Goal: Task Accomplishment & Management: Manage account settings

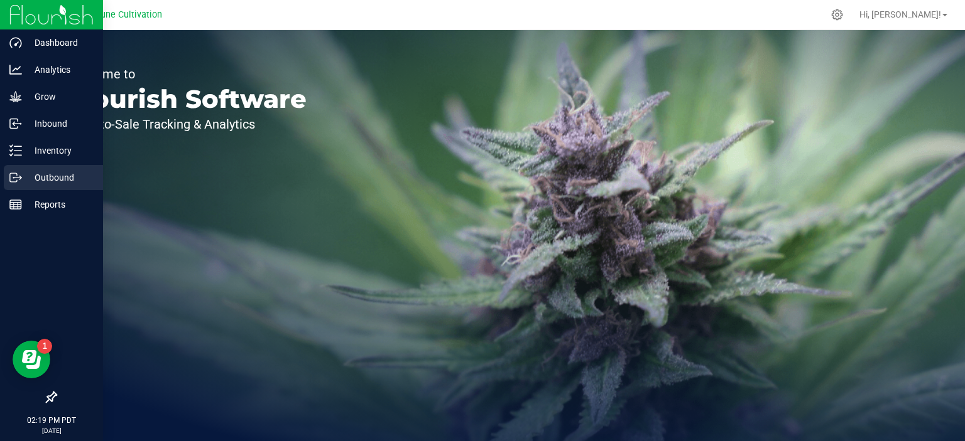
click at [19, 173] on icon at bounding box center [15, 177] width 13 height 13
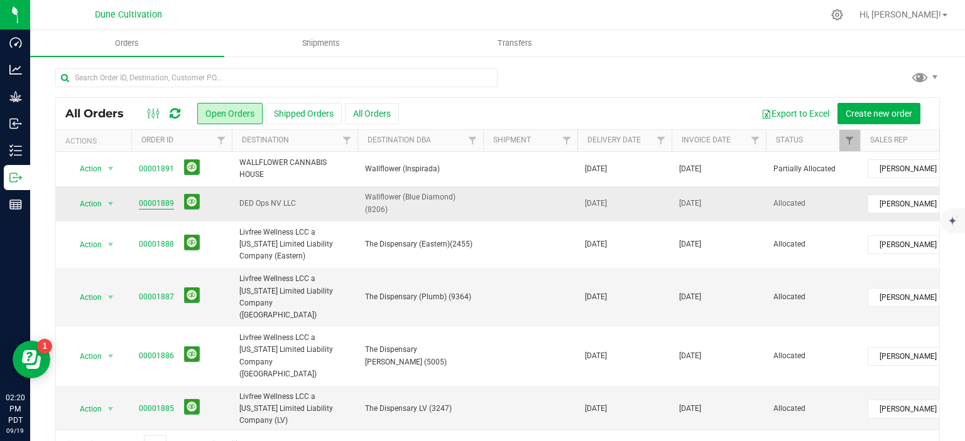
click at [156, 203] on link "00001889" at bounding box center [156, 204] width 35 height 12
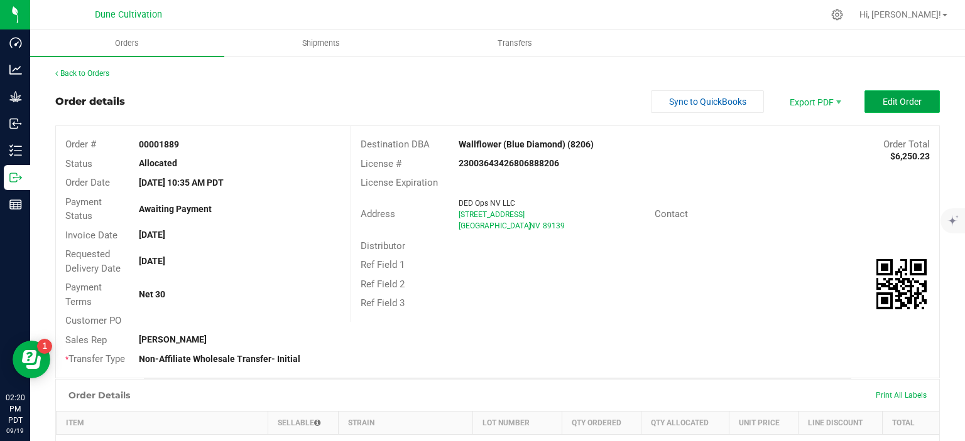
click at [894, 99] on span "Edit Order" at bounding box center [901, 102] width 39 height 10
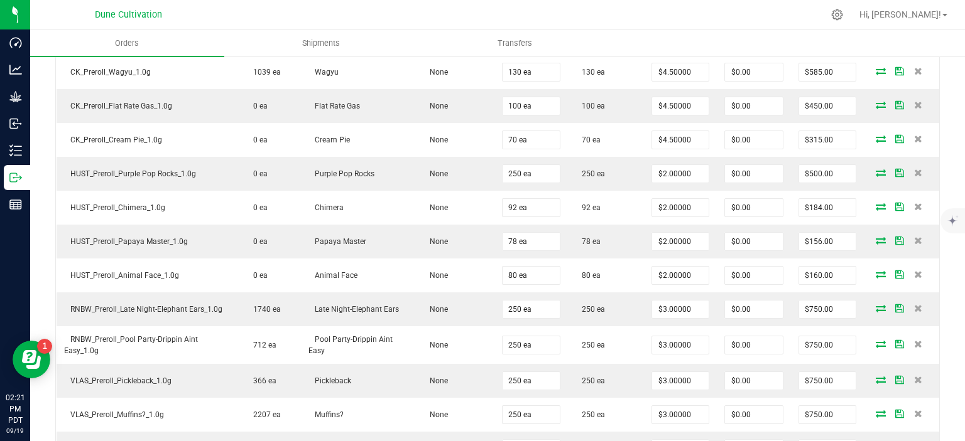
scroll to position [761, 0]
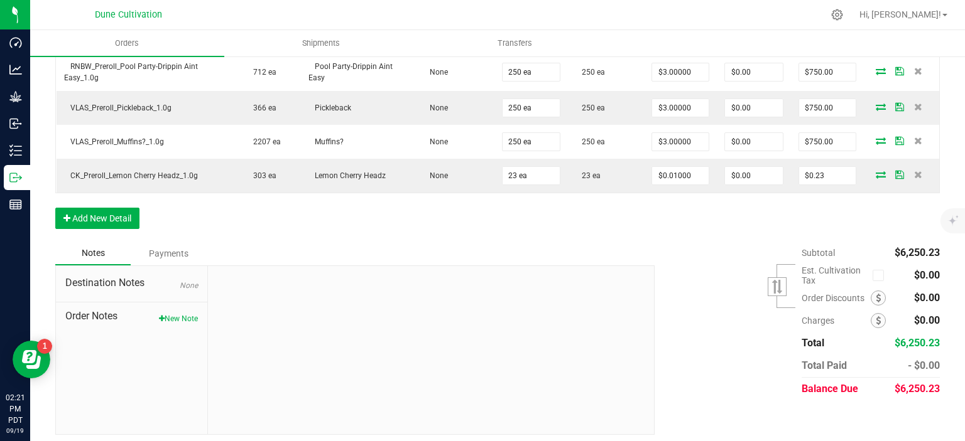
click at [112, 214] on button "Add New Detail" at bounding box center [97, 218] width 84 height 21
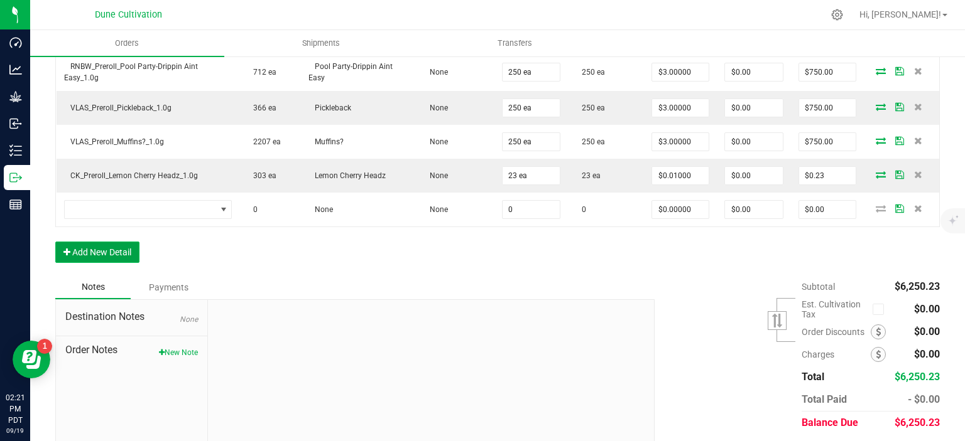
drag, startPoint x: 99, startPoint y: 237, endPoint x: 99, endPoint y: 246, distance: 8.8
click at [99, 246] on button "Add New Detail" at bounding box center [97, 252] width 84 height 21
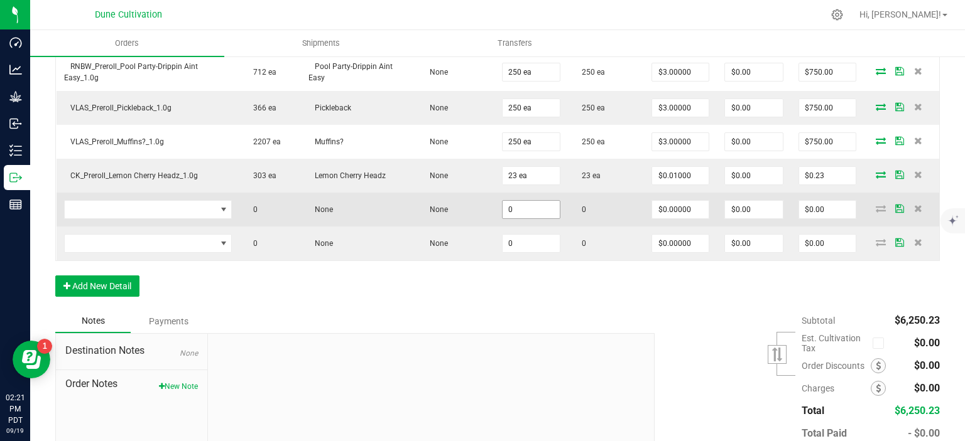
click at [533, 201] on input "0" at bounding box center [530, 210] width 57 height 18
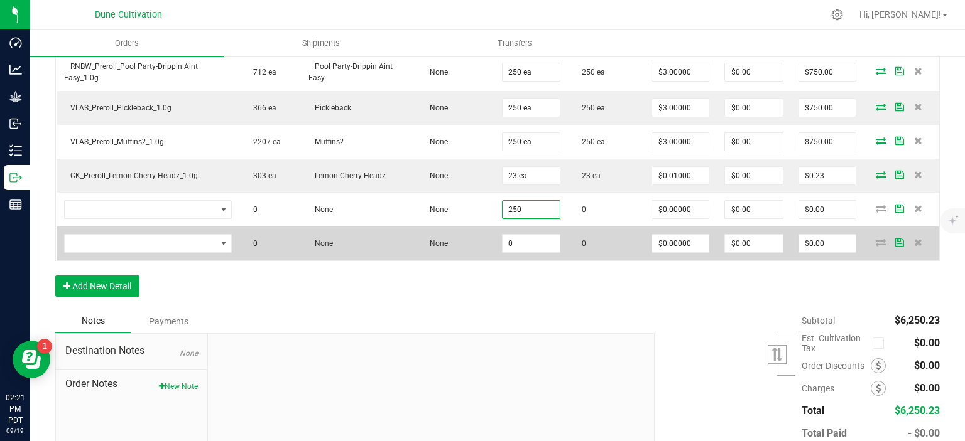
type input "250"
click at [537, 227] on td "0" at bounding box center [530, 244] width 73 height 34
click at [538, 245] on input "0" at bounding box center [530, 244] width 57 height 18
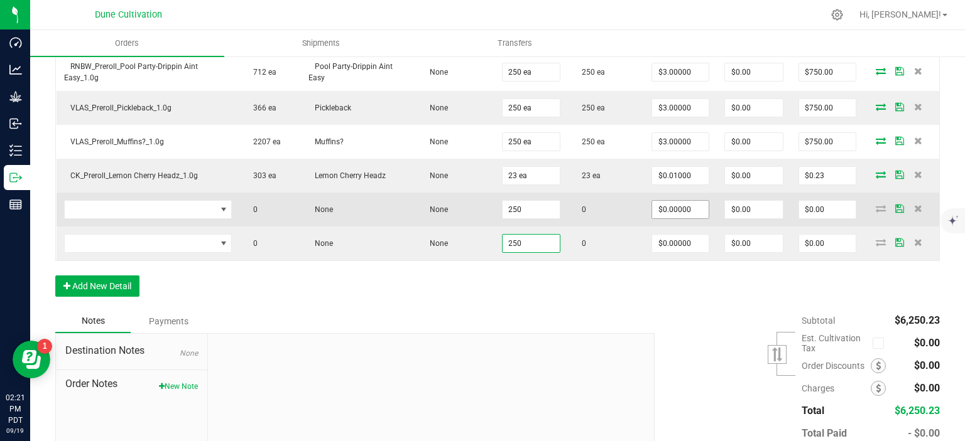
type input "250"
click at [661, 208] on input "0" at bounding box center [680, 210] width 57 height 18
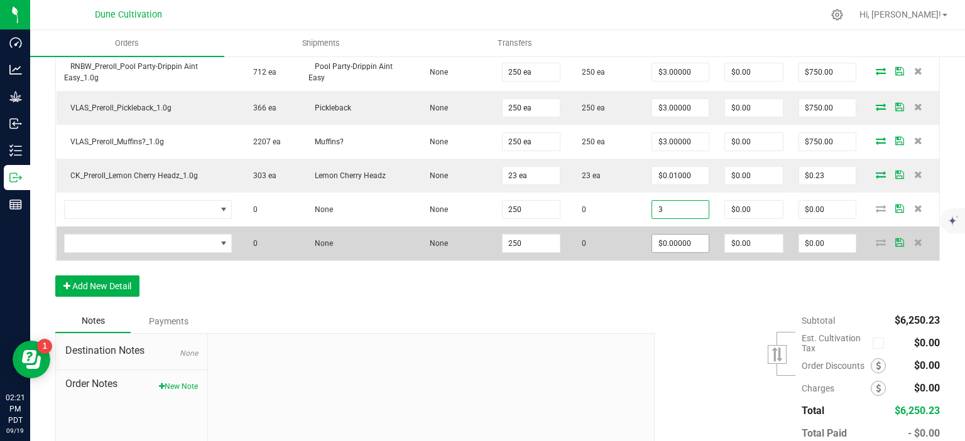
type input "$3.00000"
type input "$750.00"
click at [669, 235] on input "0" at bounding box center [680, 244] width 57 height 18
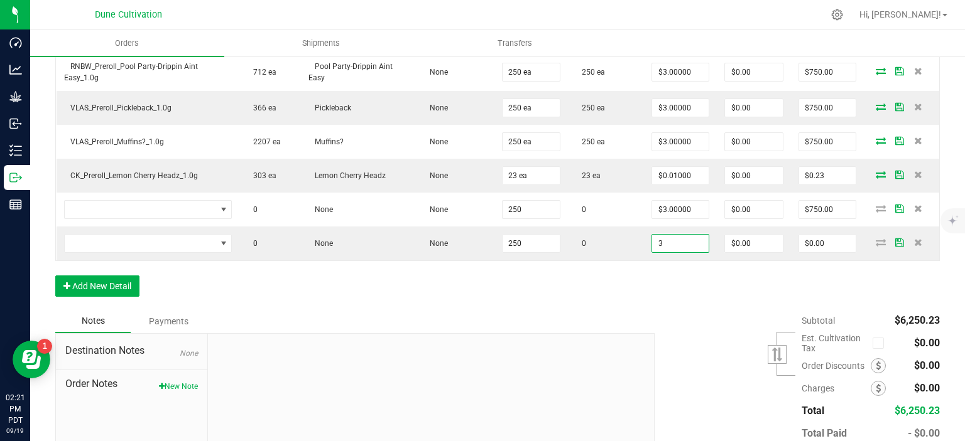
type input "$3.00000"
type input "$750.00"
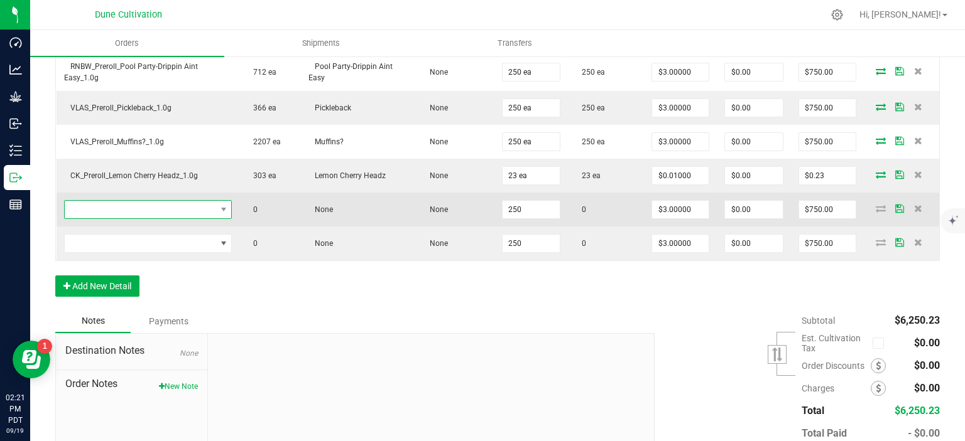
click at [179, 210] on span "NO DATA FOUND" at bounding box center [140, 210] width 151 height 18
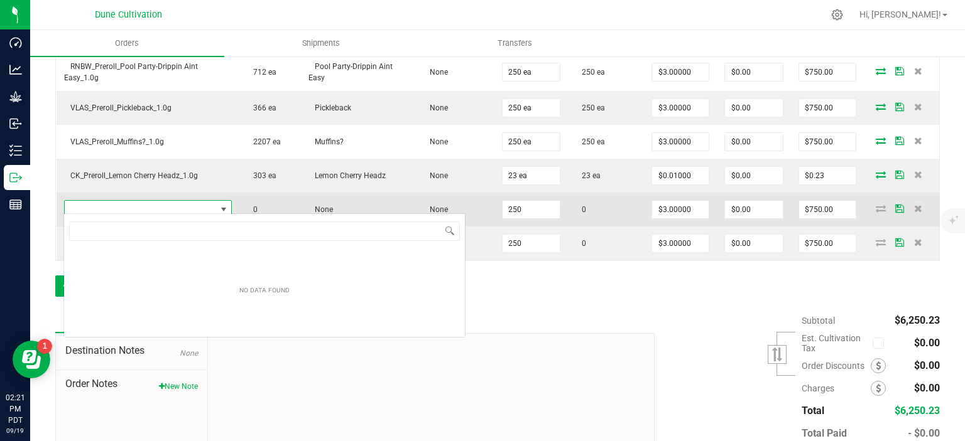
scroll to position [18, 166]
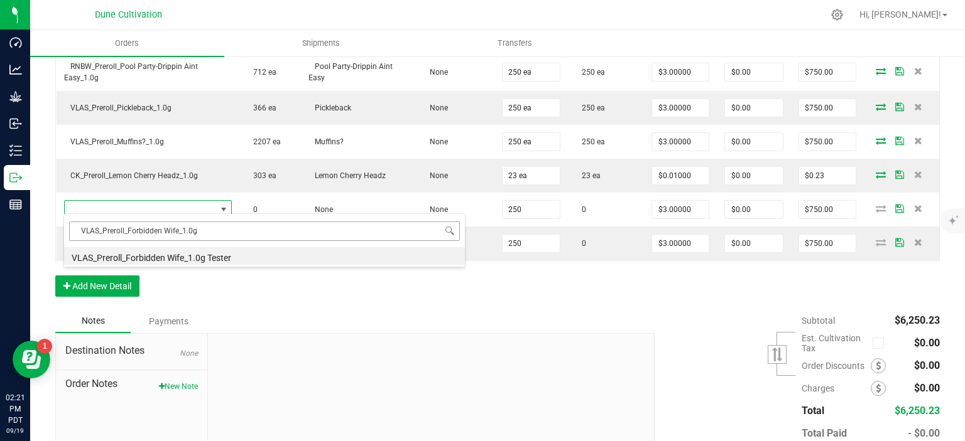
type input "VLAS_Preroll_Forbidden Wife_1.0g"
click at [205, 256] on li "VLAS_Preroll_Forbidden Wife_1.0g" at bounding box center [264, 256] width 401 height 18
type input "250 ea"
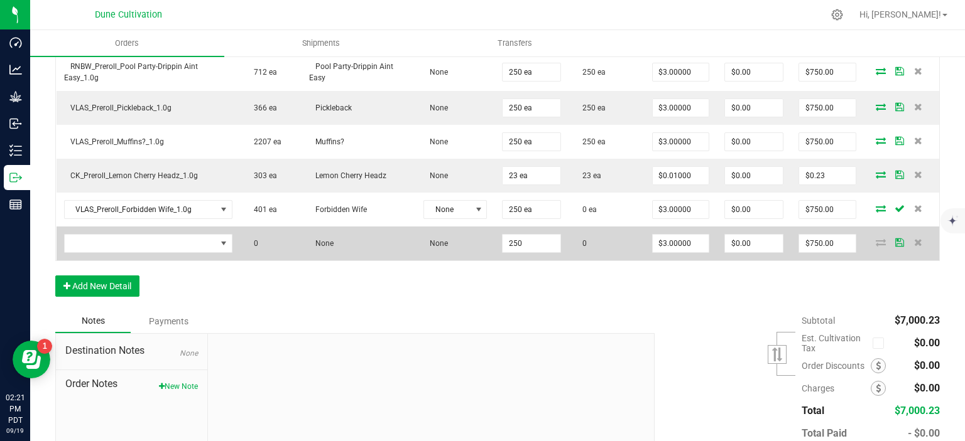
click at [205, 249] on td at bounding box center [148, 244] width 183 height 34
click at [206, 245] on span "NO DATA FOUND" at bounding box center [140, 244] width 151 height 18
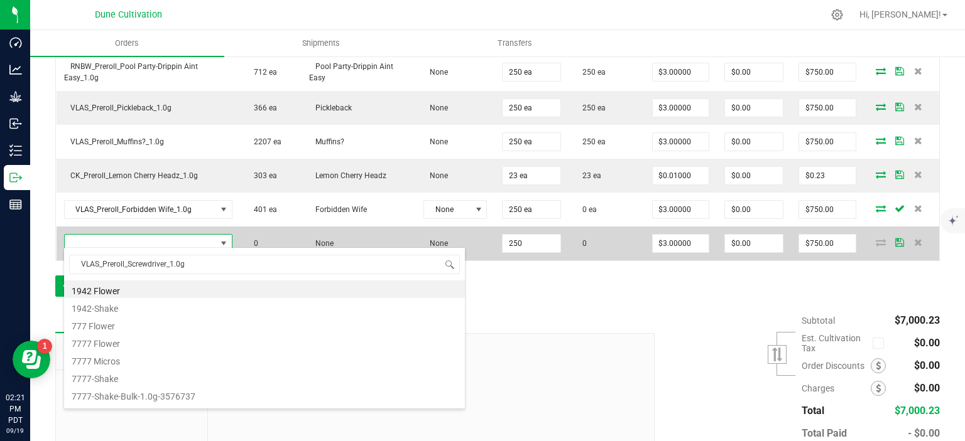
scroll to position [18, 166]
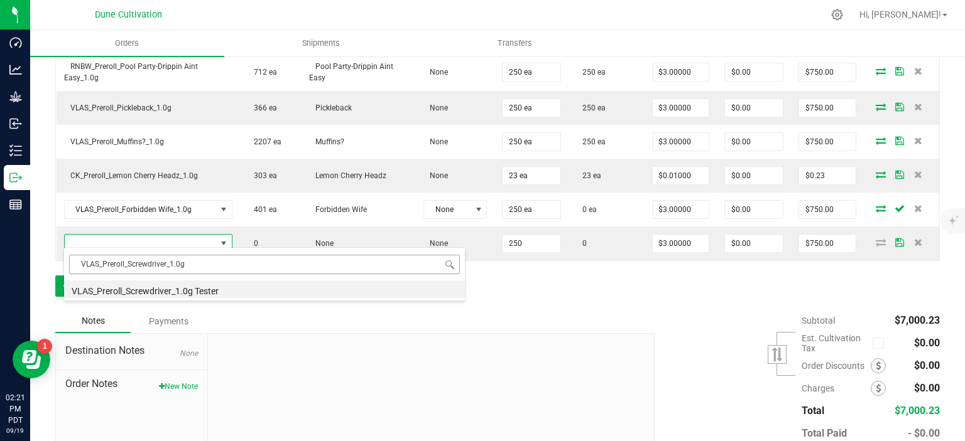
type input "VLAS_Preroll_Screwdriver_1.0g"
click at [198, 288] on li "VLAS_Preroll_Screwdriver_1.0g" at bounding box center [264, 290] width 401 height 18
type input "250 ea"
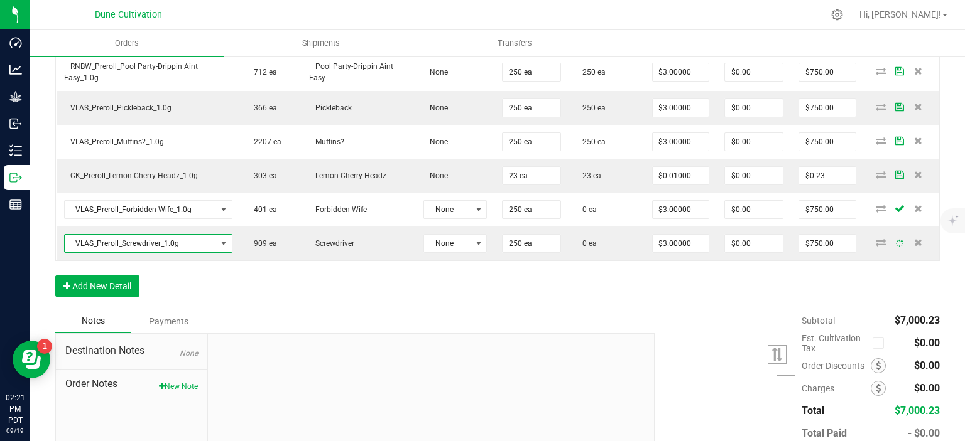
click at [75, 276] on button "Add New Detail" at bounding box center [97, 286] width 84 height 21
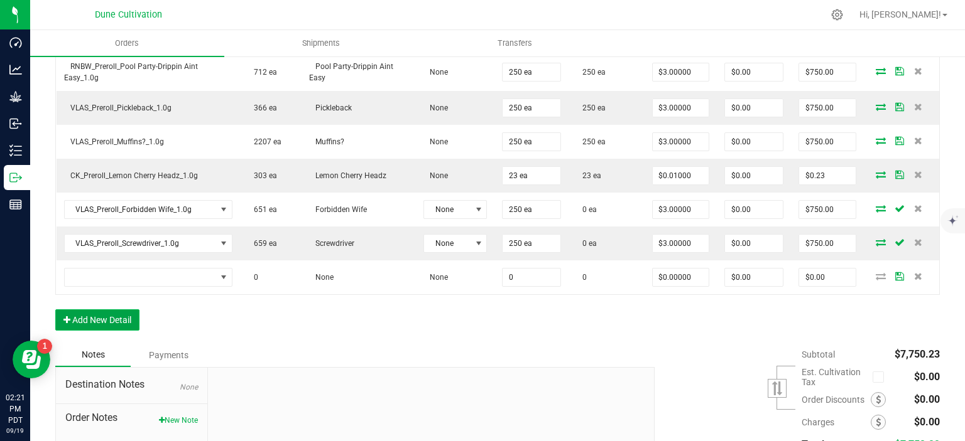
click at [77, 310] on button "Add New Detail" at bounding box center [97, 320] width 84 height 21
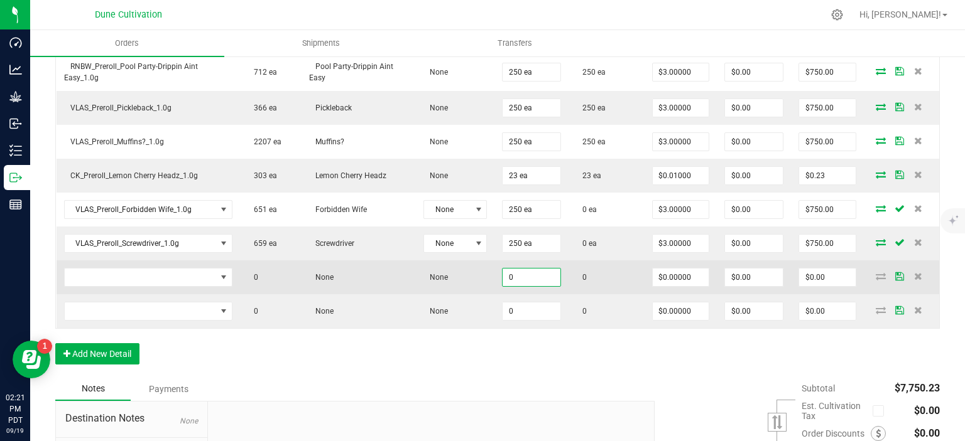
click at [536, 278] on input "0" at bounding box center [530, 278] width 57 height 18
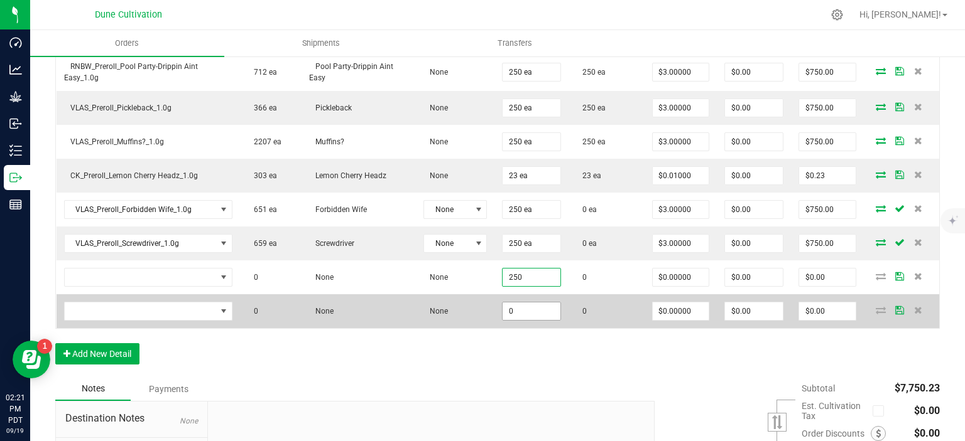
type input "250"
click at [539, 303] on input "0" at bounding box center [530, 312] width 57 height 18
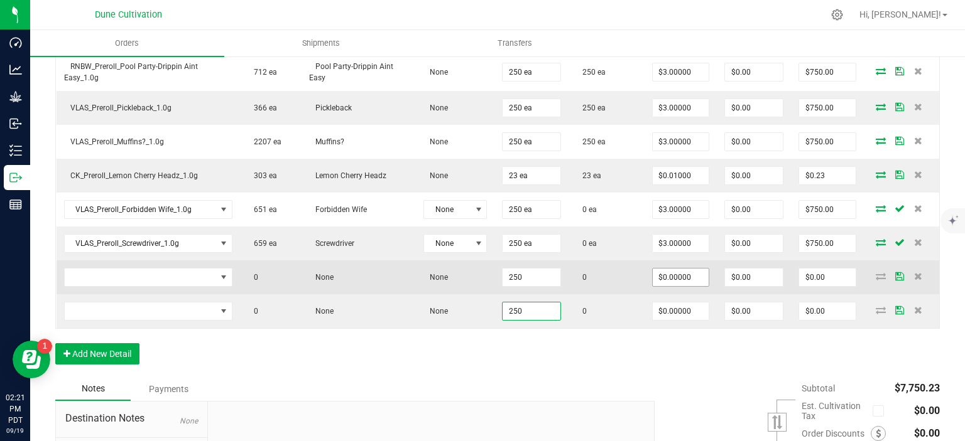
type input "250"
click at [678, 271] on input "0" at bounding box center [680, 278] width 57 height 18
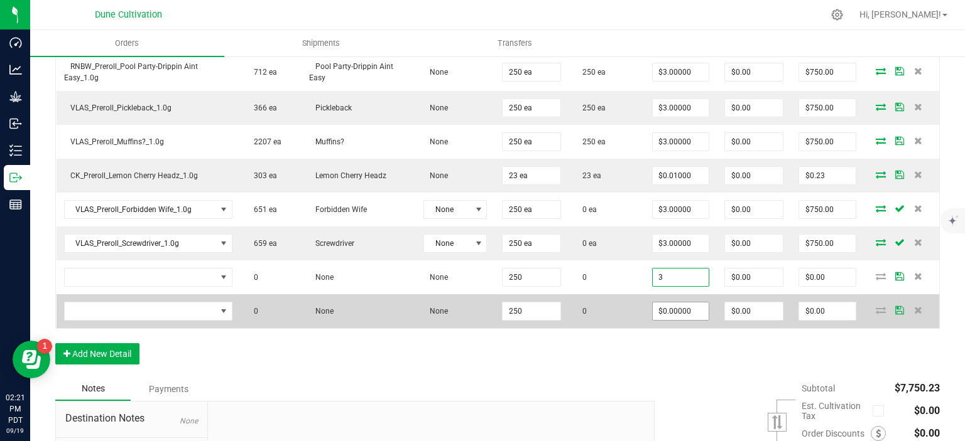
type input "$3.00000"
type input "$750.00"
click at [678, 303] on input "0" at bounding box center [680, 312] width 57 height 18
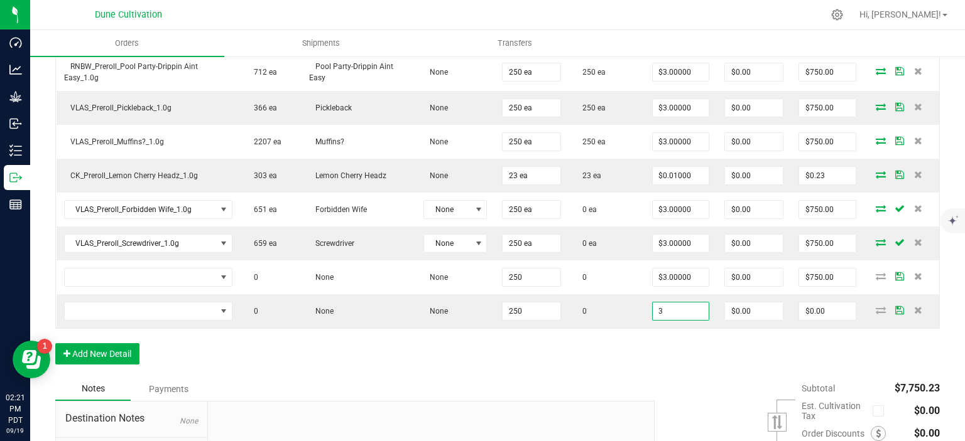
type input "$3.00000"
type input "$750.00"
click at [627, 339] on div "Order Details Print All Labels Item Sellable Strain Lot Number Qty Ordered Qty …" at bounding box center [497, 12] width 884 height 729
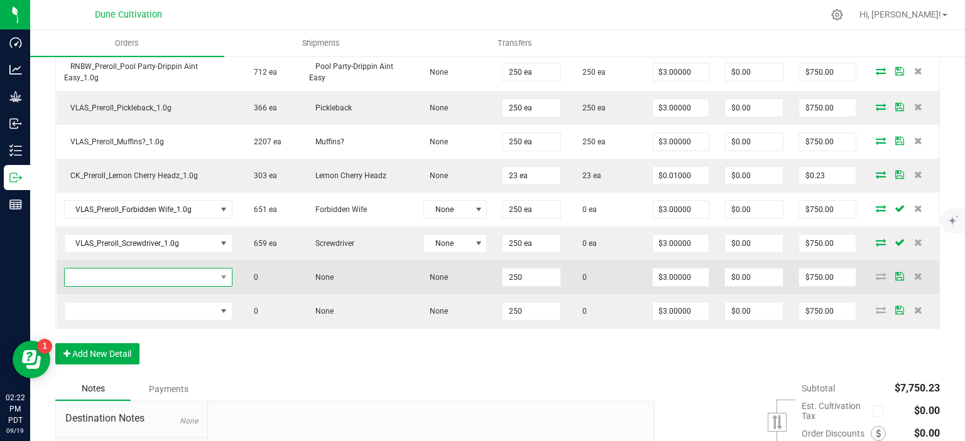
click at [212, 272] on span "NO DATA FOUND" at bounding box center [140, 278] width 151 height 18
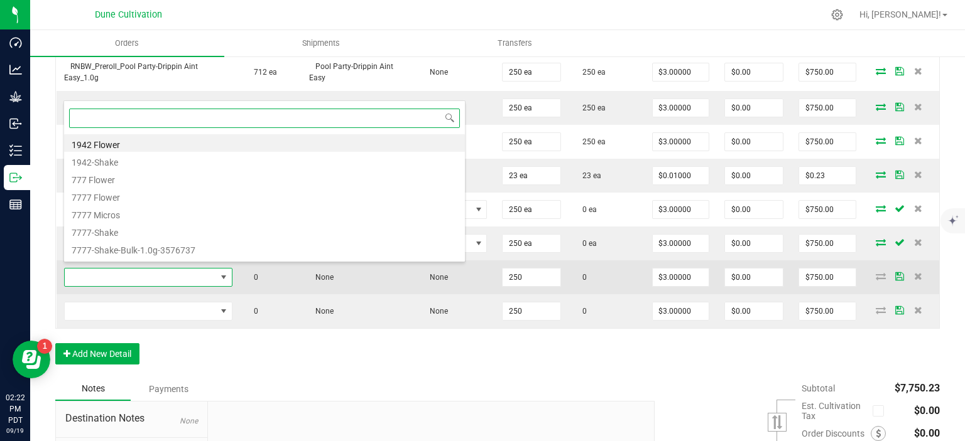
paste input "RNBW_Preroll_Sound Check_Jacked Up_1.0g"
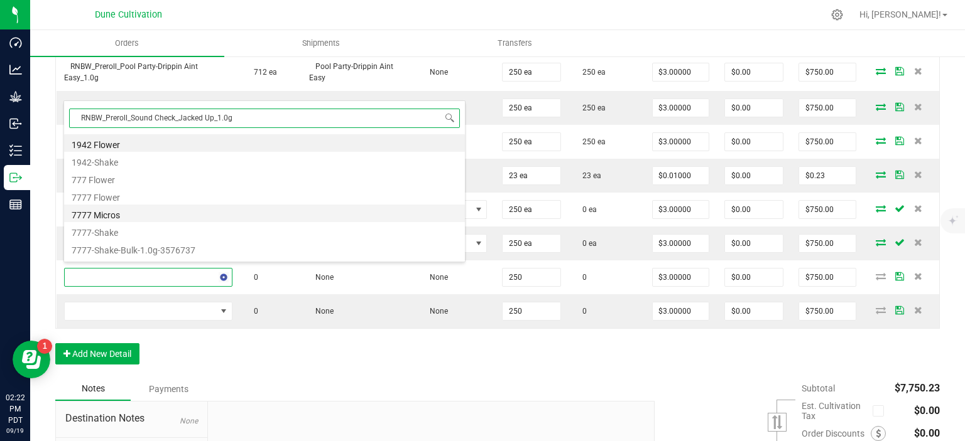
type input "RNBW_Preroll_Sound Check_Jacked Up_1.0g"
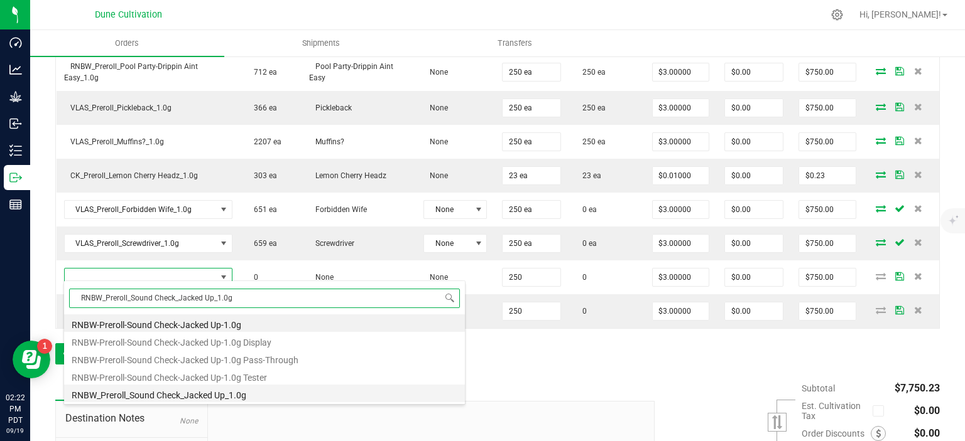
click at [215, 394] on li "RNBW_Preroll_Sound Check_Jacked Up_1.0g" at bounding box center [264, 394] width 401 height 18
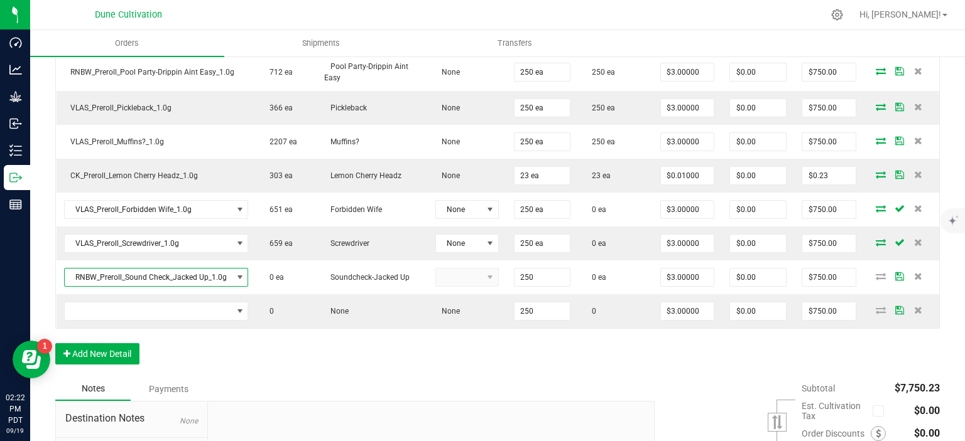
type input "250 ea"
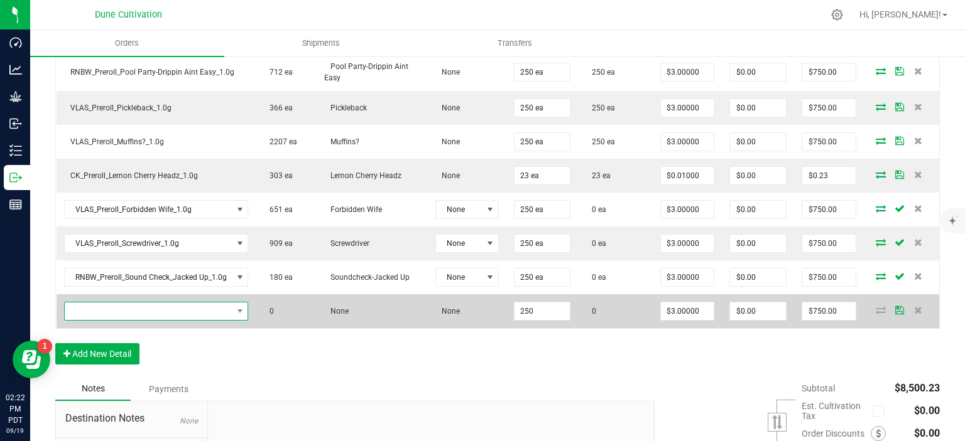
click at [161, 305] on span "NO DATA FOUND" at bounding box center [149, 312] width 168 height 18
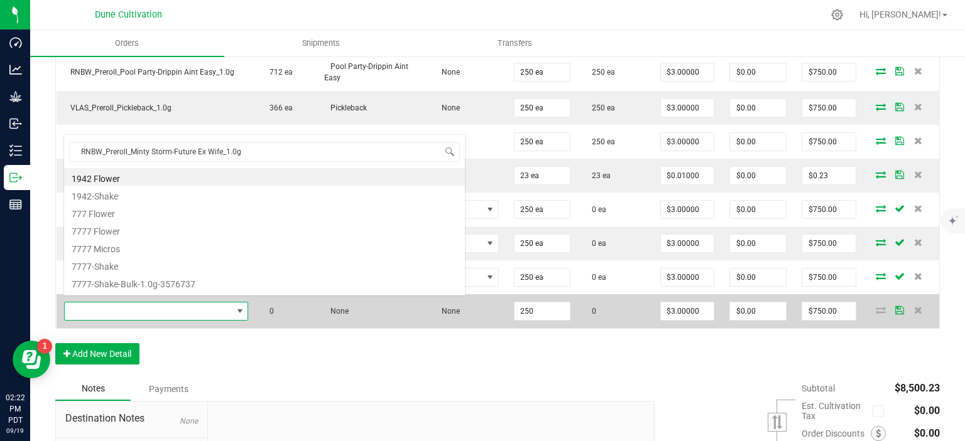
scroll to position [0, 0]
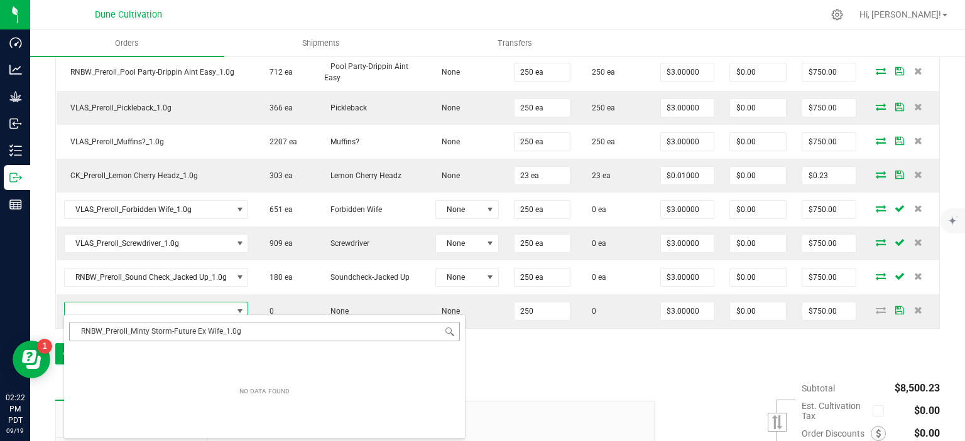
type input "RNBW_Preroll_Minty Storm-Future Ex Wife_1.0g"
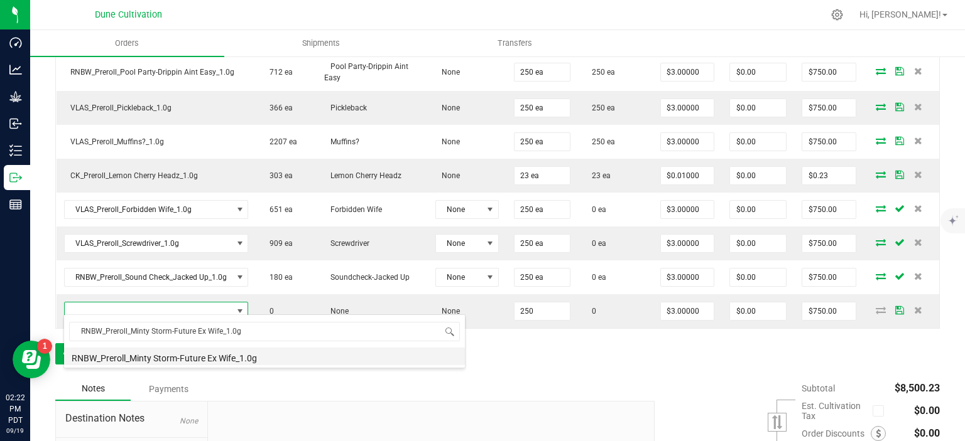
click at [225, 362] on li "RNBW_Preroll_Minty Storm-Future Ex Wife_1.0g" at bounding box center [264, 357] width 401 height 18
type input "250 ea"
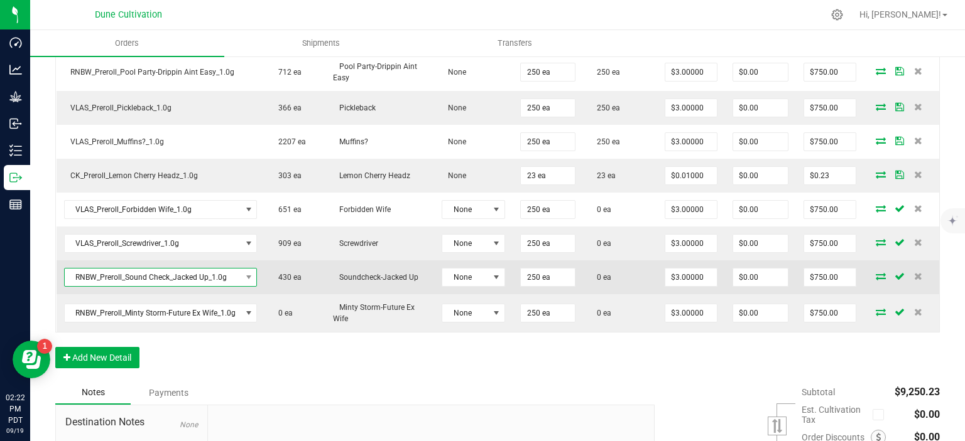
click at [174, 276] on span "RNBW_Preroll_Sound Check_Jacked Up_1.0g" at bounding box center [153, 278] width 176 height 18
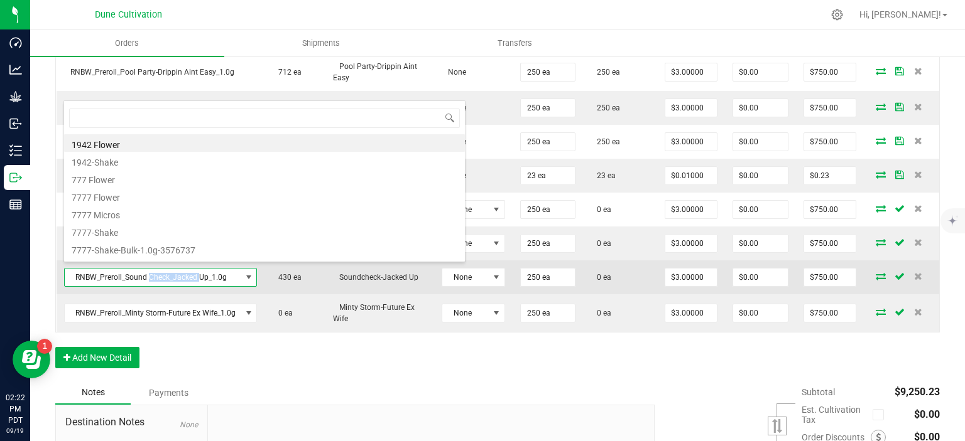
click at [174, 276] on span "RNBW_Preroll_Sound Check_Jacked Up_1.0g" at bounding box center [153, 278] width 176 height 18
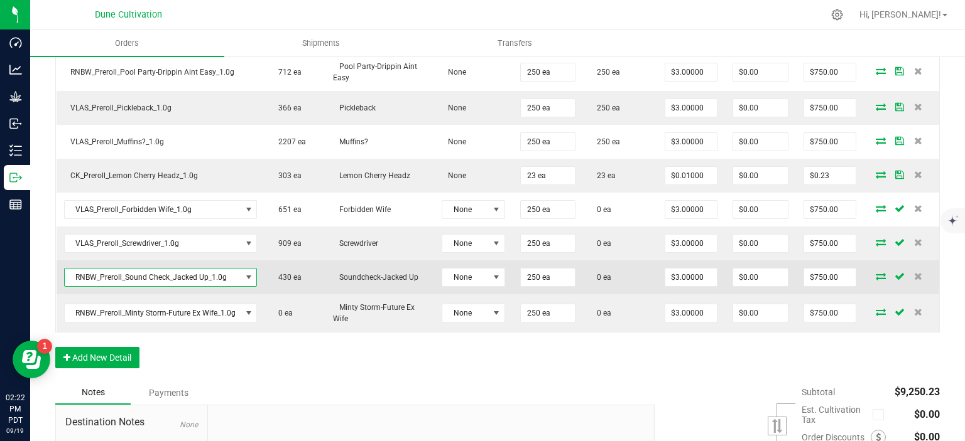
click at [174, 276] on span "RNBW_Preroll_Sound Check_Jacked Up_1.0g" at bounding box center [153, 278] width 176 height 18
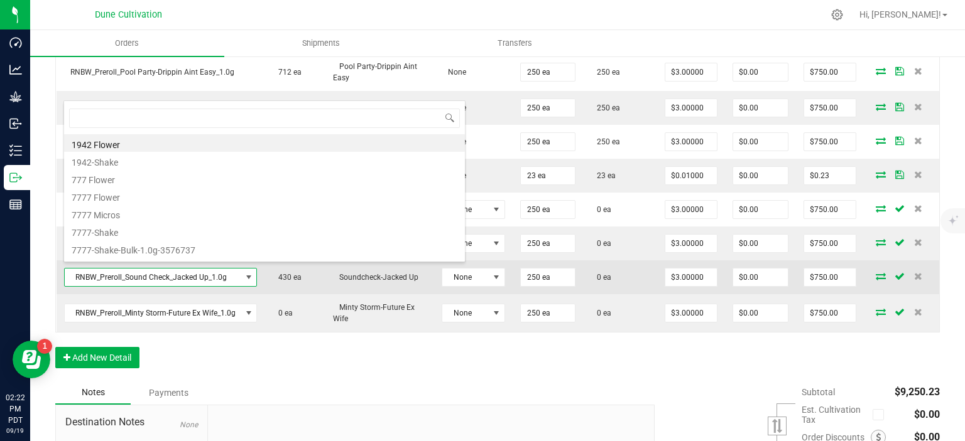
scroll to position [18, 192]
click at [174, 276] on span "RNBW_Preroll_Sound Check_Jacked Up_1.0g" at bounding box center [153, 278] width 176 height 18
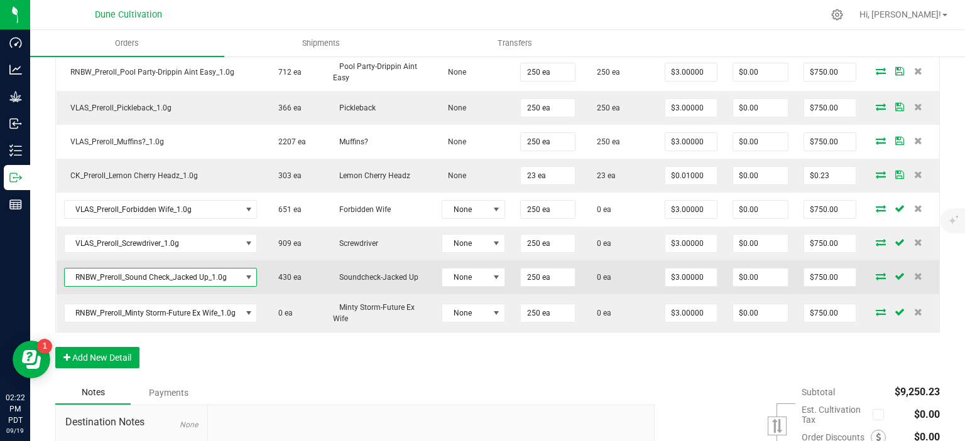
click at [174, 276] on span "RNBW_Preroll_Sound Check_Jacked Up_1.0g" at bounding box center [153, 278] width 176 height 18
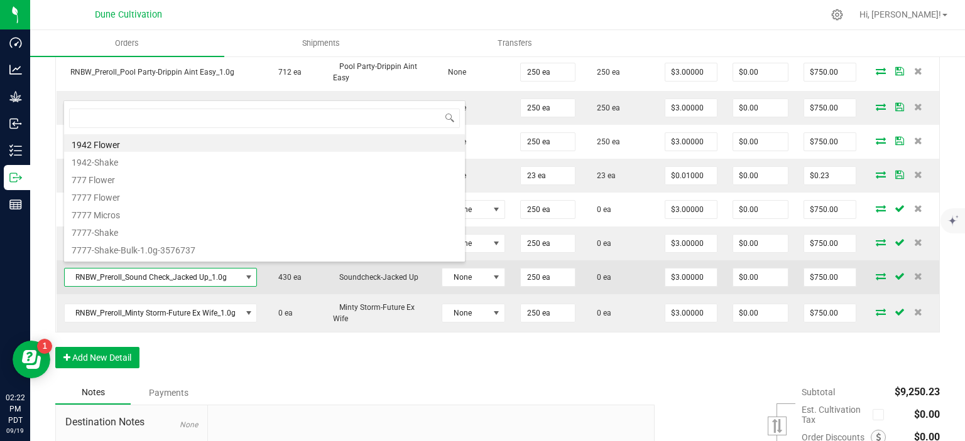
click at [174, 276] on span "RNBW_Preroll_Sound Check_Jacked Up_1.0g" at bounding box center [153, 278] width 176 height 18
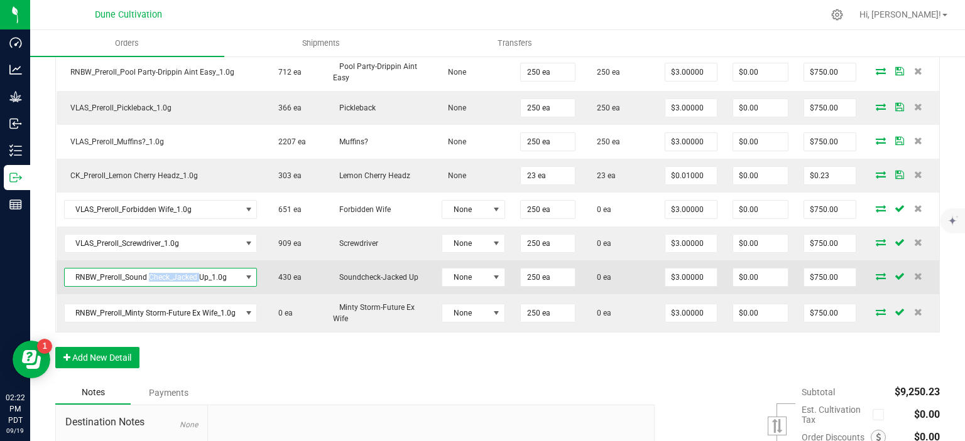
click at [174, 276] on span "RNBW_Preroll_Sound Check_Jacked Up_1.0g" at bounding box center [153, 278] width 176 height 18
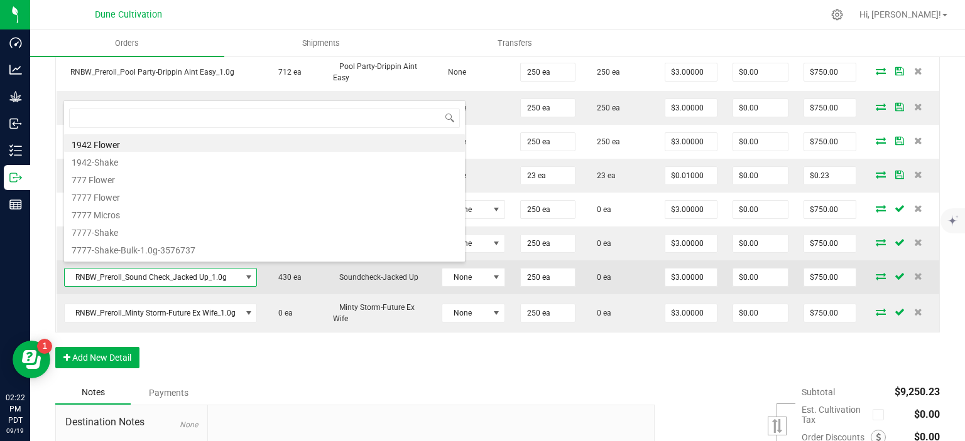
click at [174, 276] on span "RNBW_Preroll_Sound Check_Jacked Up_1.0g" at bounding box center [153, 278] width 176 height 18
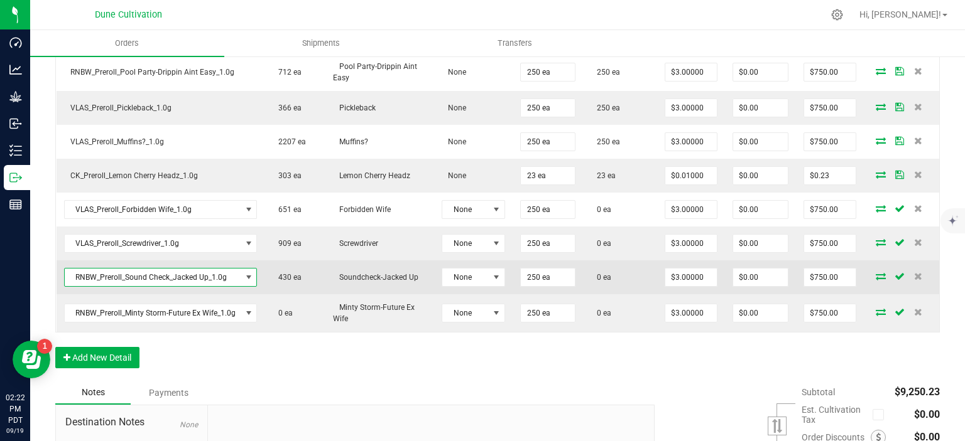
click at [179, 269] on span "RNBW_Preroll_Sound Check_Jacked Up_1.0g" at bounding box center [153, 278] width 176 height 18
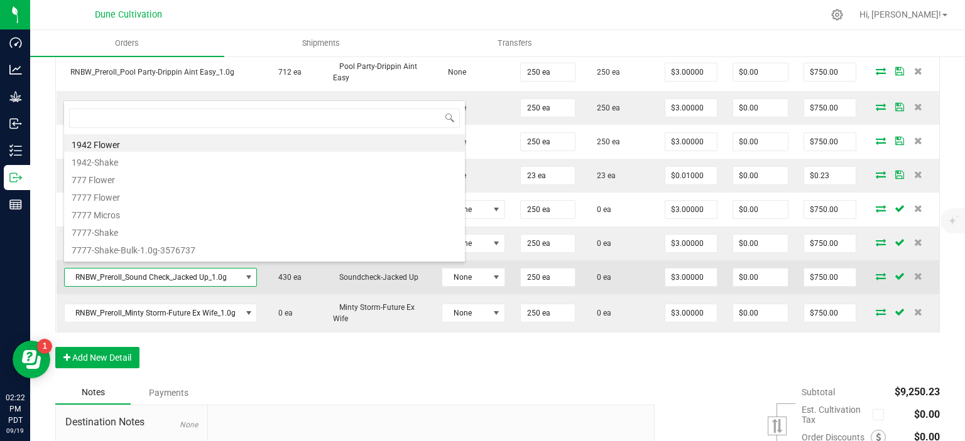
scroll to position [18, 192]
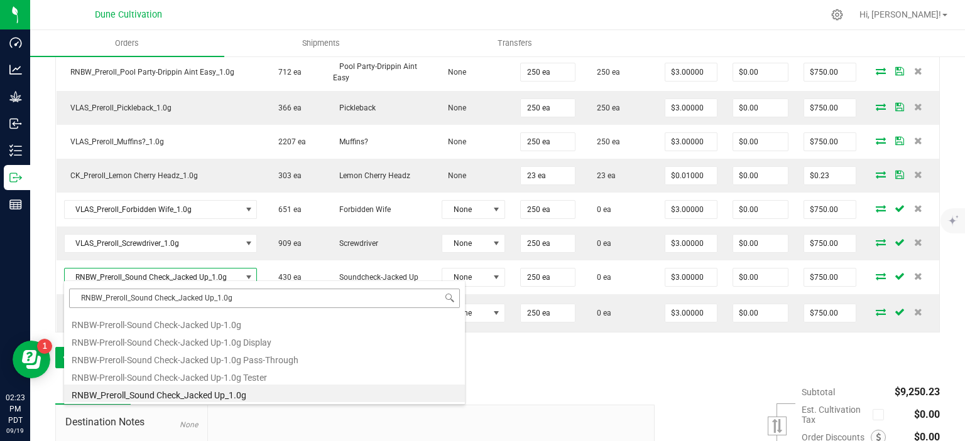
click at [157, 297] on input "RNBW_Preroll_Sound Check_Jacked Up_1.0g" at bounding box center [264, 298] width 391 height 19
type input "RNBW_Preroll_Soundcheck_Jacked Up_1.0g"
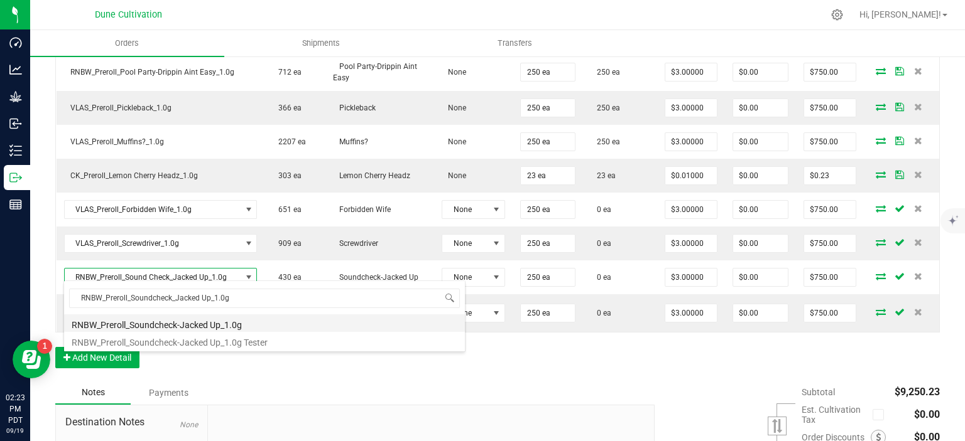
click at [161, 326] on li "RNBW_Preroll_Soundcheck-Jacked Up_1.0g" at bounding box center [264, 324] width 401 height 18
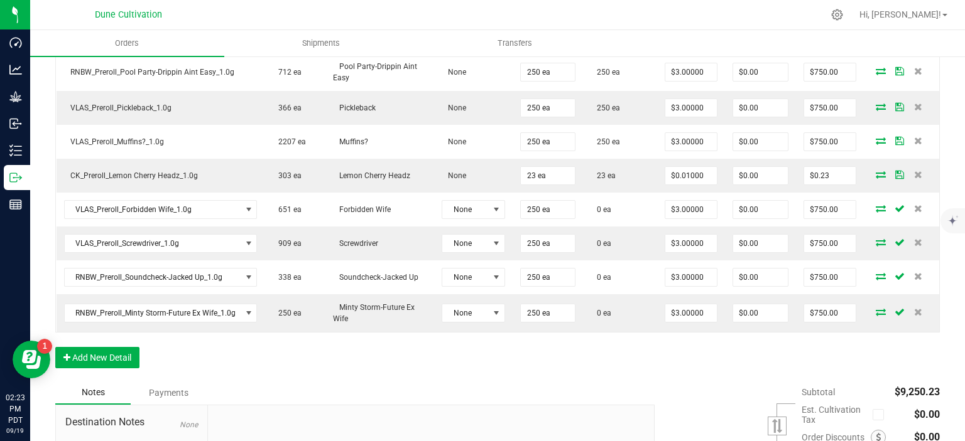
click at [457, 351] on div "Order Details Print All Labels Item Sellable Strain Lot Number Qty Ordered Qty …" at bounding box center [497, 14] width 884 height 733
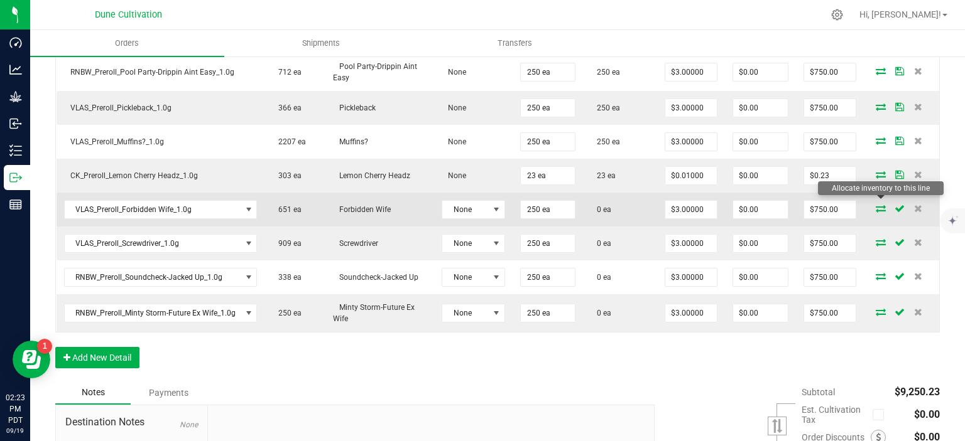
click at [880, 205] on icon at bounding box center [880, 209] width 10 height 8
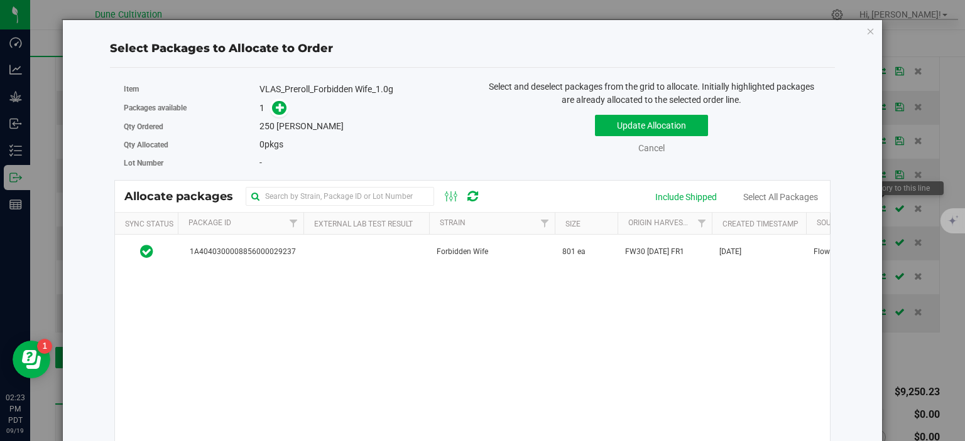
scroll to position [761, 0]
click at [268, 271] on div "1A4040300008856000029237 Forbidden Wife 801 ea FW30 07.21.25 FR1 Sep 19, 2025 F…" at bounding box center [472, 392] width 715 height 314
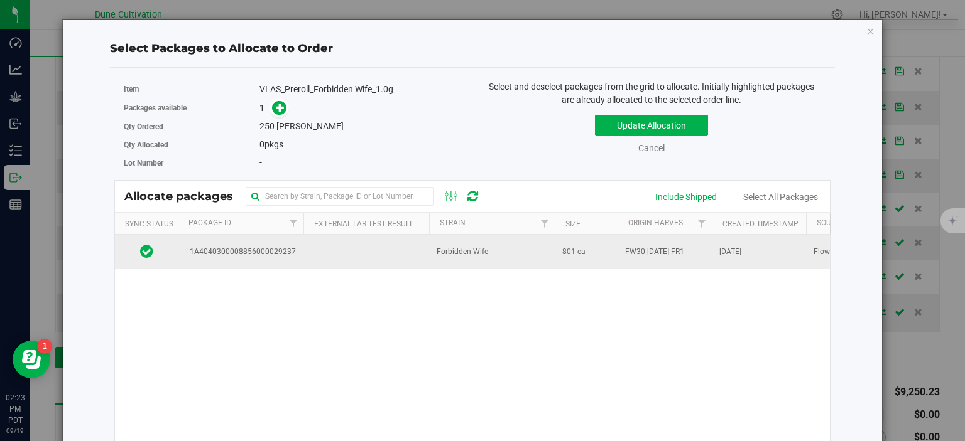
click at [271, 252] on span "1A4040300008856000029237" at bounding box center [240, 252] width 111 height 12
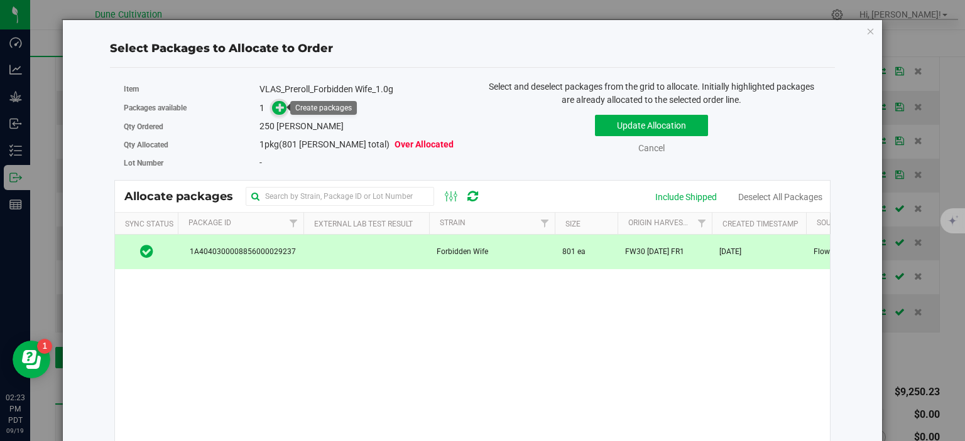
click at [279, 109] on icon at bounding box center [280, 107] width 9 height 9
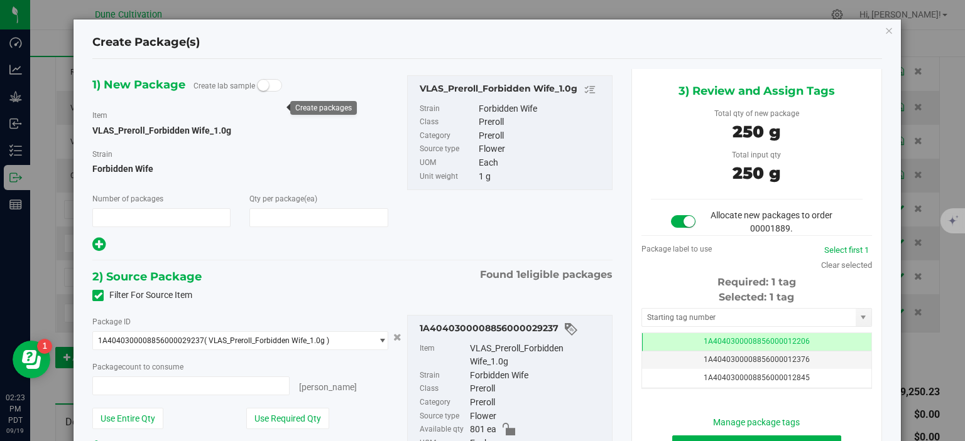
type input "1"
type input "250"
type input "250 ea"
click at [705, 343] on td "1A4040300008856000012206" at bounding box center [756, 342] width 229 height 18
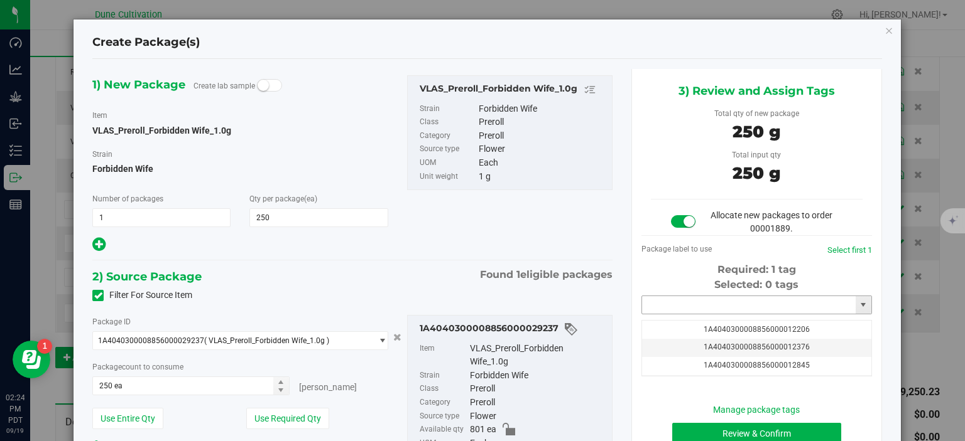
click at [710, 301] on input "text" at bounding box center [749, 305] width 214 height 18
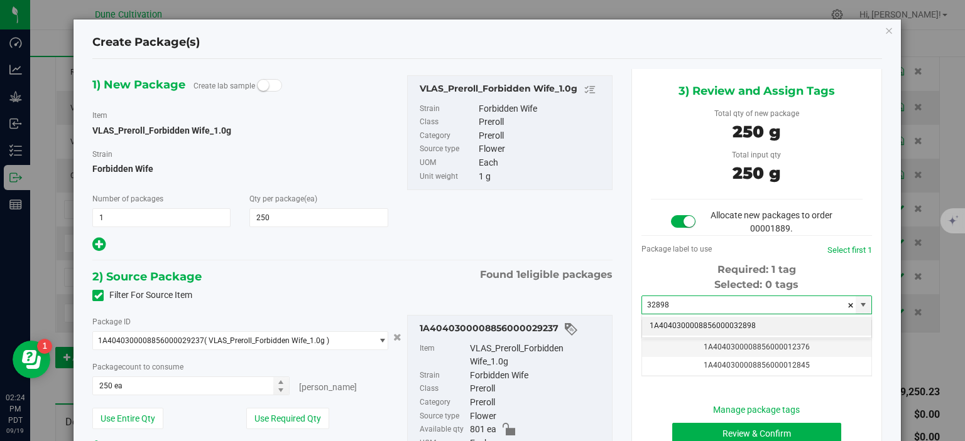
click at [737, 323] on li "1A4040300008856000032898" at bounding box center [756, 326] width 229 height 19
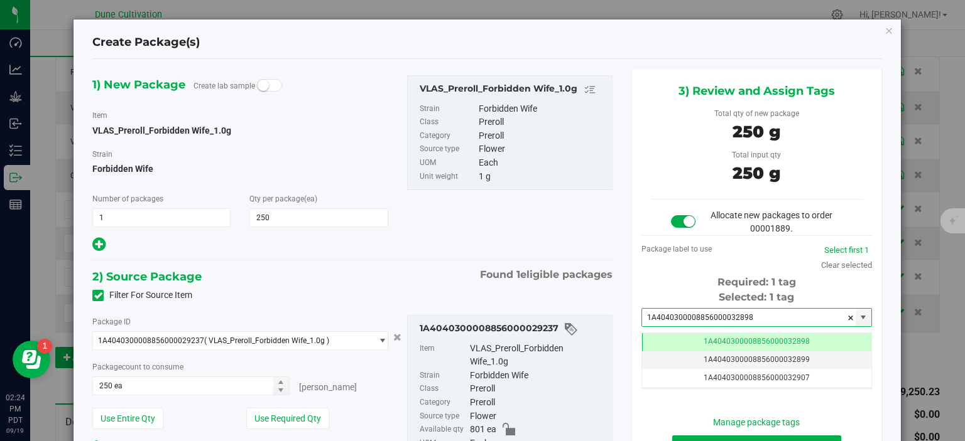
scroll to position [99, 0]
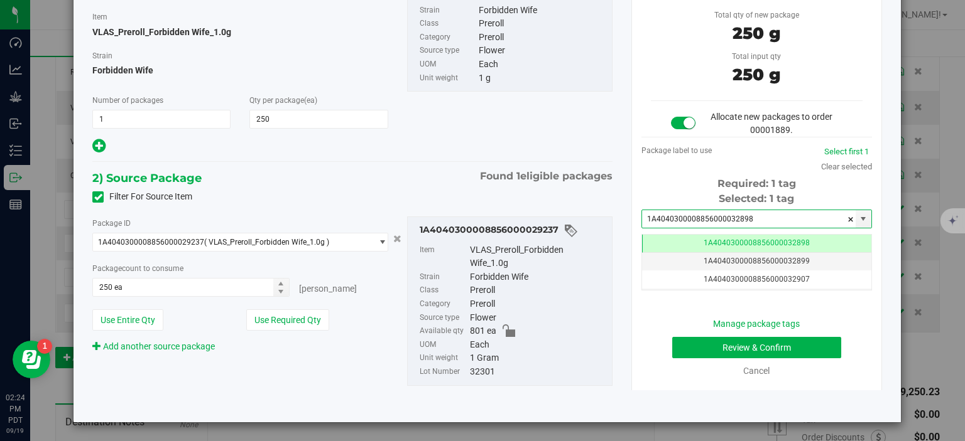
type input "1A4040300008856000032898"
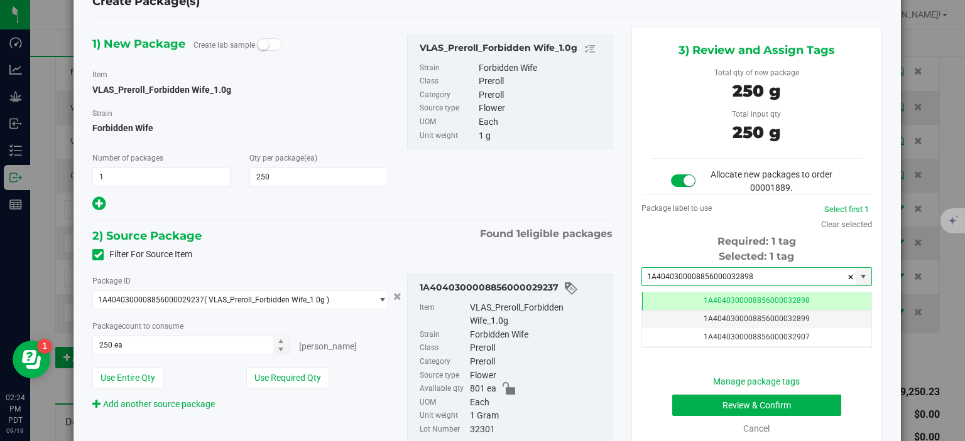
scroll to position [63, 0]
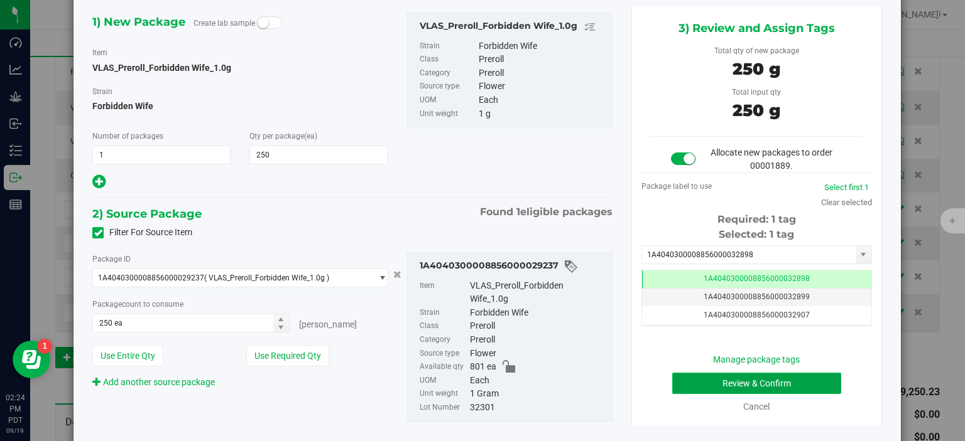
click at [718, 373] on button "Review & Confirm" at bounding box center [756, 383] width 169 height 21
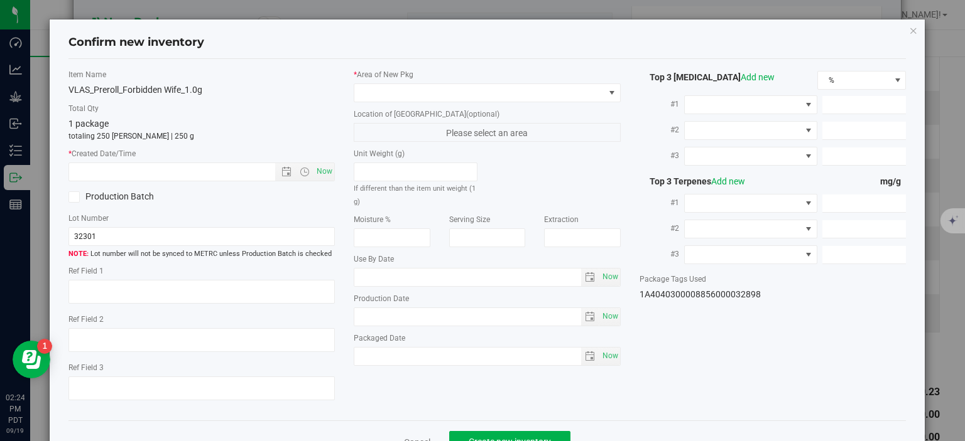
type textarea "29.7565%"
type textarea "Forbidden Wife"
type textarea "0.0535788%"
type input "330.9670"
type input "8.8938"
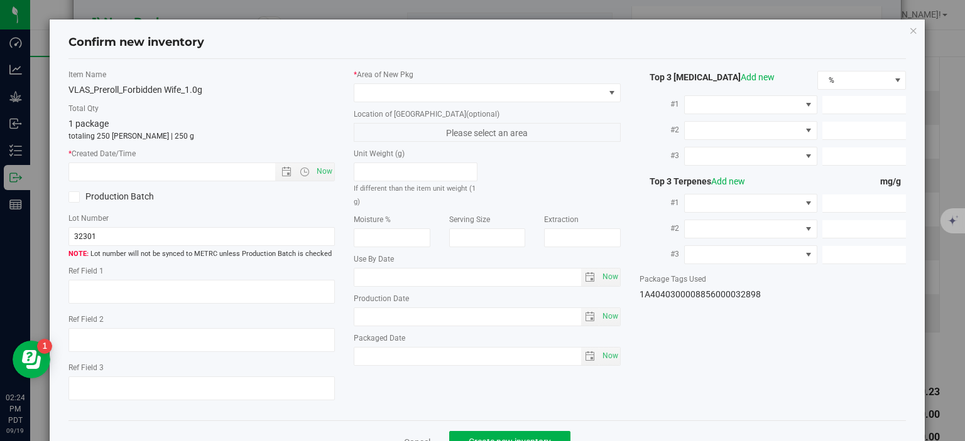
type input "7.3076"
type input "5.7600"
type input "5.0590"
type input "2.4710"
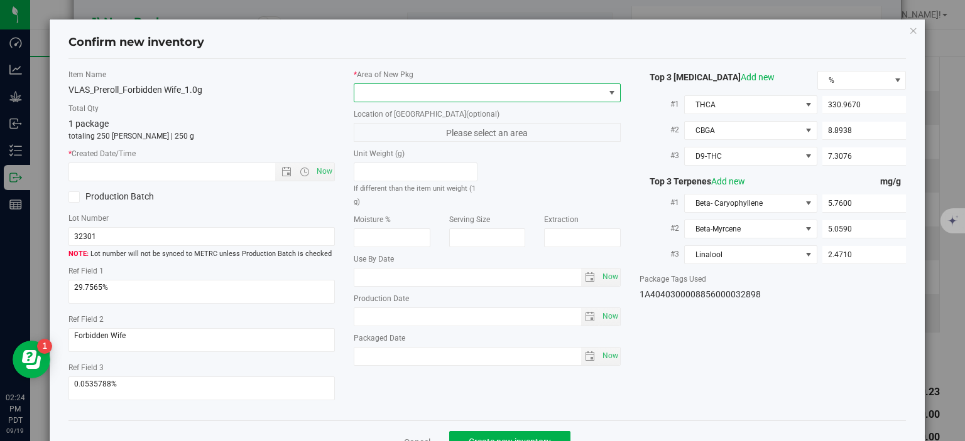
click at [501, 92] on span at bounding box center [479, 93] width 250 height 18
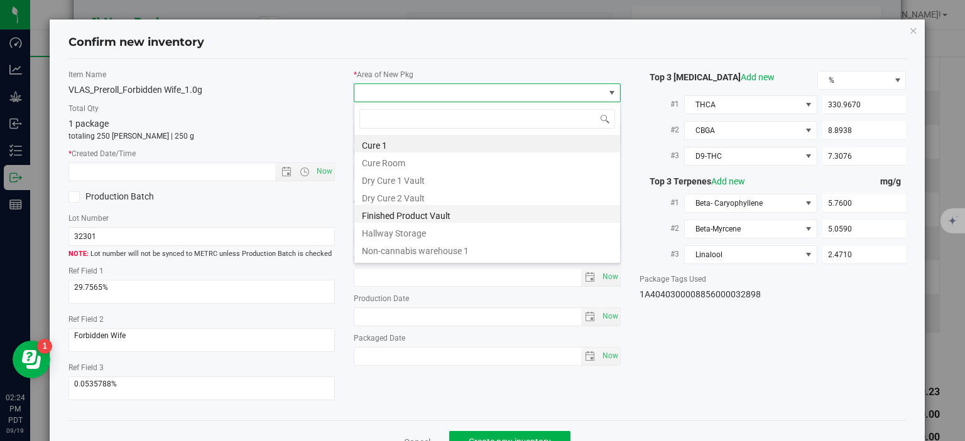
scroll to position [18, 266]
click at [450, 214] on li "Finished Product Vault" at bounding box center [487, 214] width 266 height 18
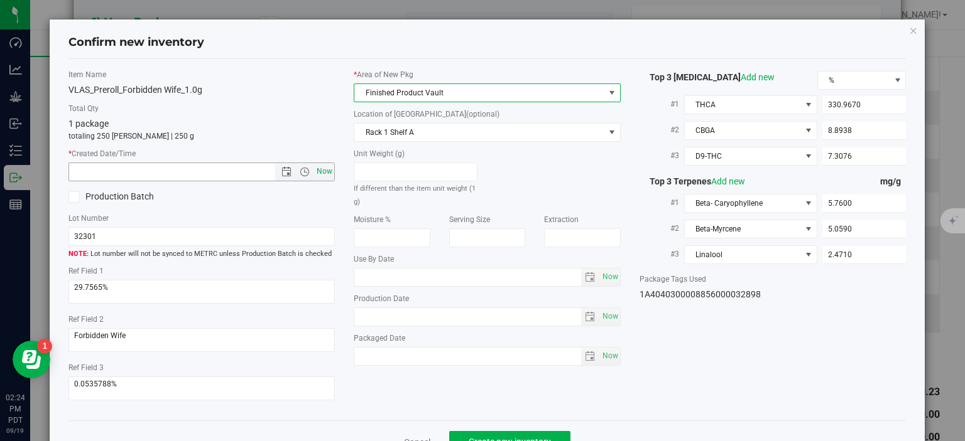
click at [332, 174] on span "Now" at bounding box center [324, 172] width 21 height 18
type input "9/19/2025 2:24 PM"
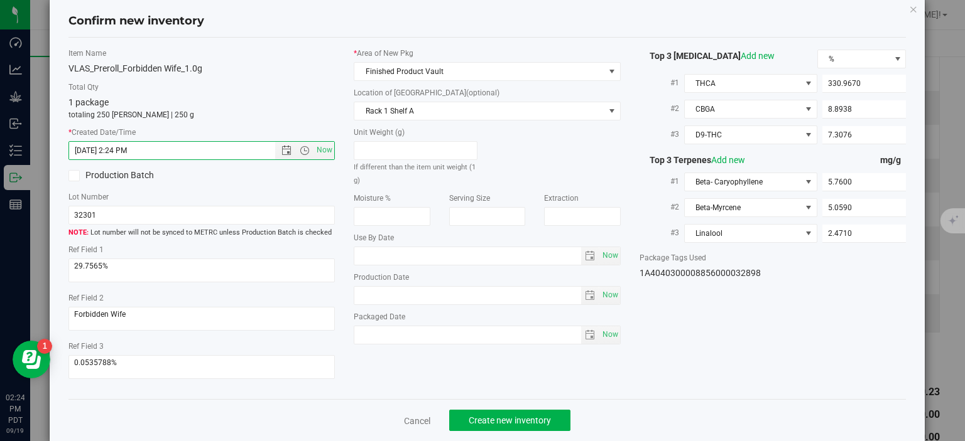
scroll to position [33, 0]
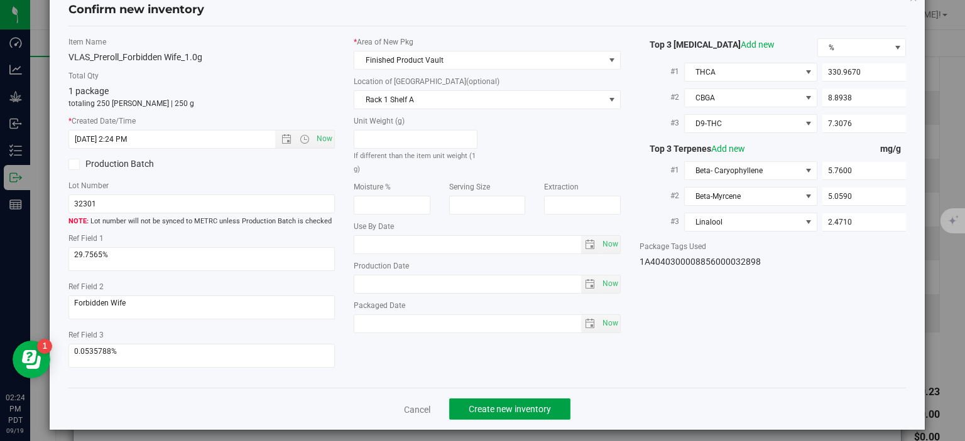
click at [494, 411] on button "Create new inventory" at bounding box center [509, 409] width 121 height 21
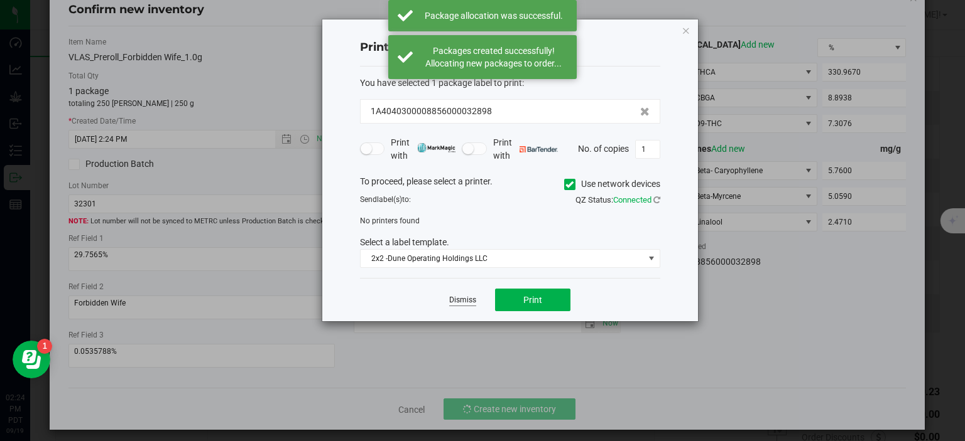
click at [472, 300] on link "Dismiss" at bounding box center [462, 300] width 27 height 11
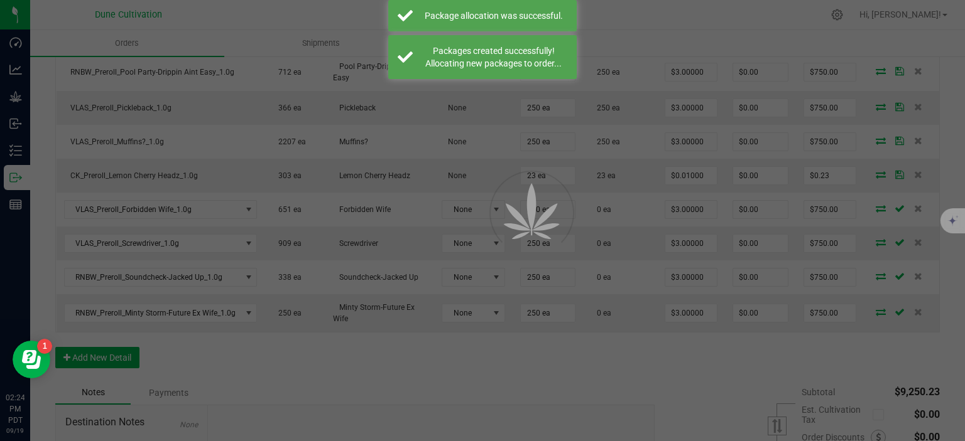
scroll to position [761, 0]
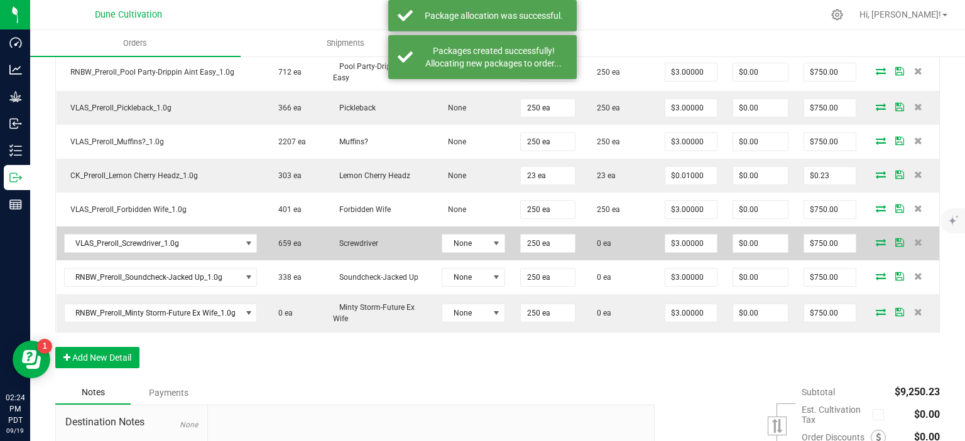
click at [879, 239] on icon at bounding box center [880, 243] width 10 height 8
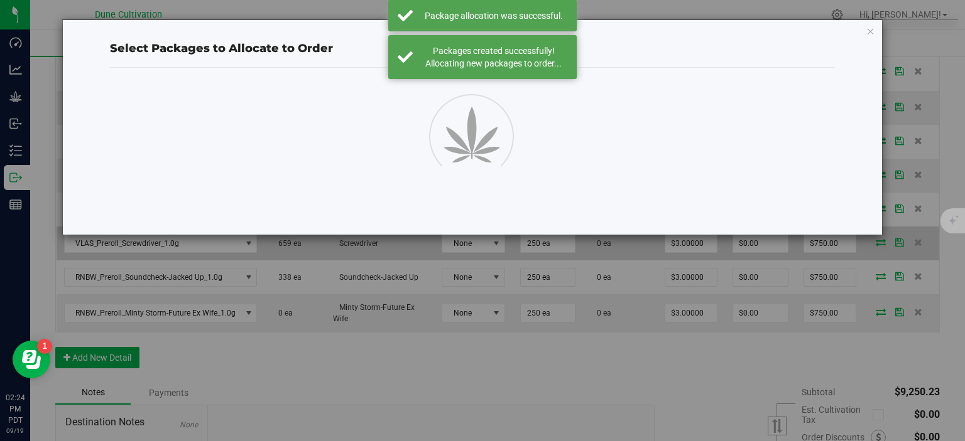
scroll to position [761, 0]
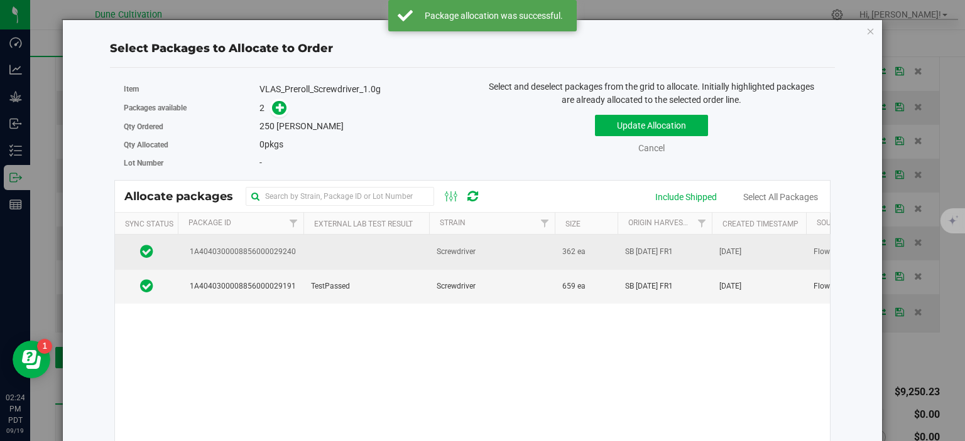
click at [271, 259] on td "1A4040300008856000029240" at bounding box center [241, 252] width 126 height 35
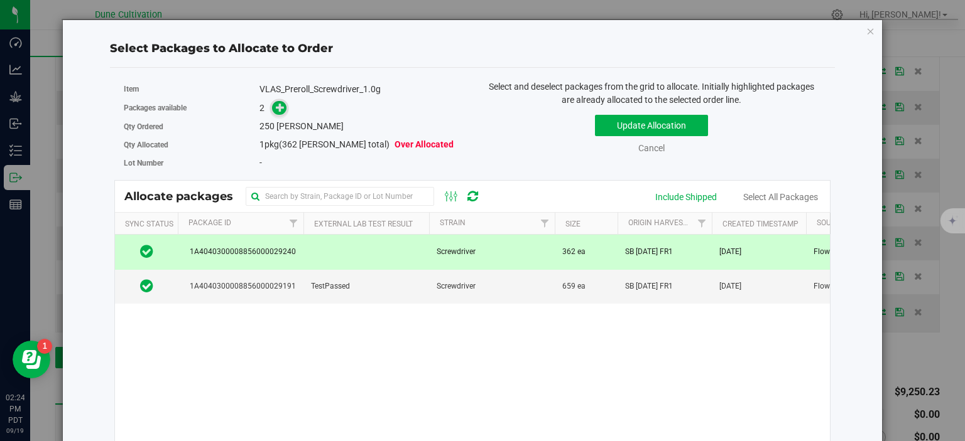
click at [282, 114] on span at bounding box center [279, 108] width 14 height 14
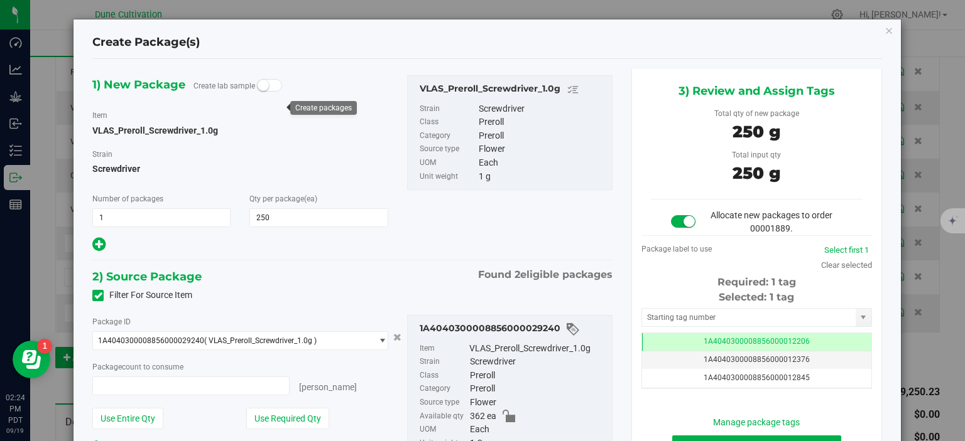
type input "250 ea"
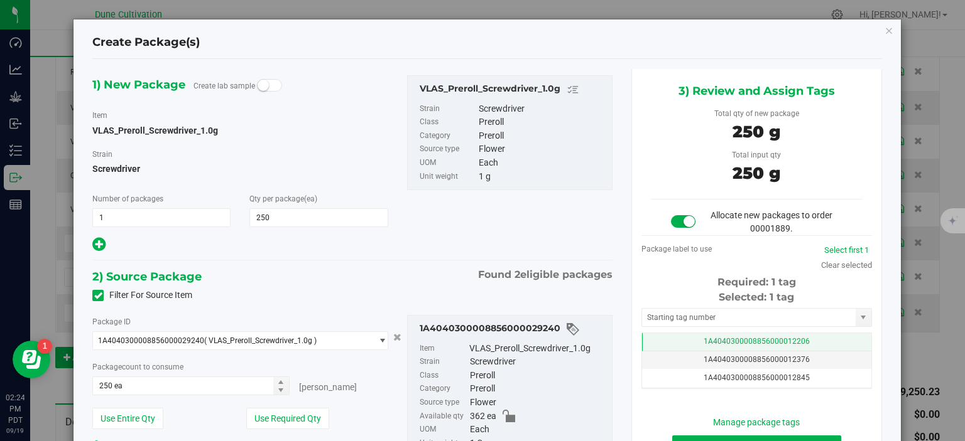
click at [676, 343] on td "1A4040300008856000012206" at bounding box center [756, 342] width 229 height 18
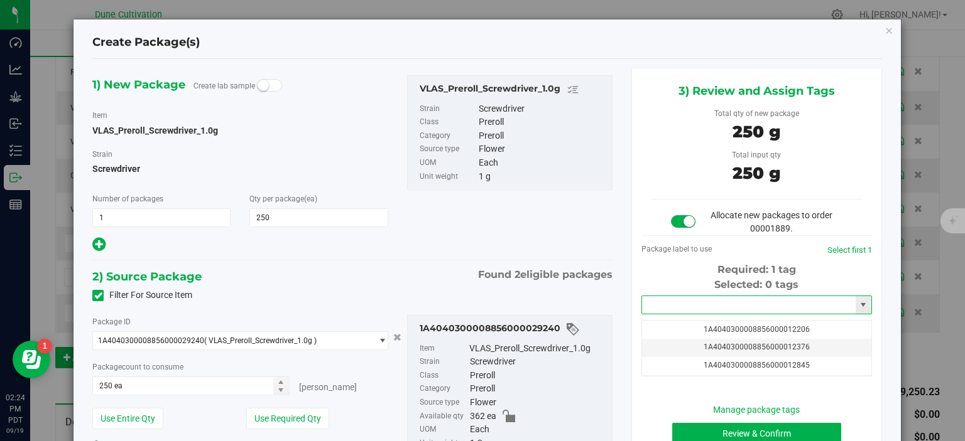
click at [679, 303] on input "text" at bounding box center [749, 305] width 214 height 18
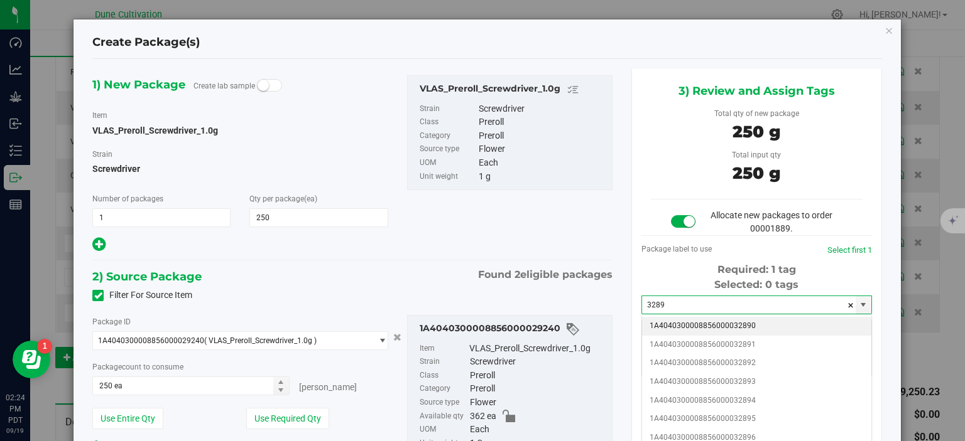
click at [749, 328] on li "1A4040300008856000032890" at bounding box center [756, 326] width 229 height 19
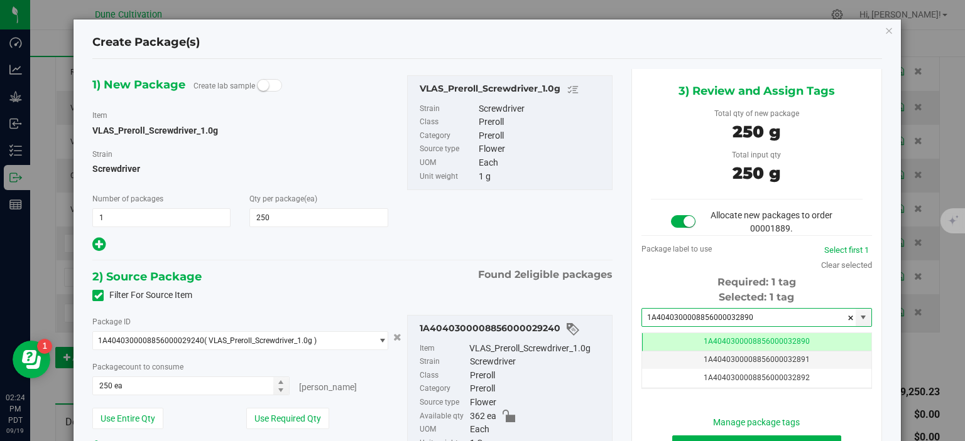
click at [733, 332] on div "Selected: 1 tag 1A4040300008856000032890 1A4040300008856000032890 Tag 1A4040300…" at bounding box center [756, 339] width 230 height 99
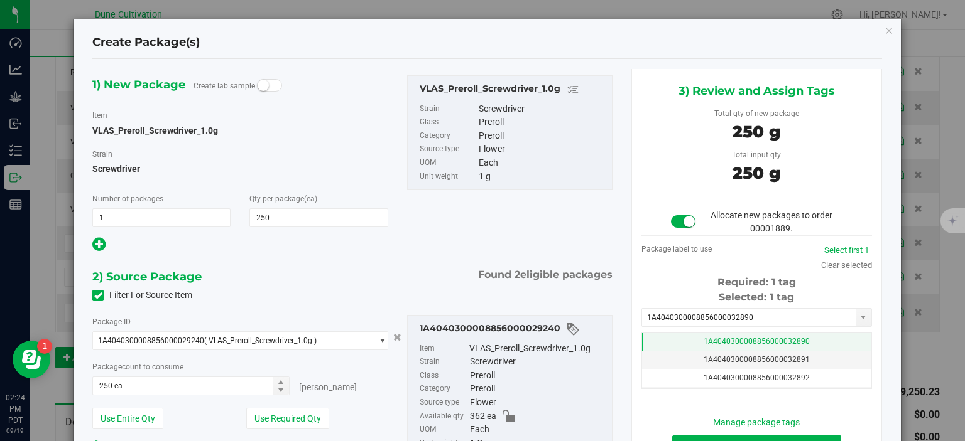
click at [760, 339] on span "1A4040300008856000032890" at bounding box center [756, 341] width 106 height 9
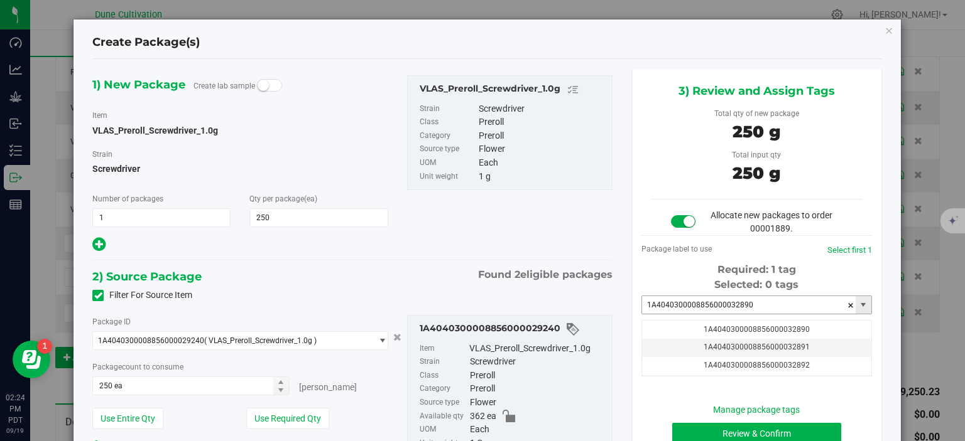
click at [760, 295] on div "Selected: 0 tags 1A4040300008856000032890 1A4040300008856000032890 Tag 1A404030…" at bounding box center [756, 327] width 230 height 99
click at [750, 310] on input "1A4040300008856000032890" at bounding box center [749, 305] width 214 height 18
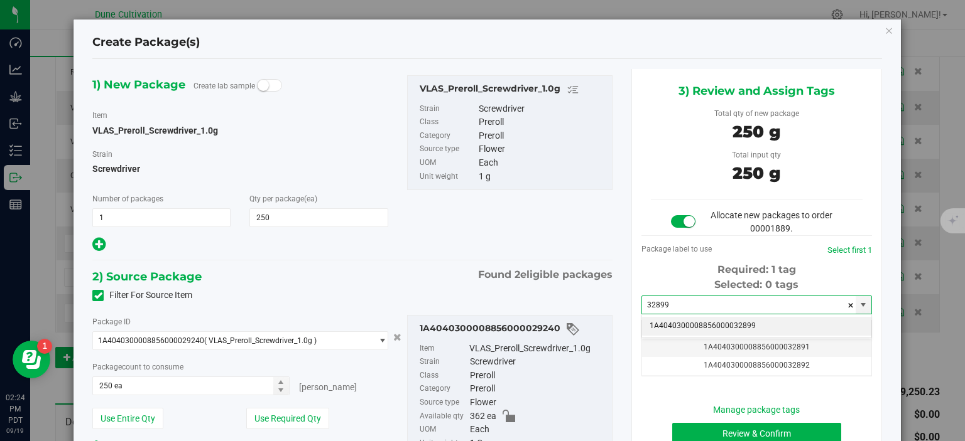
click at [791, 335] on li "1A4040300008856000032899" at bounding box center [756, 326] width 229 height 19
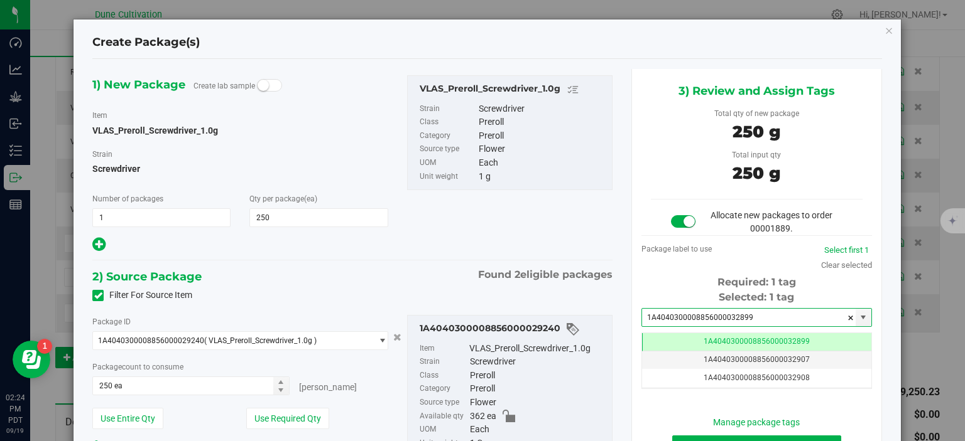
scroll to position [85, 0]
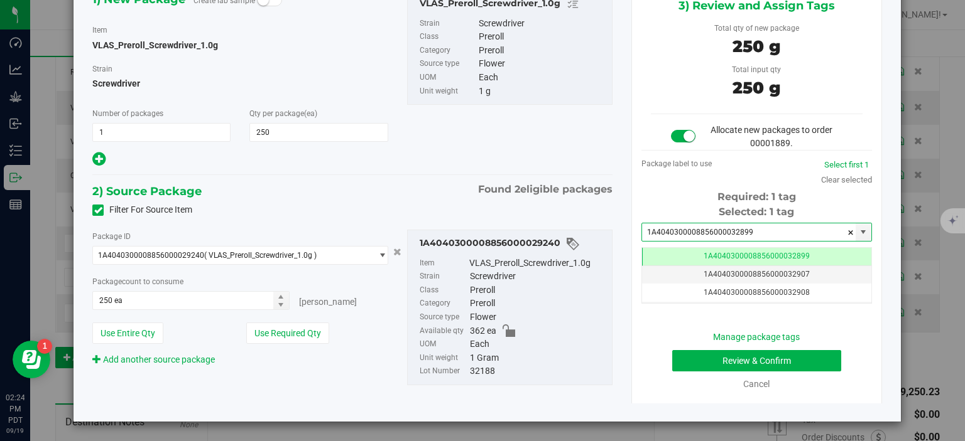
type input "1A4040300008856000032899"
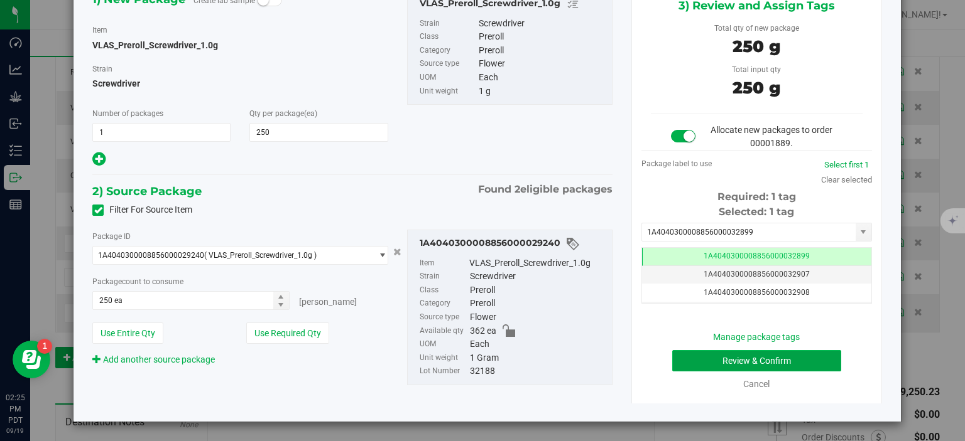
click at [687, 357] on button "Review & Confirm" at bounding box center [756, 360] width 169 height 21
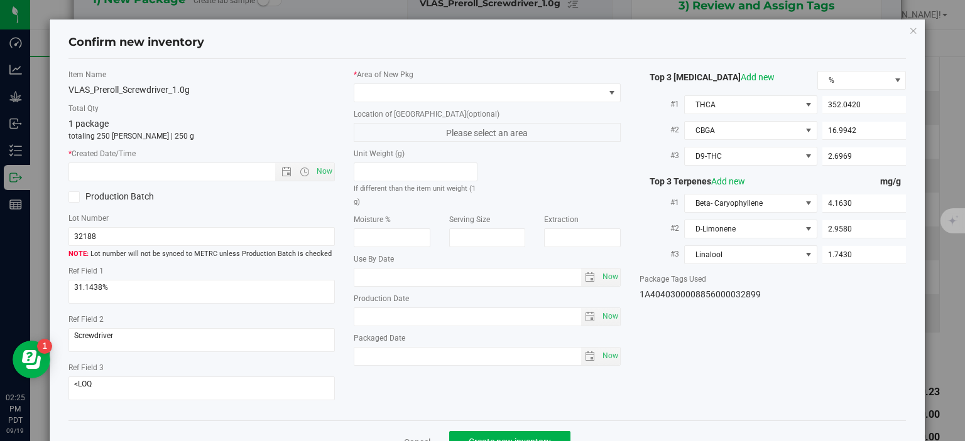
click at [576, 102] on div "* Area of New Pkg Location of New Pkg (optional) Please select an area Unit Wei…" at bounding box center [487, 220] width 286 height 303
click at [576, 88] on span at bounding box center [479, 93] width 250 height 18
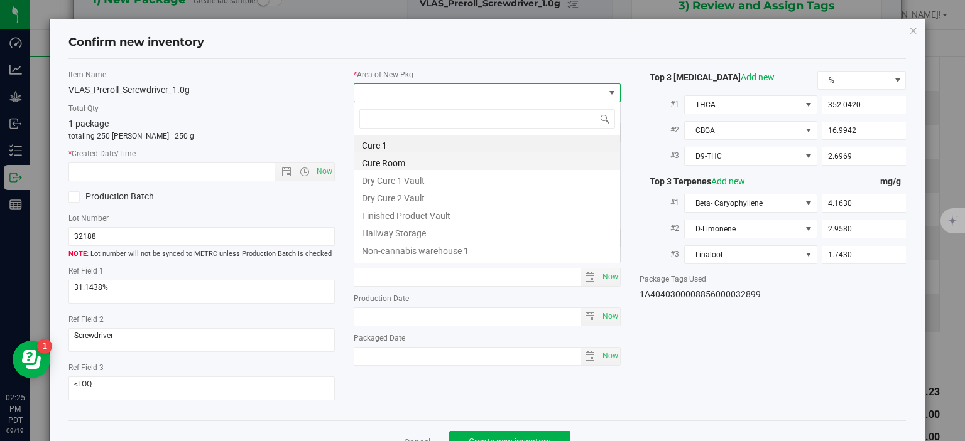
scroll to position [18, 266]
click at [465, 217] on li "Finished Product Vault" at bounding box center [487, 214] width 266 height 18
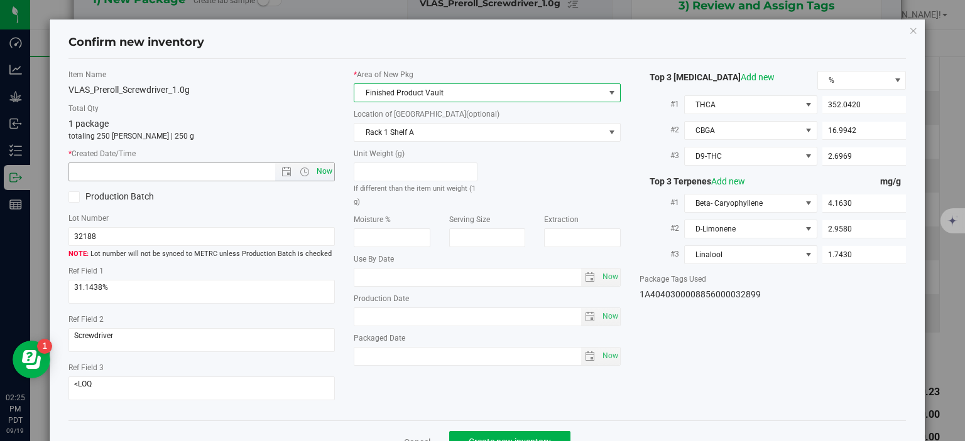
click at [326, 175] on span "Now" at bounding box center [324, 172] width 21 height 18
type input "9/19/2025 2:25 PM"
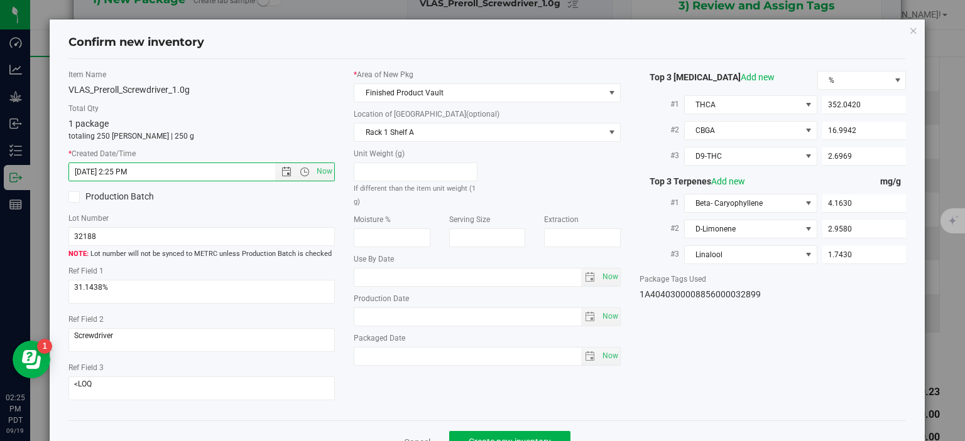
scroll to position [33, 0]
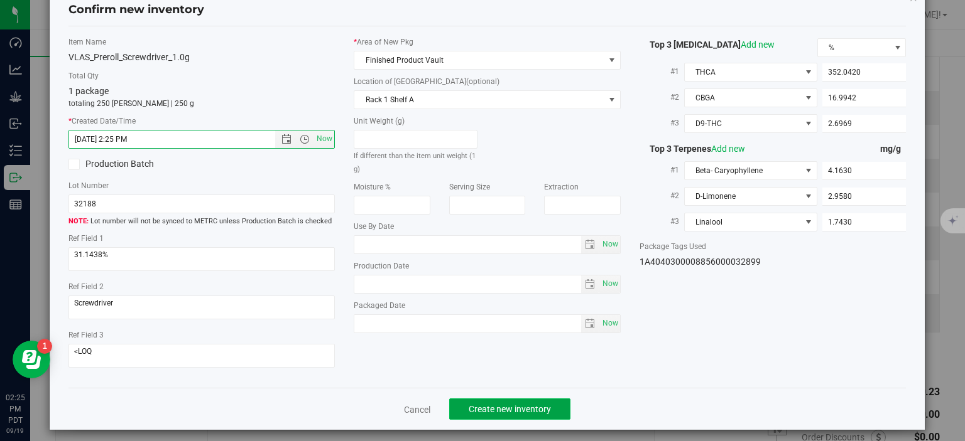
click at [481, 399] on button "Create new inventory" at bounding box center [509, 409] width 121 height 21
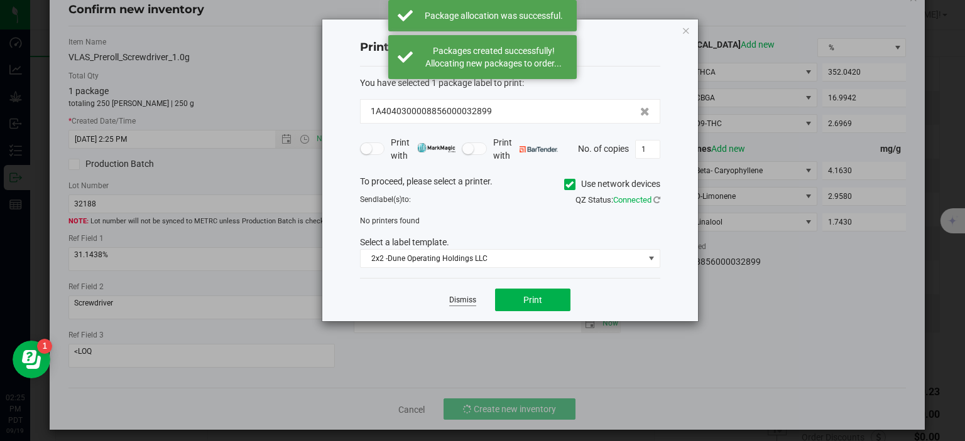
click at [468, 305] on link "Dismiss" at bounding box center [462, 300] width 27 height 11
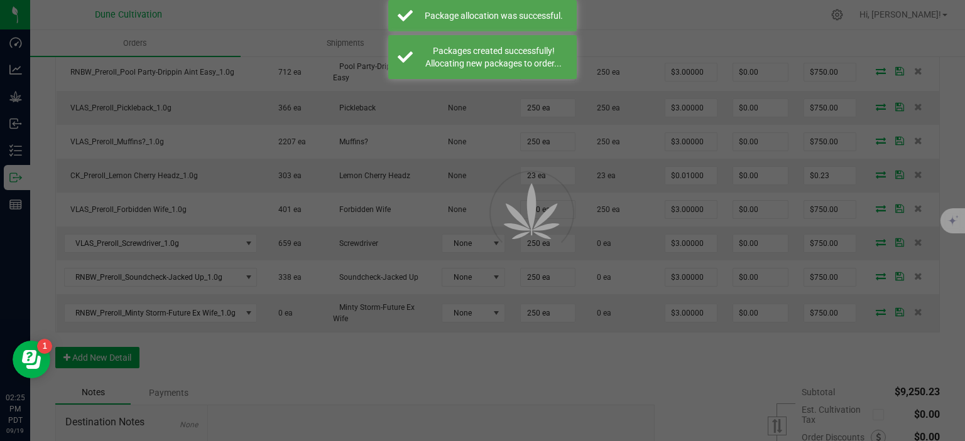
scroll to position [761, 0]
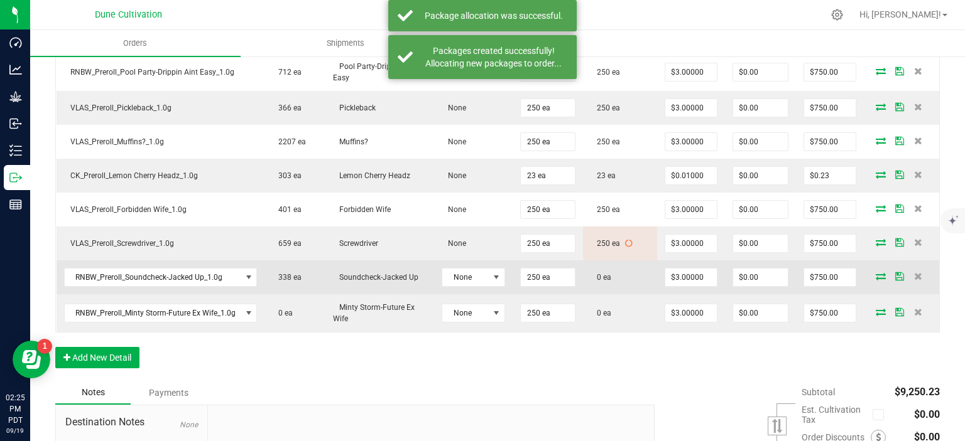
click at [879, 273] on icon at bounding box center [880, 277] width 10 height 8
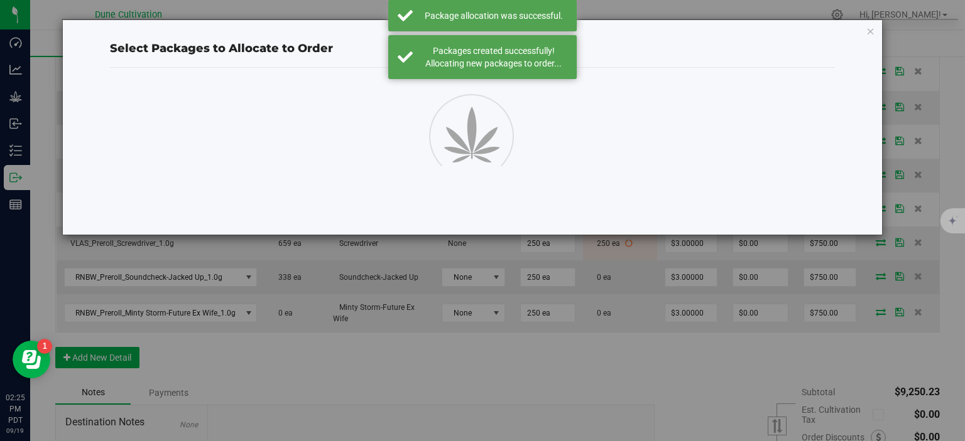
scroll to position [761, 0]
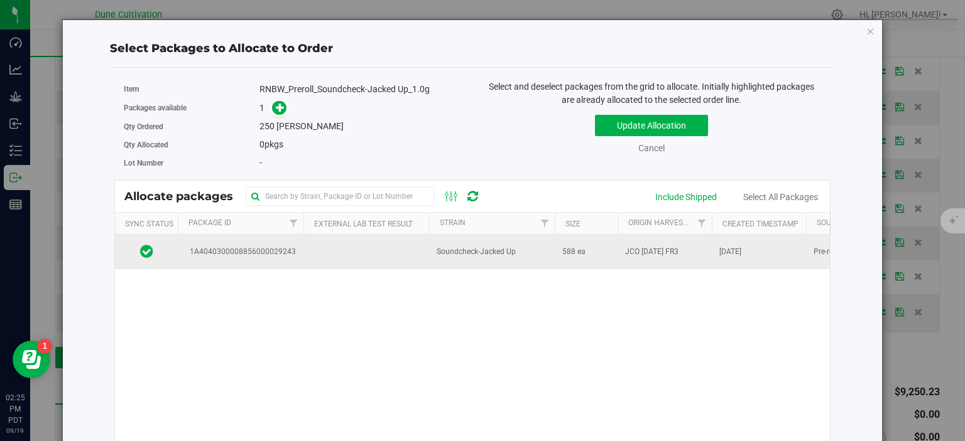
click at [275, 246] on span "1A4040300008856000029243" at bounding box center [240, 252] width 111 height 12
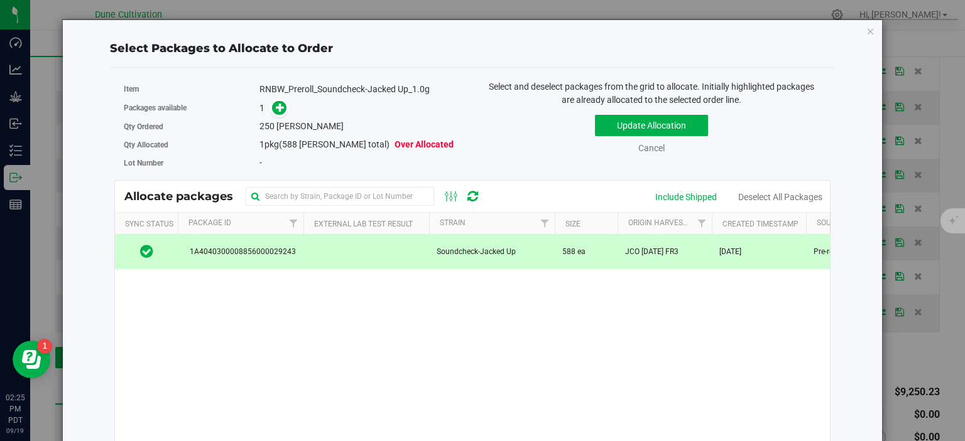
click at [240, 247] on span "1A4040300008856000029243" at bounding box center [240, 252] width 111 height 12
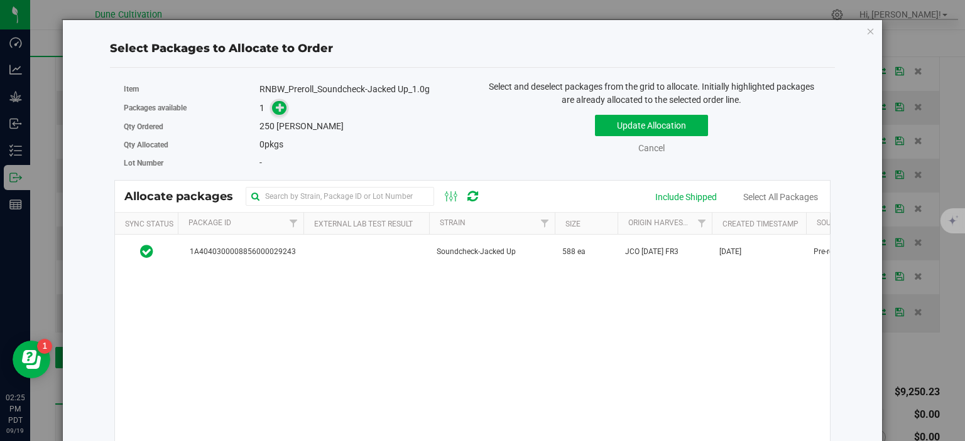
click at [281, 104] on icon at bounding box center [280, 107] width 9 height 9
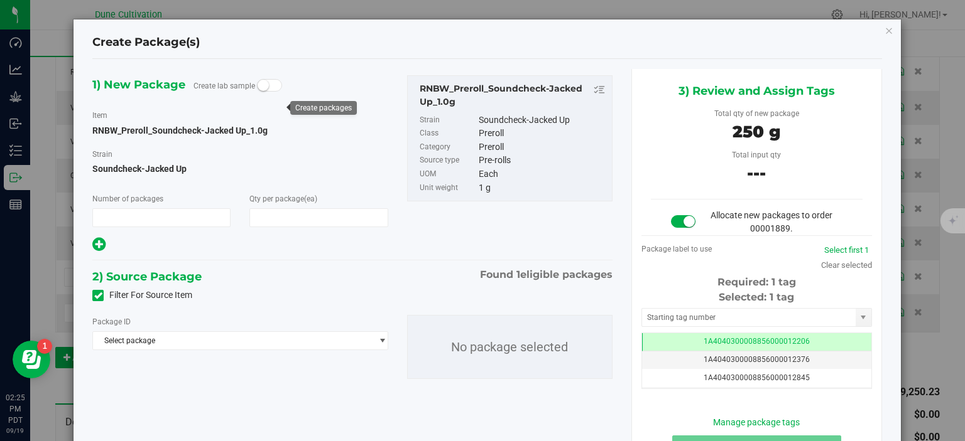
type input "1"
type input "250"
click at [169, 347] on span "Select package" at bounding box center [232, 341] width 278 height 18
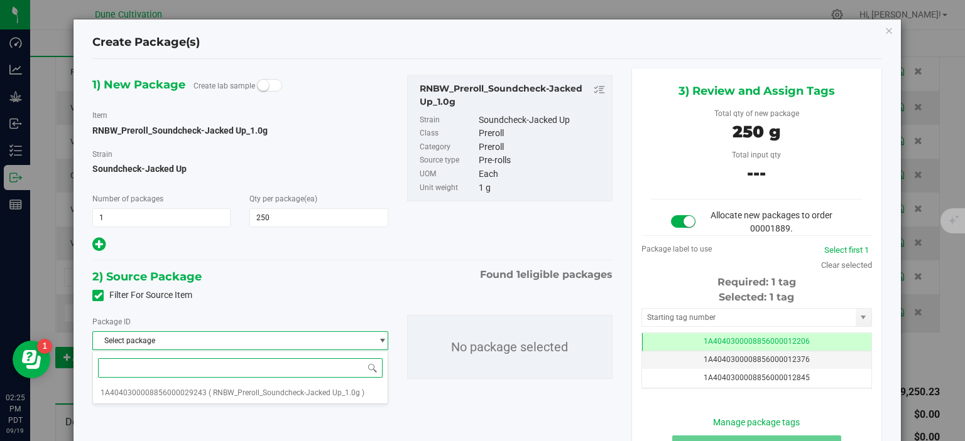
paste input "29239"
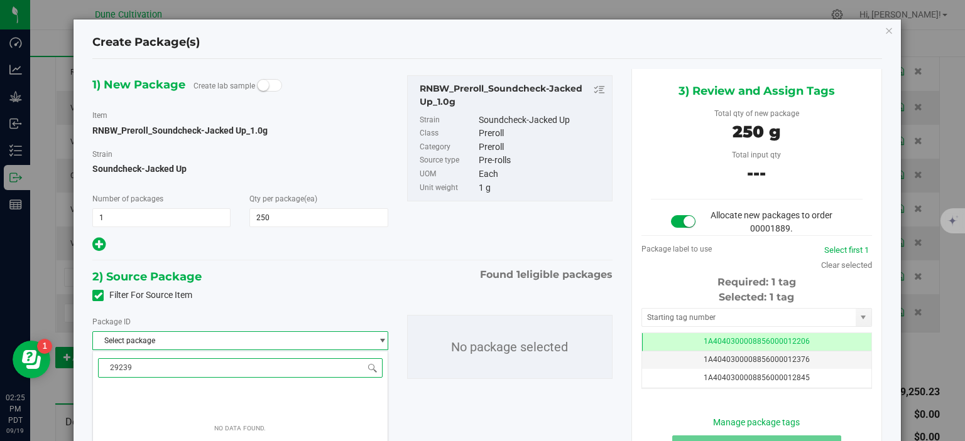
scroll to position [75, 0]
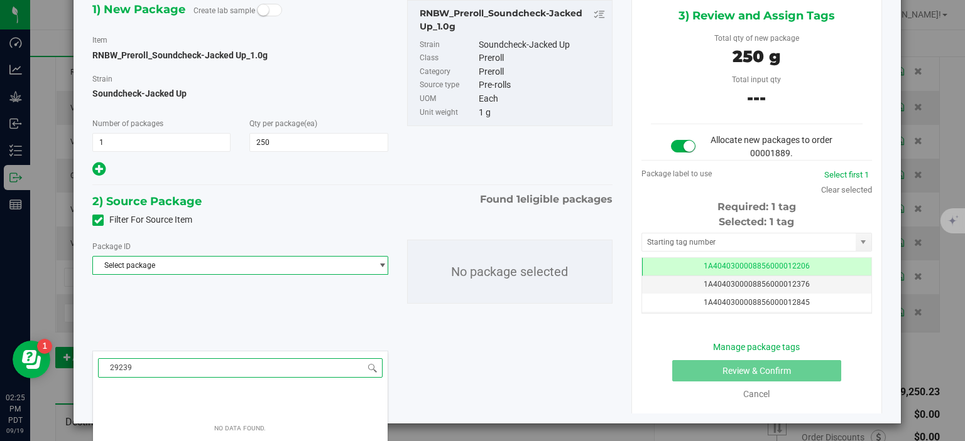
type input "29239"
click at [217, 314] on div "2) Source Package Found 1 eligible packages Filter For Source Item Package ID S…" at bounding box center [352, 258] width 520 height 132
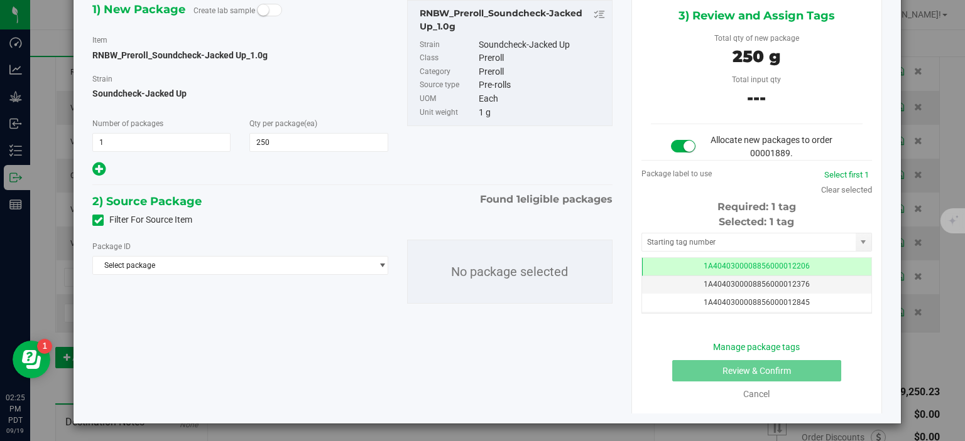
scroll to position [13, 0]
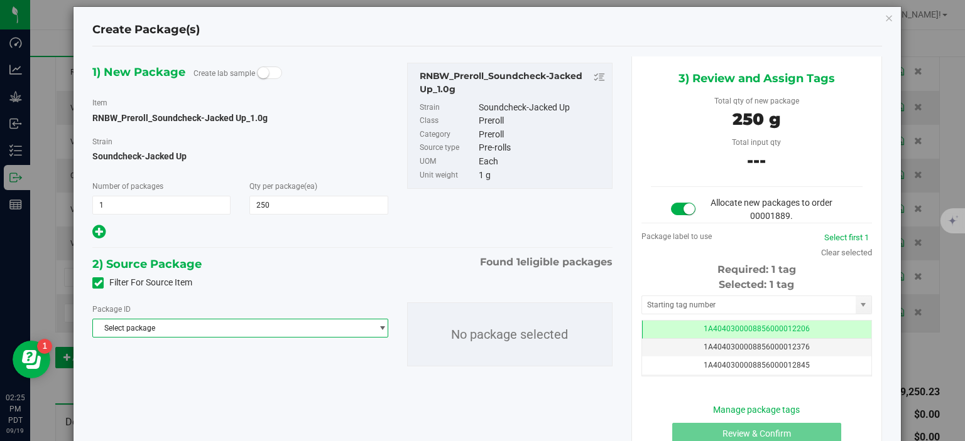
click at [265, 337] on span "Select package" at bounding box center [232, 329] width 278 height 18
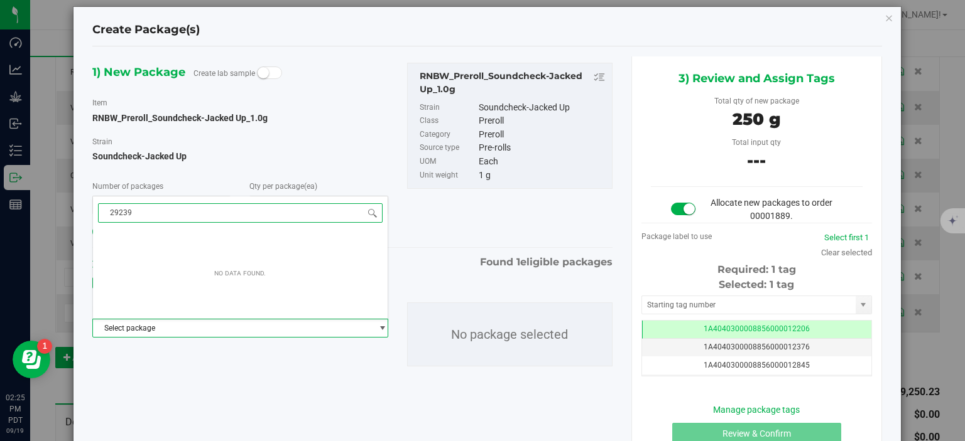
click at [111, 214] on input "29239" at bounding box center [240, 212] width 284 height 19
click at [177, 217] on input "29239" at bounding box center [240, 212] width 284 height 19
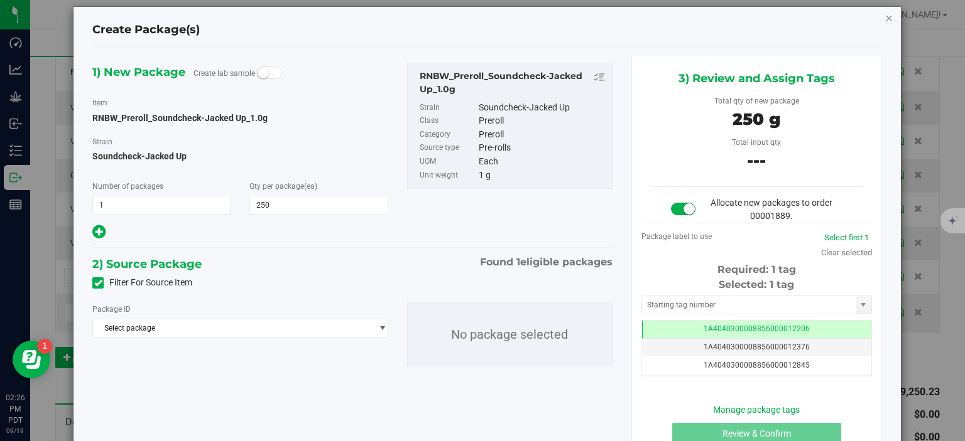
click at [889, 21] on icon "button" at bounding box center [888, 17] width 9 height 15
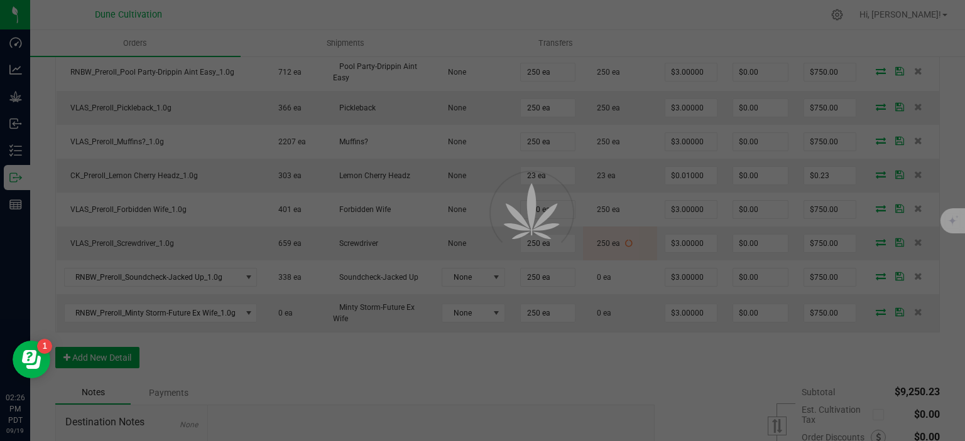
scroll to position [761, 0]
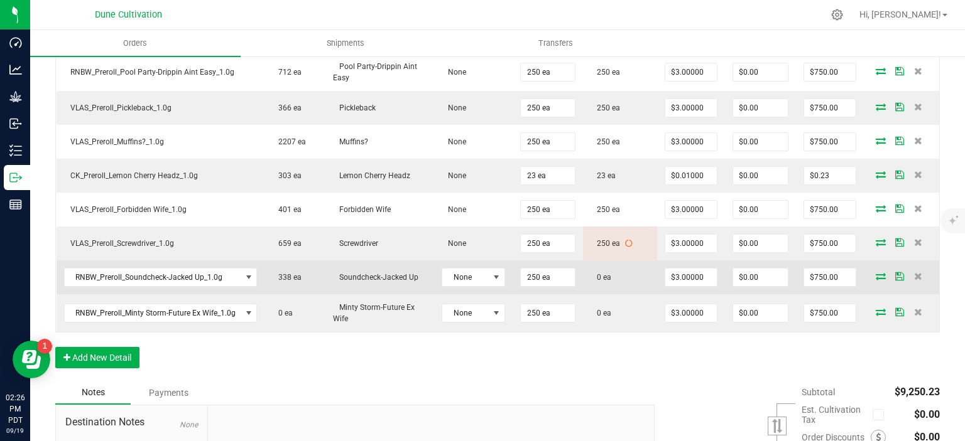
click at [879, 273] on icon at bounding box center [880, 277] width 10 height 8
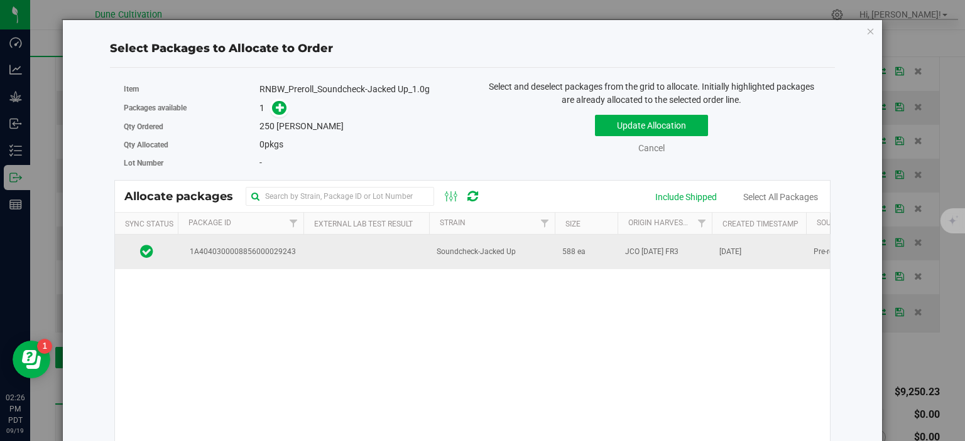
click at [281, 263] on td "1A4040300008856000029243" at bounding box center [241, 252] width 126 height 34
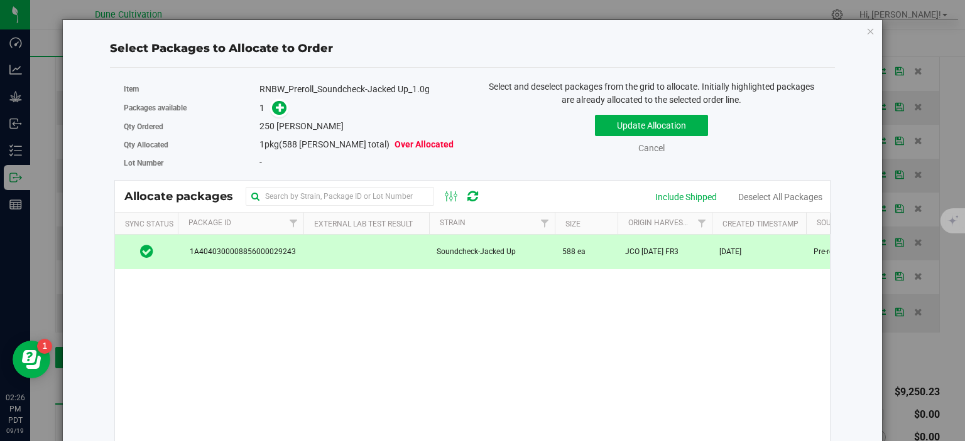
click at [330, 239] on td at bounding box center [366, 252] width 126 height 34
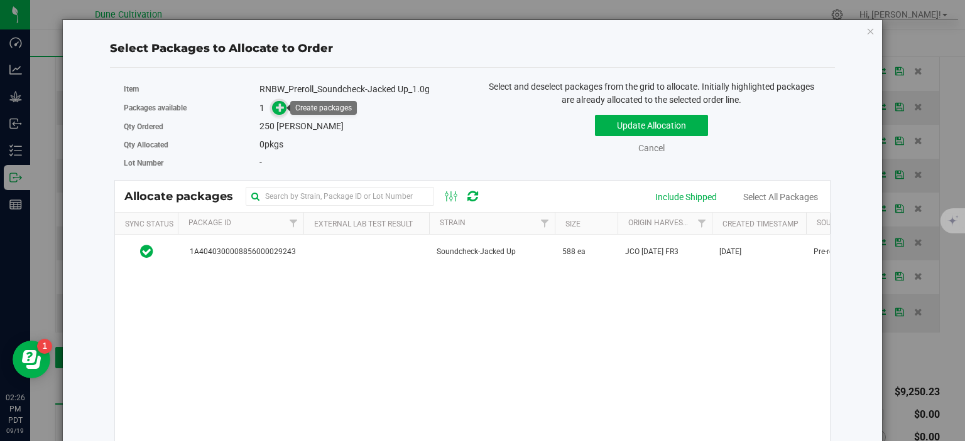
click at [279, 111] on icon at bounding box center [280, 107] width 9 height 9
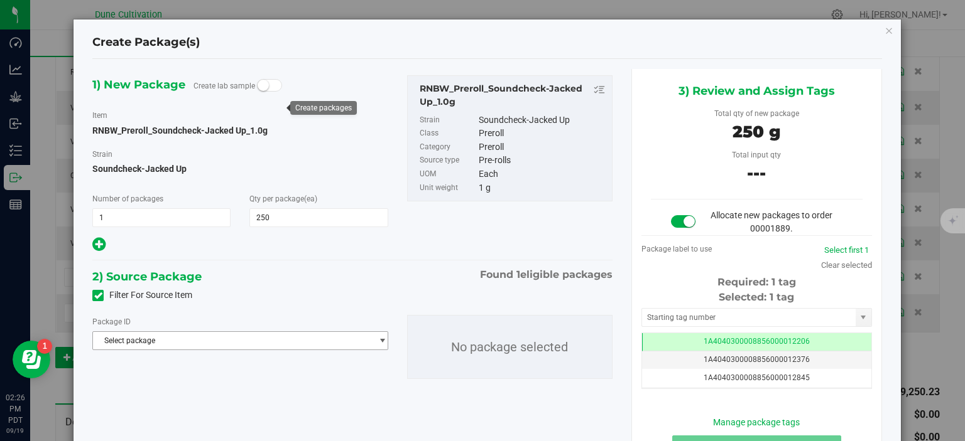
click at [164, 337] on span "Select package" at bounding box center [232, 341] width 278 height 18
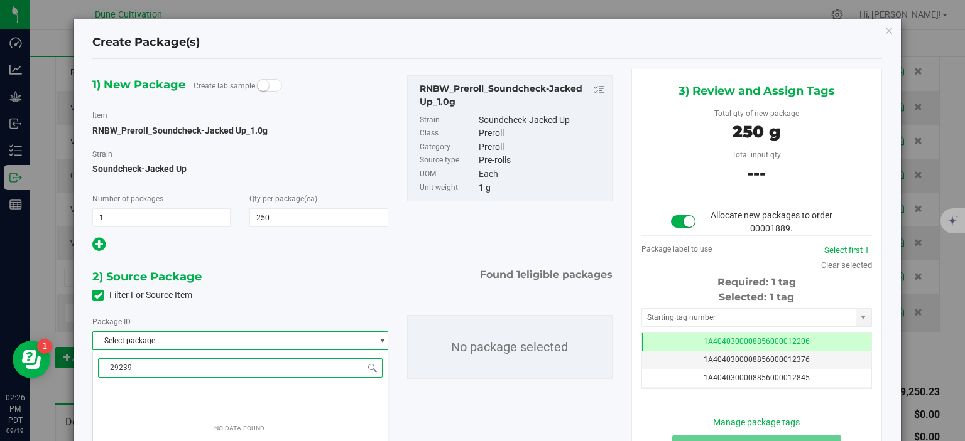
type input "29239"
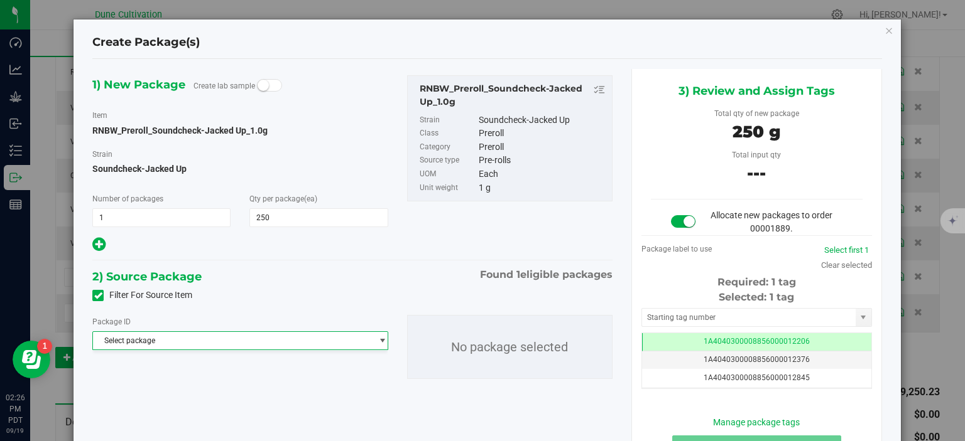
click at [285, 300] on div "Filter For Source Item" at bounding box center [352, 295] width 539 height 19
click at [891, 33] on icon "button" at bounding box center [888, 30] width 9 height 15
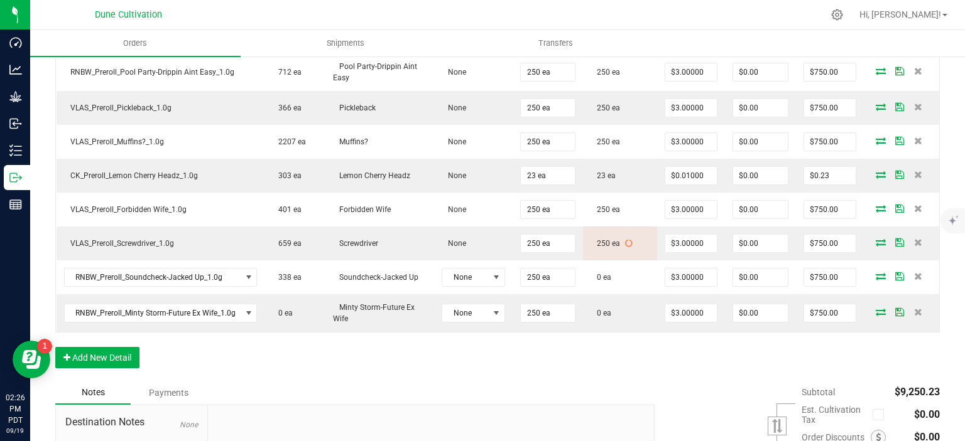
scroll to position [761, 0]
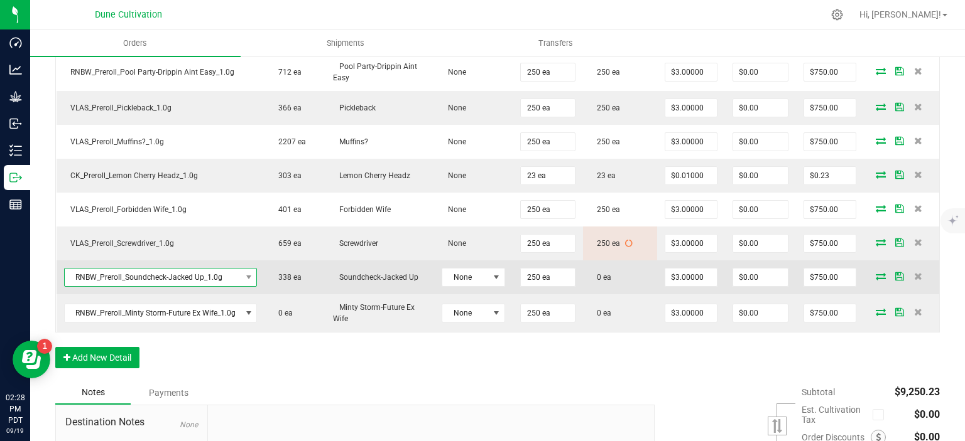
click at [186, 280] on span "RNBW_Preroll_Soundcheck-Jacked Up_1.0g" at bounding box center [153, 278] width 176 height 18
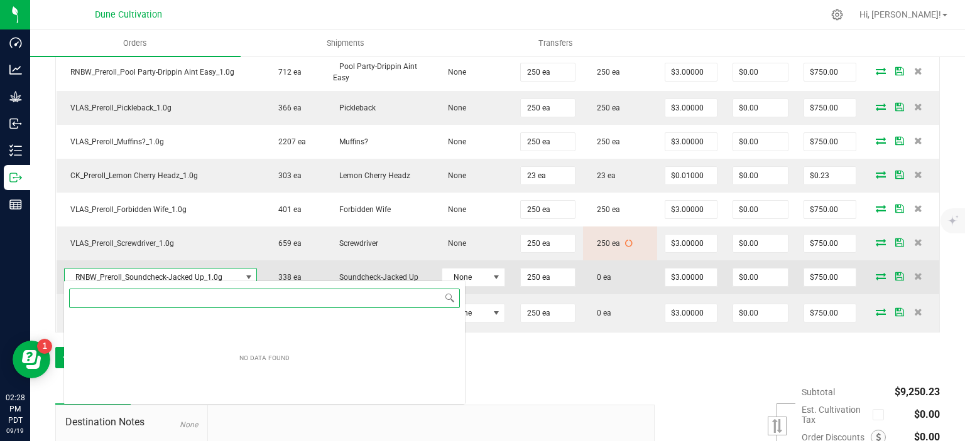
scroll to position [18, 192]
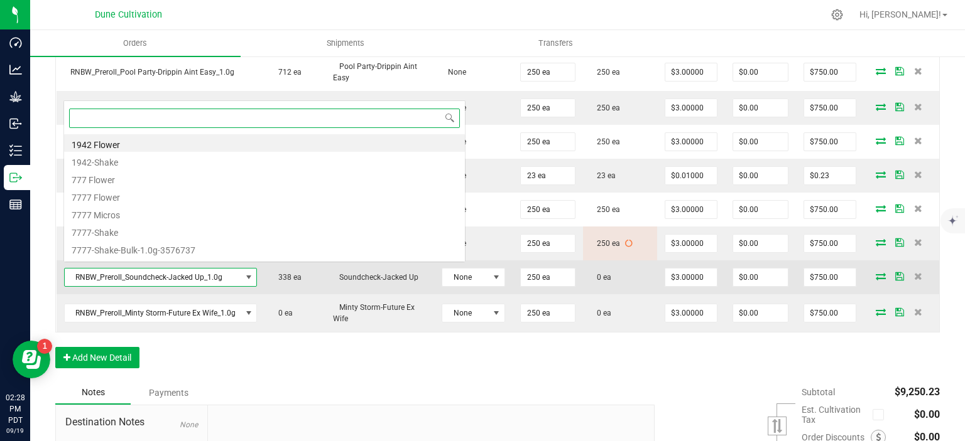
paste input "RNBW_Preroll_Sound Check_Jacked Up_1.0g"
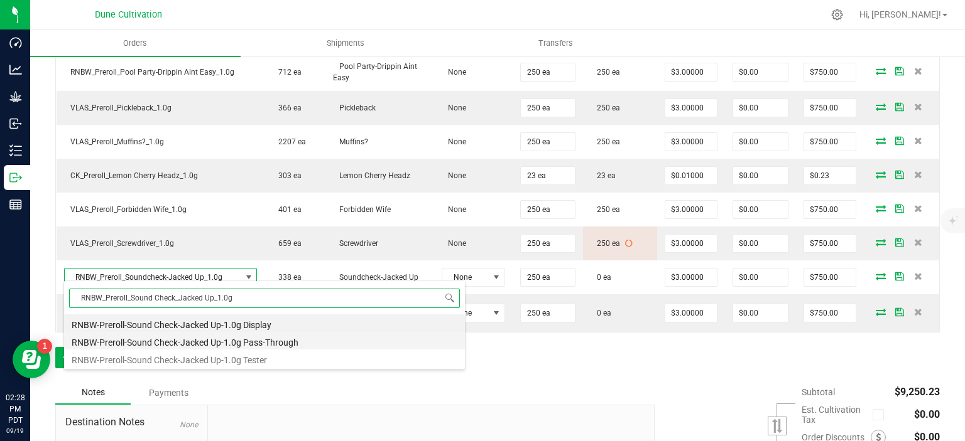
type input "RNBW_Preroll_Sound Check_Jacked Up_1.0g"
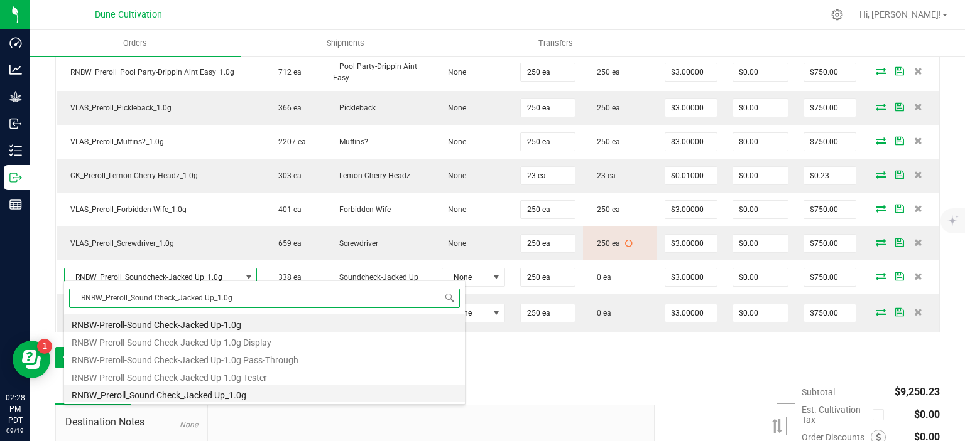
click at [213, 398] on li "RNBW_Preroll_Sound Check_Jacked Up_1.0g" at bounding box center [264, 394] width 401 height 18
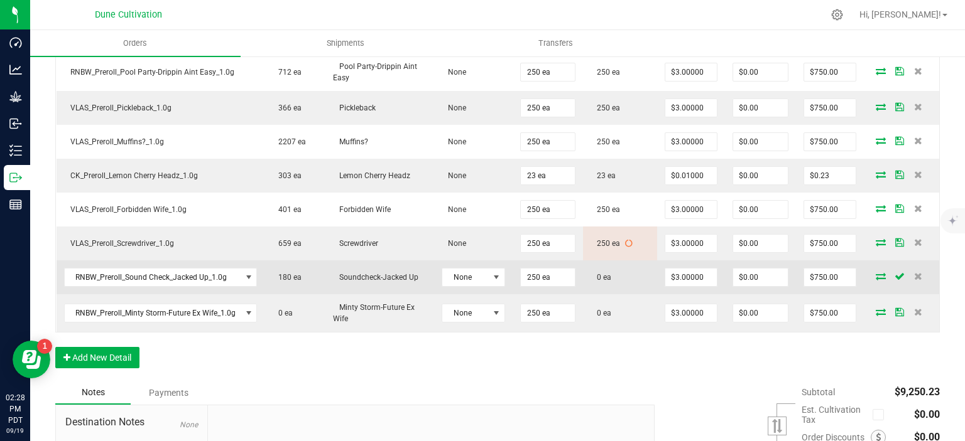
click at [880, 273] on icon at bounding box center [880, 277] width 10 height 8
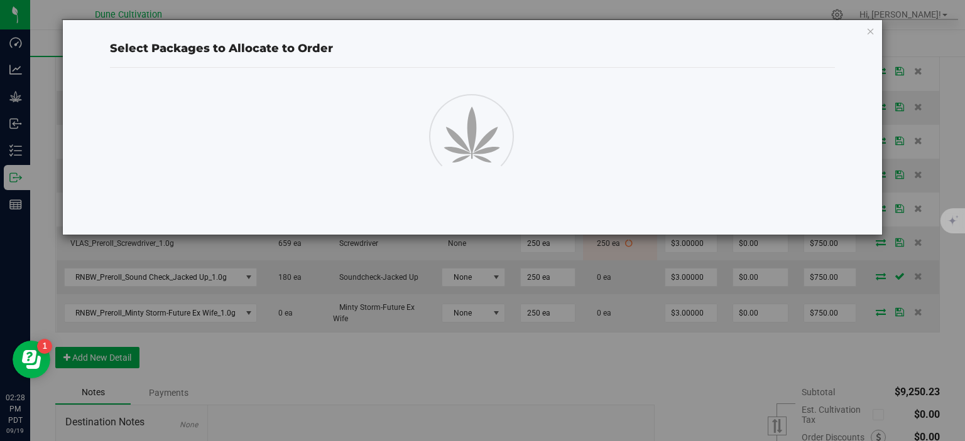
scroll to position [761, 0]
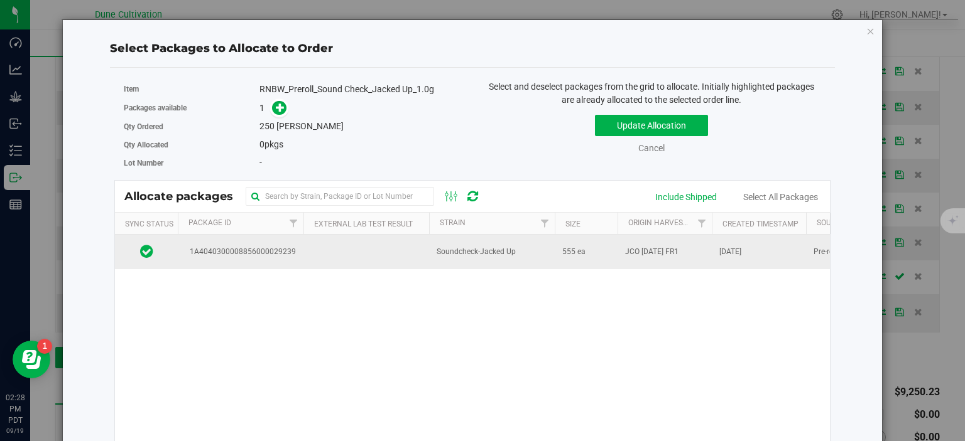
click at [276, 256] on span "1A4040300008856000029239" at bounding box center [240, 252] width 111 height 12
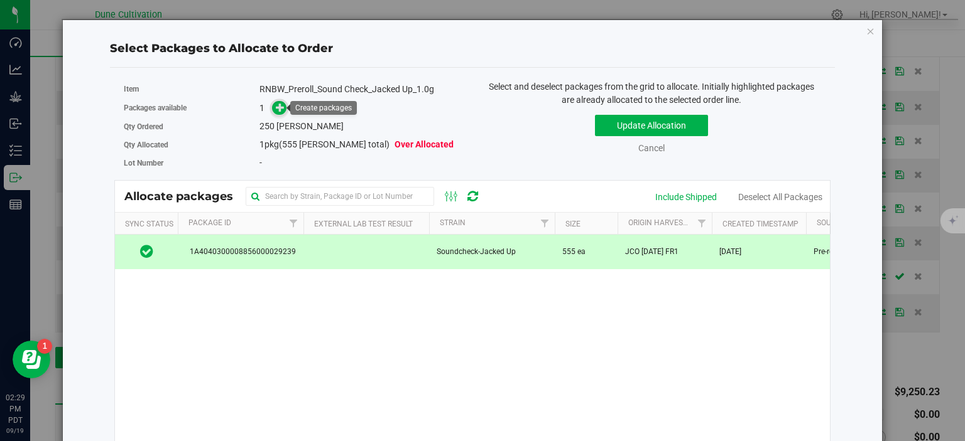
click at [275, 107] on span at bounding box center [279, 108] width 14 height 14
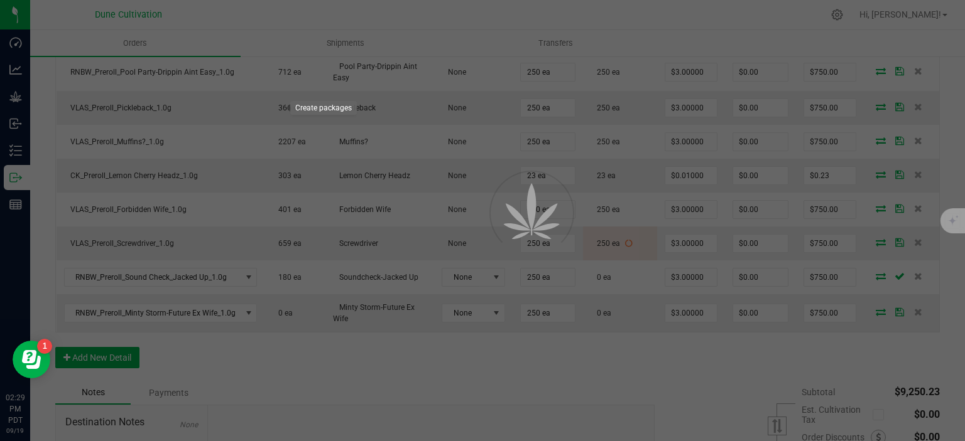
scroll to position [761, 0]
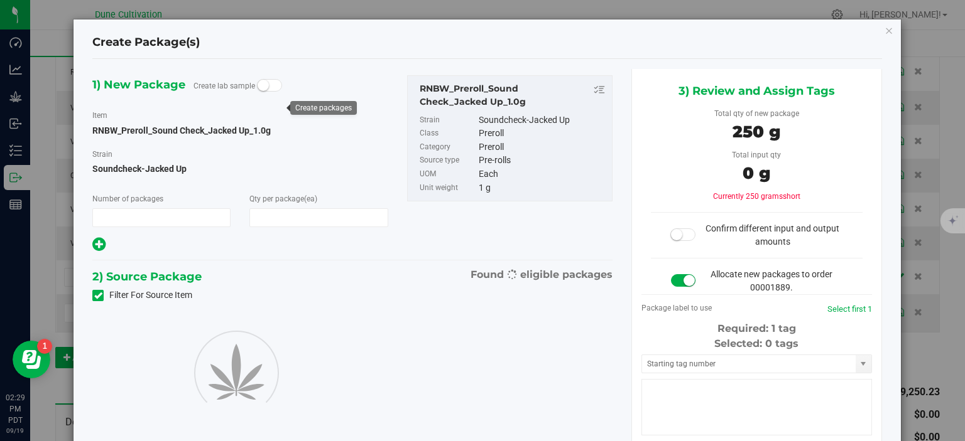
type input "1"
type input "250"
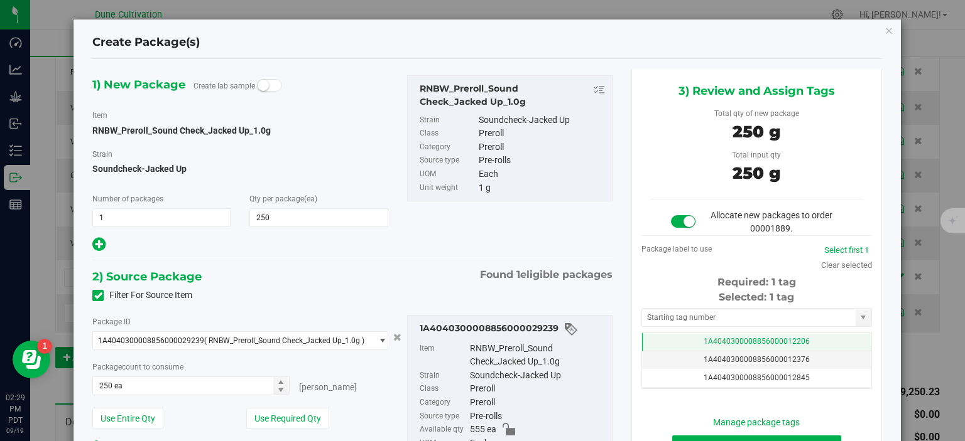
click at [753, 337] on span "1A4040300008856000012206" at bounding box center [756, 341] width 106 height 9
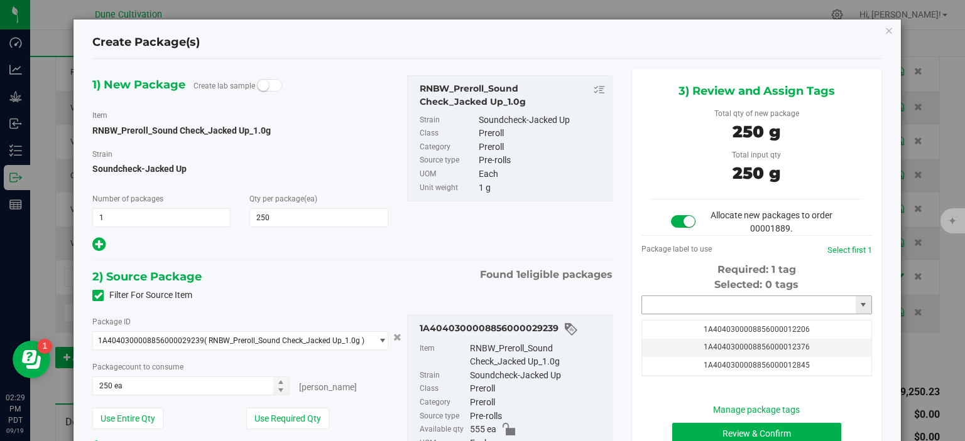
click at [735, 310] on input "text" at bounding box center [749, 305] width 214 height 18
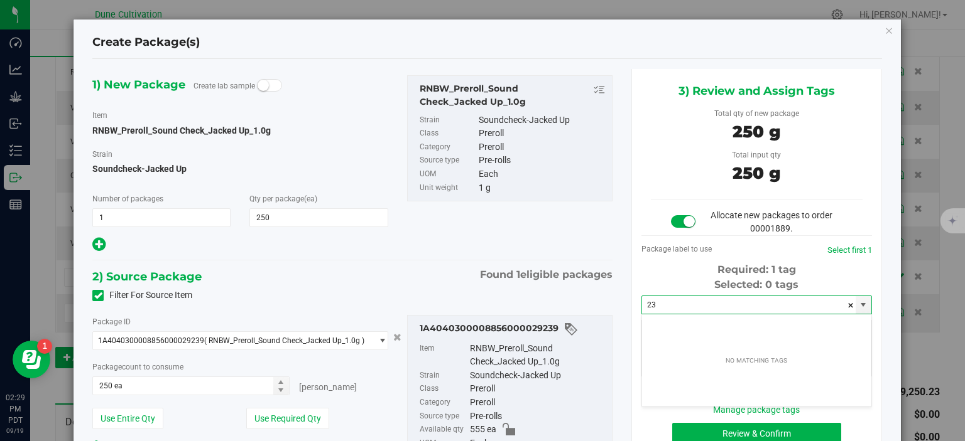
type input "2"
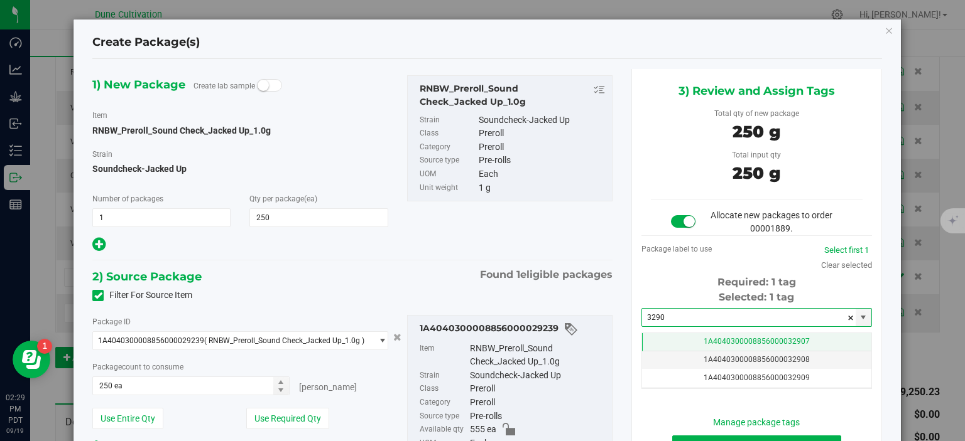
click at [762, 342] on span "1A4040300008856000032907" at bounding box center [756, 341] width 106 height 9
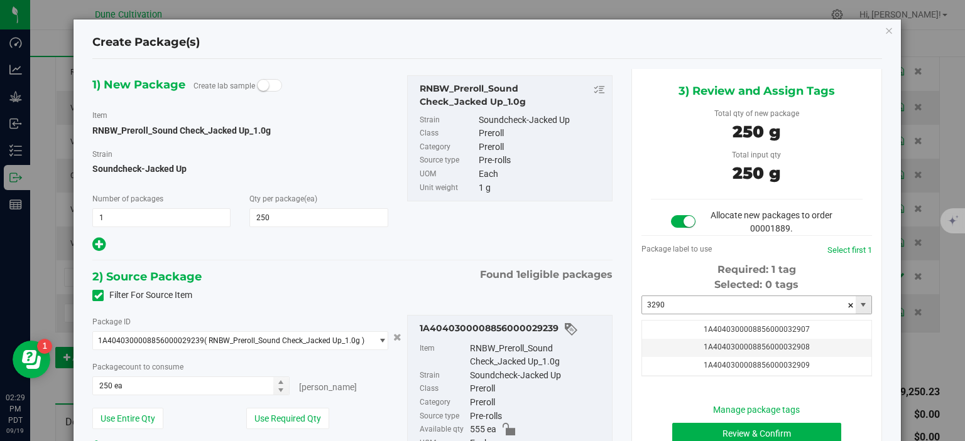
click at [708, 311] on input "3290" at bounding box center [749, 305] width 214 height 18
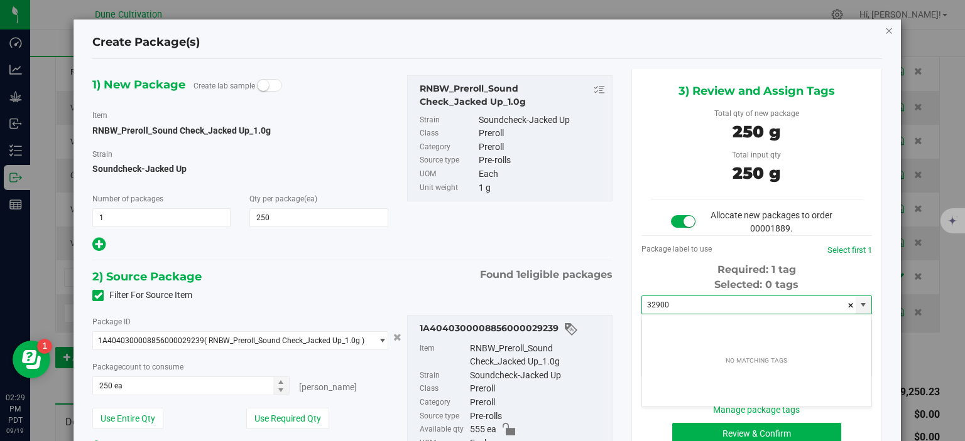
type input "32900"
click at [892, 25] on icon "button" at bounding box center [888, 30] width 9 height 15
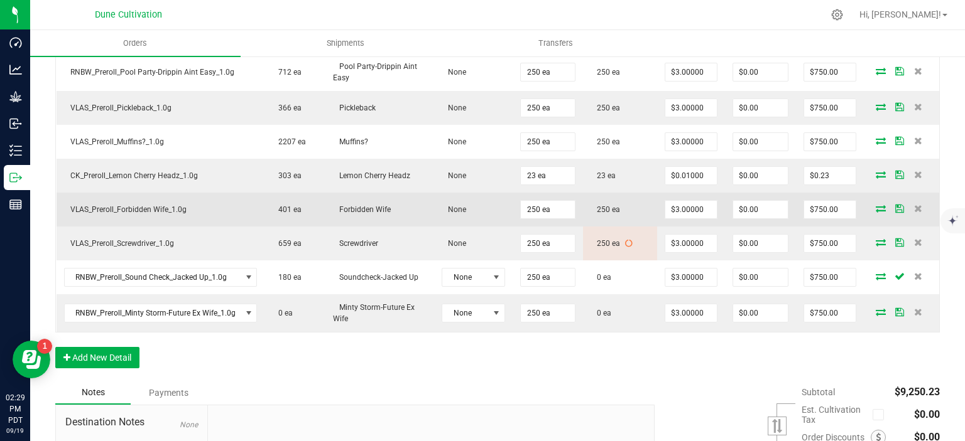
scroll to position [761, 0]
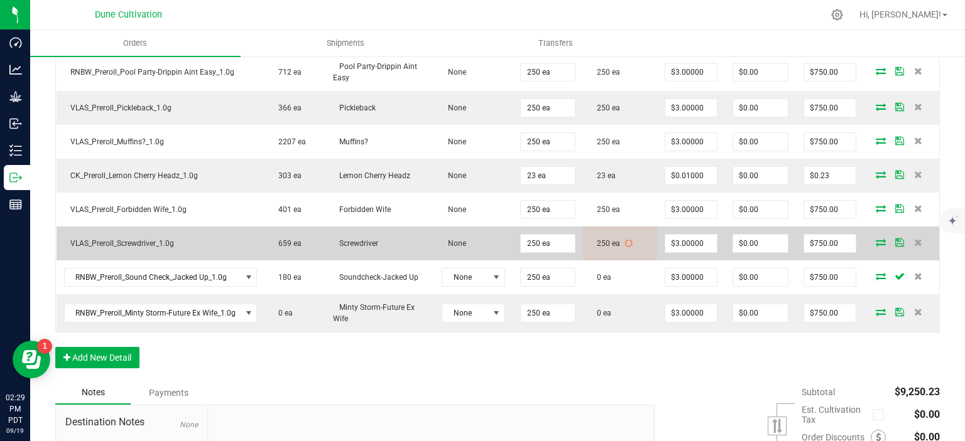
click at [886, 239] on span at bounding box center [880, 243] width 19 height 8
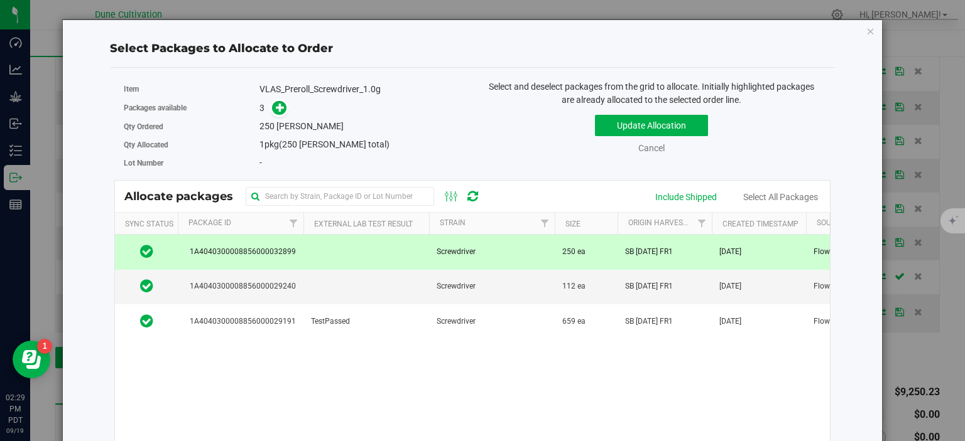
click at [875, 30] on div "Select Packages to Allocate to Order Item VLAS_Preroll_Screwdriver_1.0g Package…" at bounding box center [472, 293] width 820 height 549
click at [870, 31] on icon "button" at bounding box center [870, 30] width 9 height 15
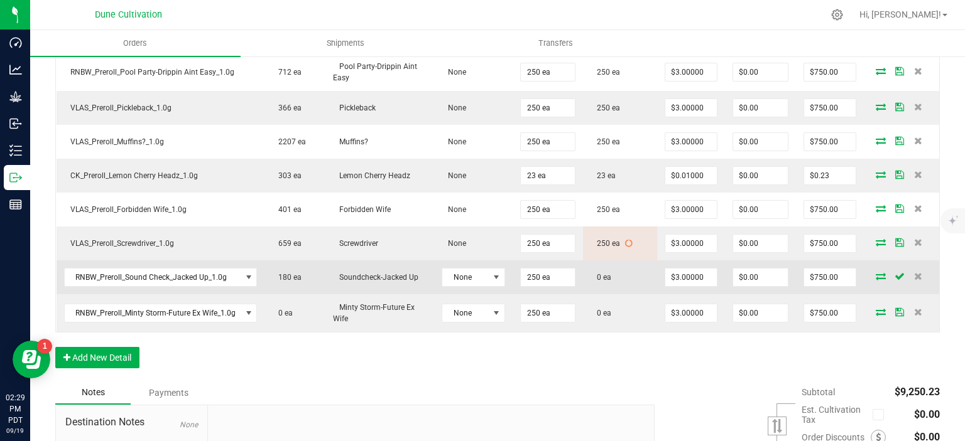
click at [879, 273] on icon at bounding box center [880, 277] width 10 height 8
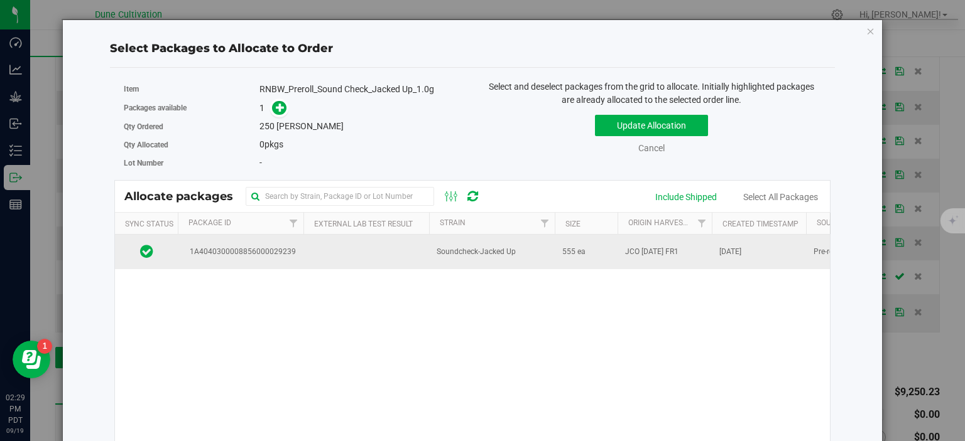
click at [272, 253] on span "1A4040300008856000029239" at bounding box center [240, 252] width 111 height 12
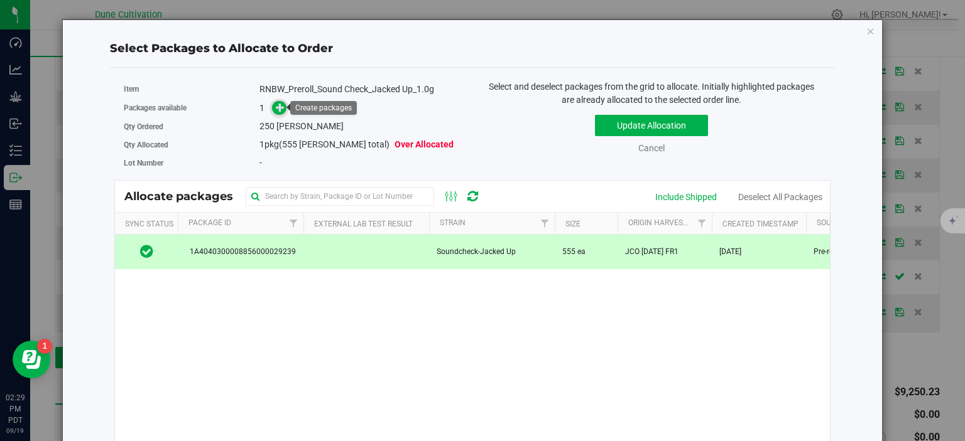
click at [283, 106] on icon at bounding box center [280, 107] width 9 height 9
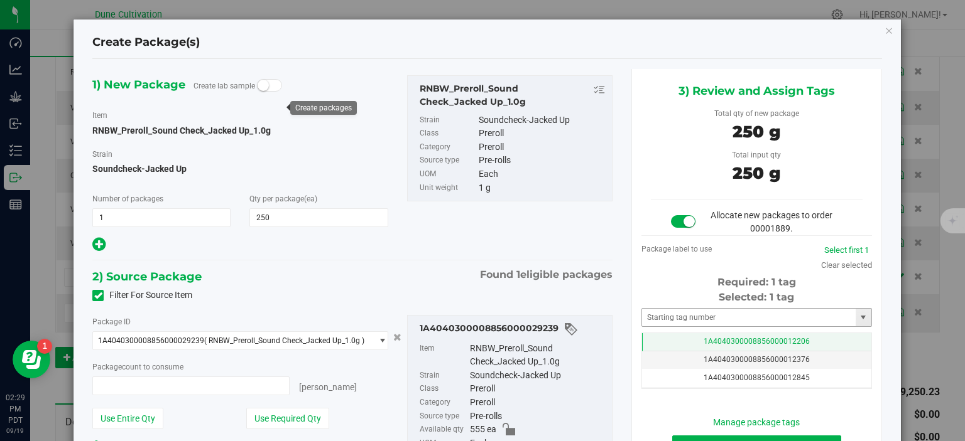
type input "250 ea"
click at [712, 342] on span "1A4040300008856000012206" at bounding box center [756, 341] width 106 height 9
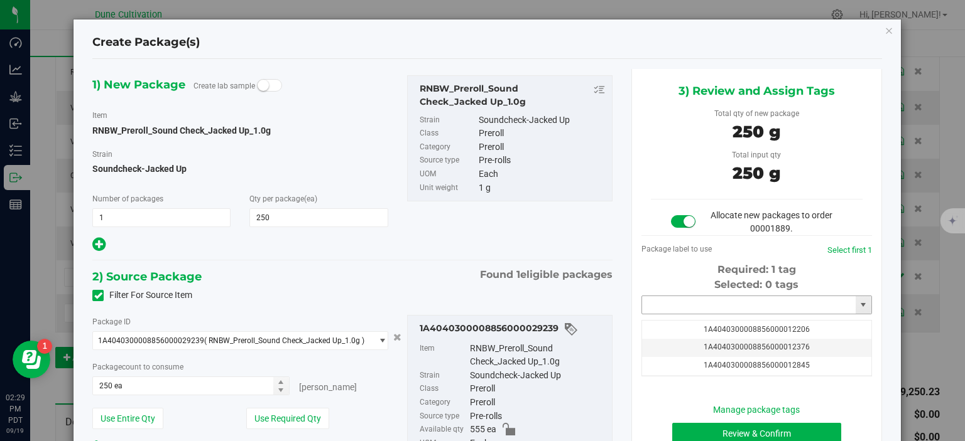
click at [708, 305] on input "text" at bounding box center [749, 305] width 214 height 18
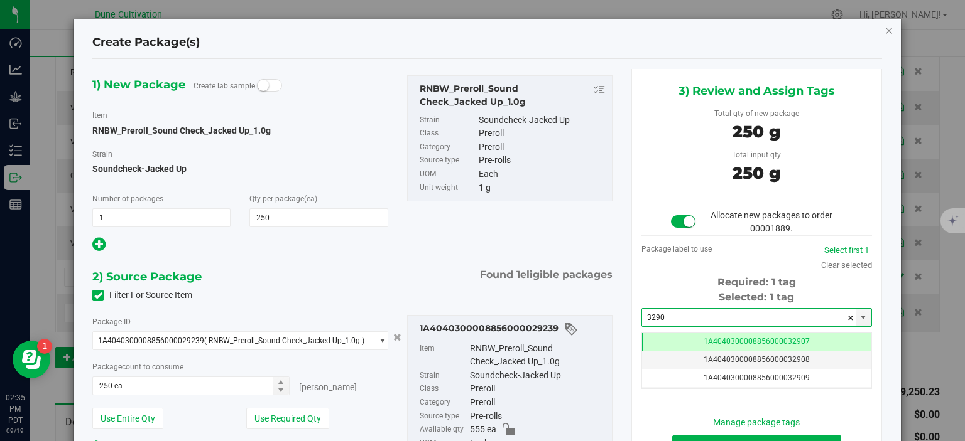
type input "3290"
click at [890, 36] on icon "button" at bounding box center [888, 30] width 9 height 15
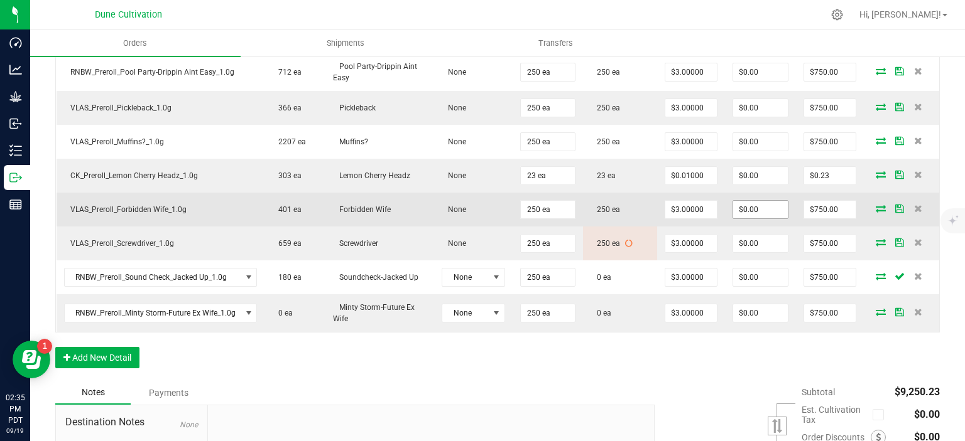
scroll to position [761, 0]
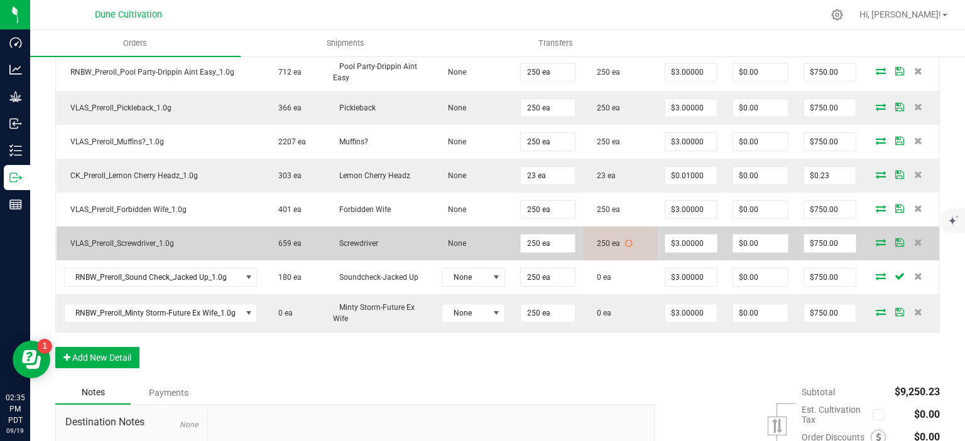
click at [882, 239] on icon at bounding box center [880, 243] width 10 height 8
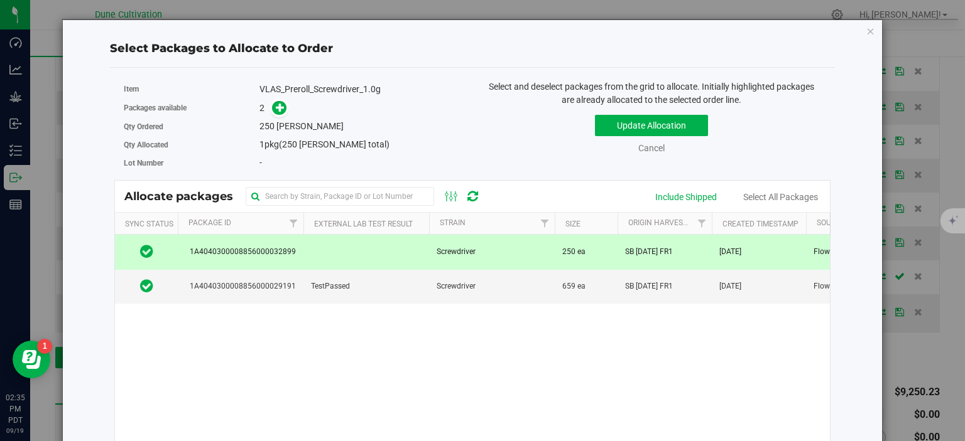
click at [877, 33] on div "Select Packages to Allocate to Order Item VLAS_Preroll_Screwdriver_1.0g Package…" at bounding box center [472, 293] width 820 height 549
click at [874, 32] on icon "button" at bounding box center [870, 30] width 9 height 15
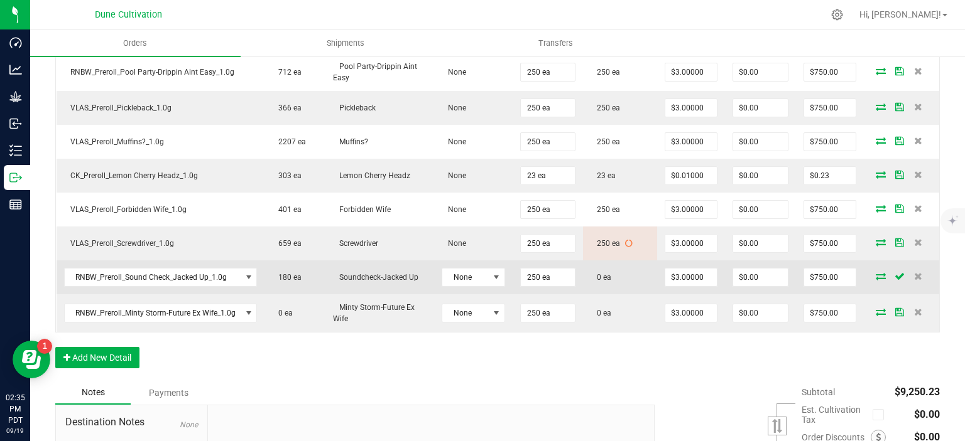
click at [880, 273] on icon at bounding box center [880, 277] width 10 height 8
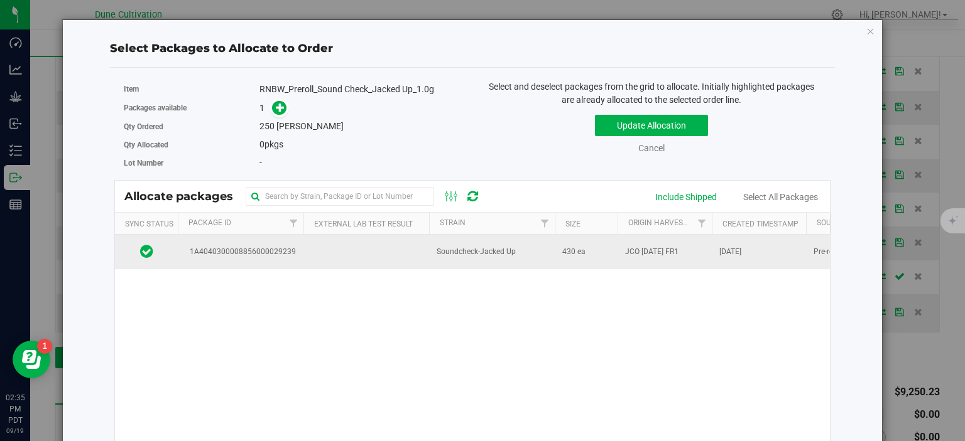
click at [343, 255] on td at bounding box center [366, 252] width 126 height 34
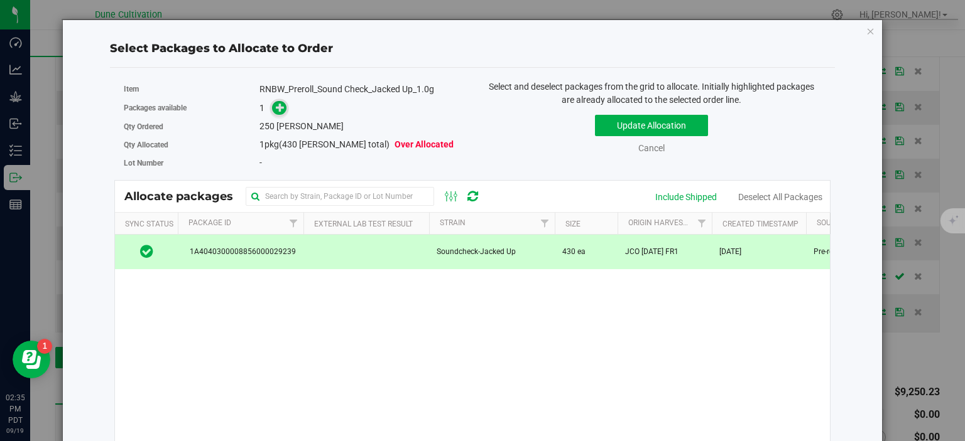
click at [275, 109] on span at bounding box center [279, 108] width 14 height 14
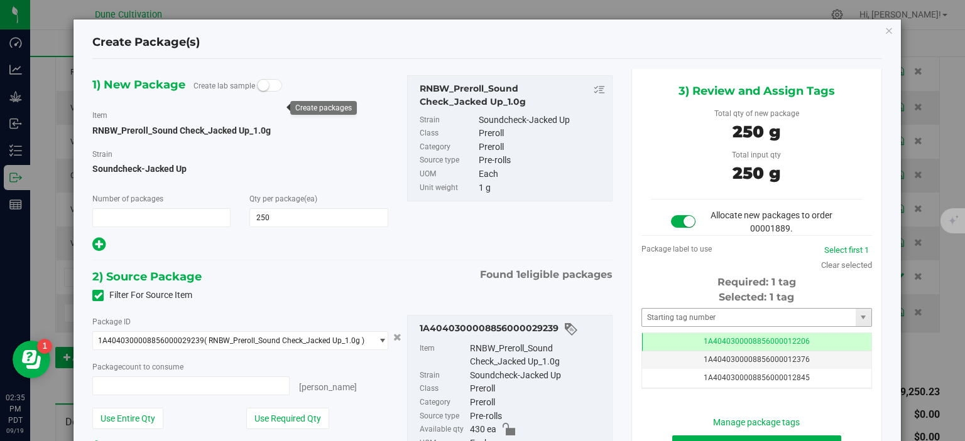
type input "1"
type input "250 ea"
click at [686, 340] on td "1A4040300008856000012206" at bounding box center [756, 342] width 229 height 18
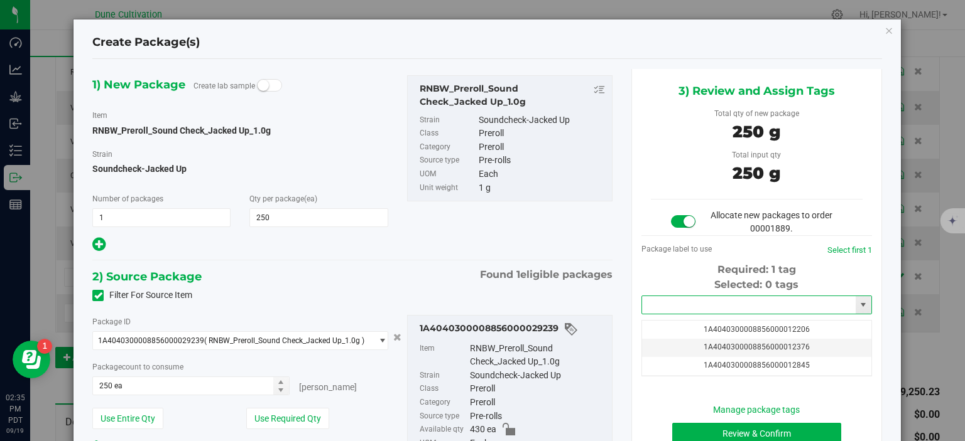
click at [695, 306] on input "text" at bounding box center [749, 305] width 214 height 18
click at [700, 323] on li "1A4040300008856000032890" at bounding box center [756, 326] width 229 height 19
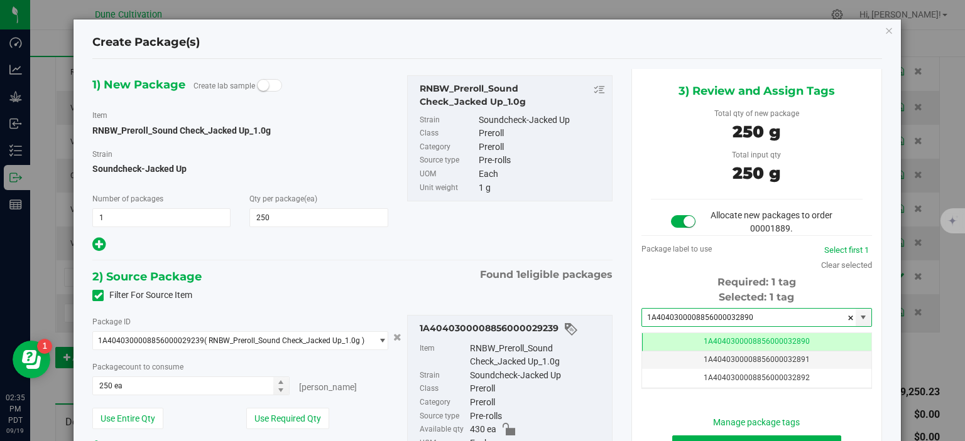
scroll to position [99, 0]
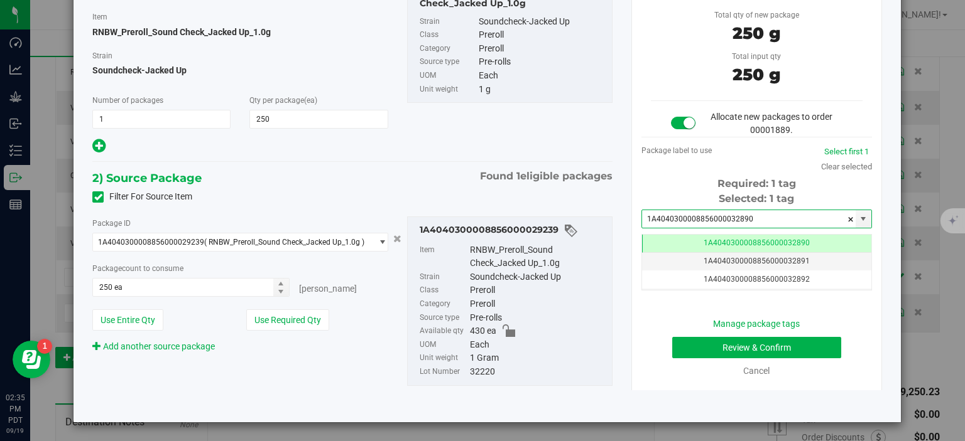
type input "1A4040300008856000032890"
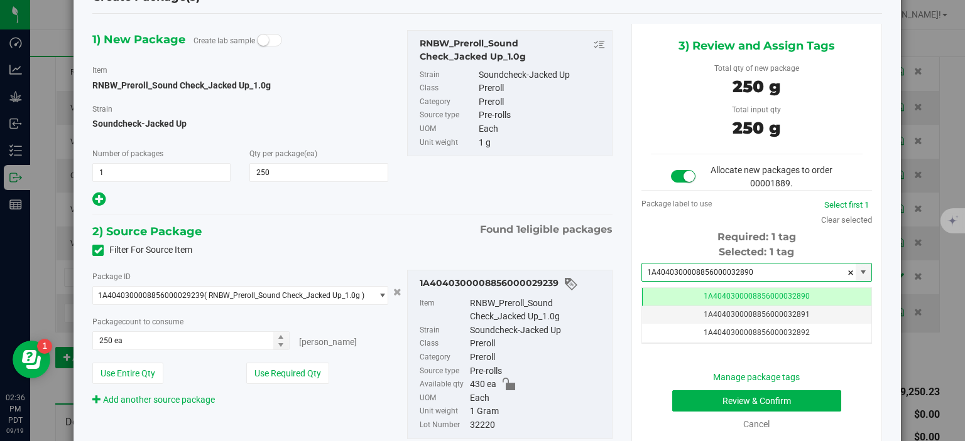
scroll to position [63, 0]
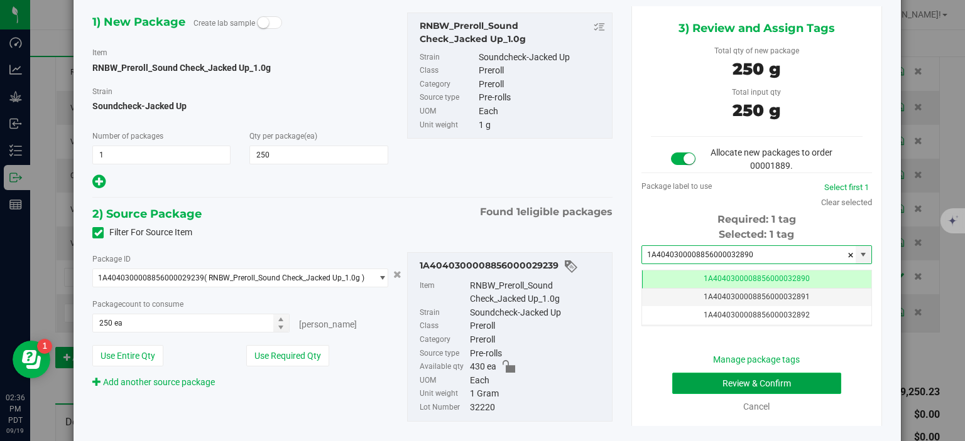
click at [700, 380] on button "Review & Confirm" at bounding box center [756, 383] width 169 height 21
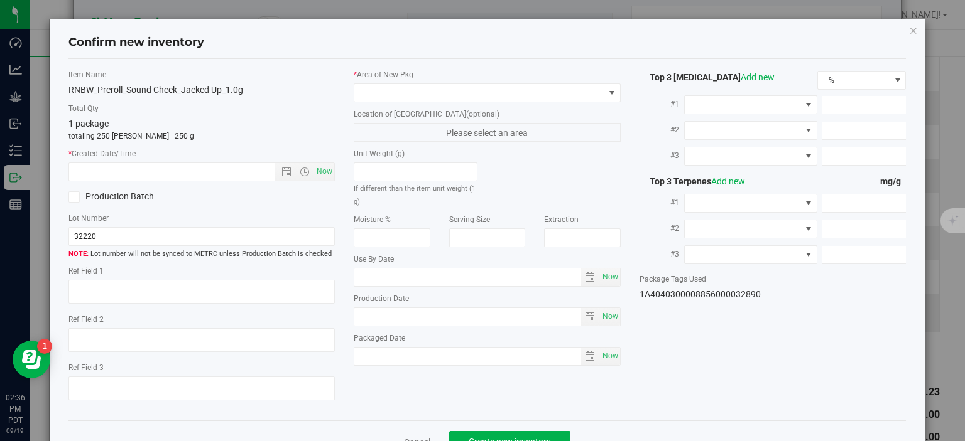
type textarea "28.3960%"
type textarea "Soundcheck-Jacked Up"
type textarea "<LOQ"
type input "303.9550"
type input "25.8254"
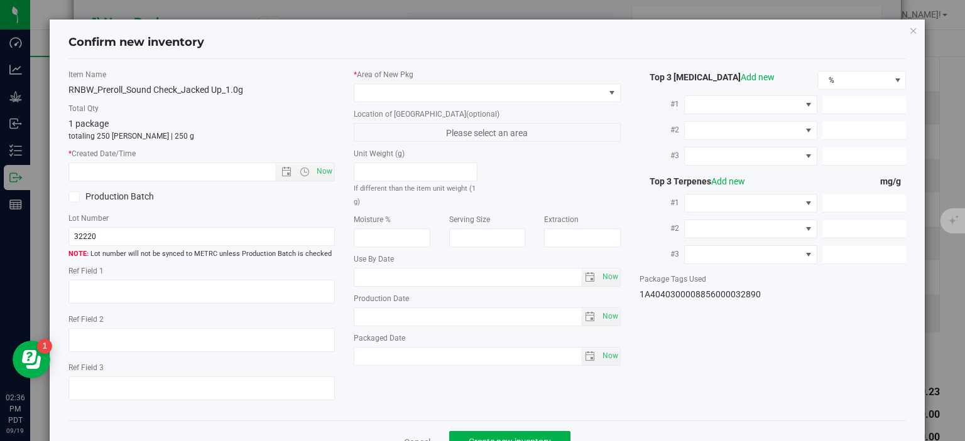
type input "17.3909"
type input "9.9650"
type input "3.8300"
type input "3.7200"
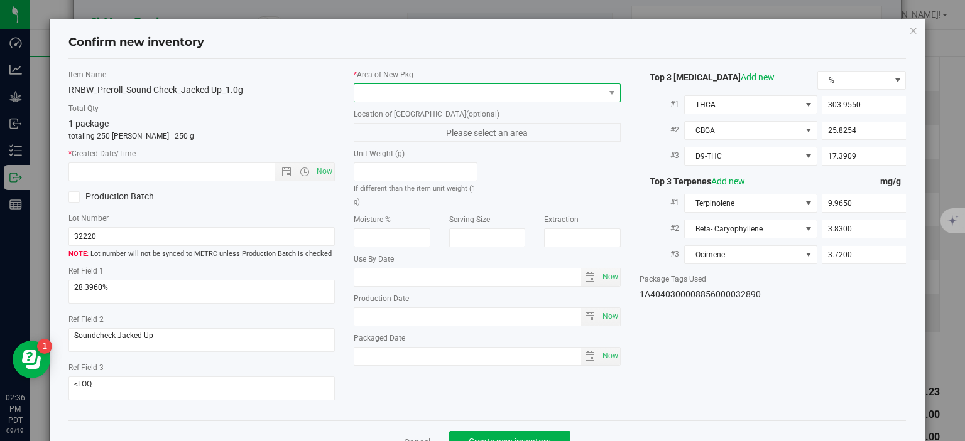
click at [504, 88] on span at bounding box center [479, 93] width 250 height 18
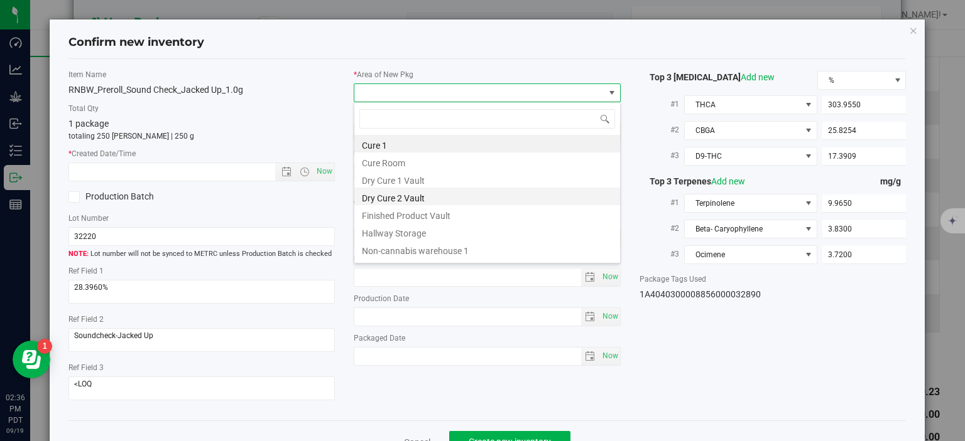
scroll to position [18, 266]
click at [428, 216] on li "Finished Product Vault" at bounding box center [487, 214] width 266 height 18
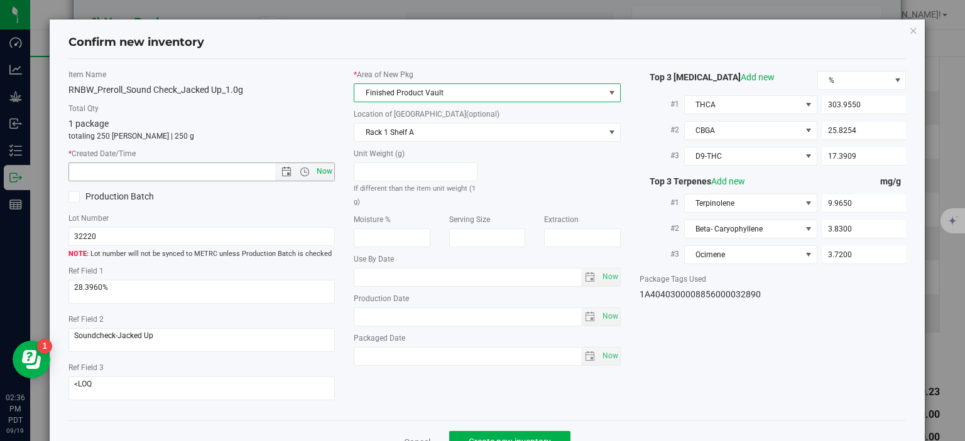
click at [318, 166] on span "Now" at bounding box center [324, 172] width 21 height 18
type input "9/19/2025 2:36 PM"
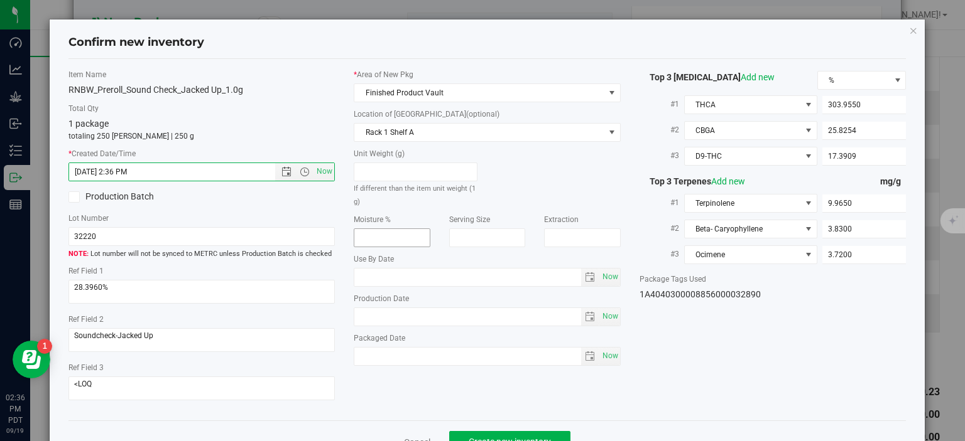
scroll to position [33, 0]
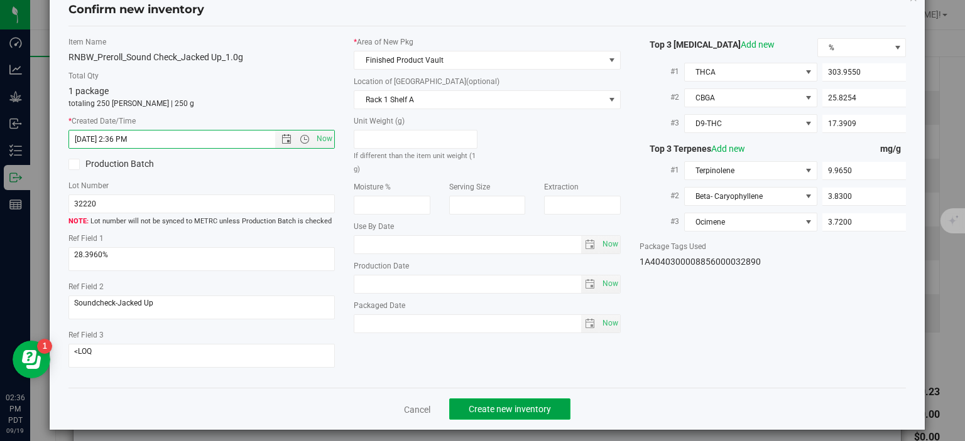
click at [479, 408] on button "Create new inventory" at bounding box center [509, 409] width 121 height 21
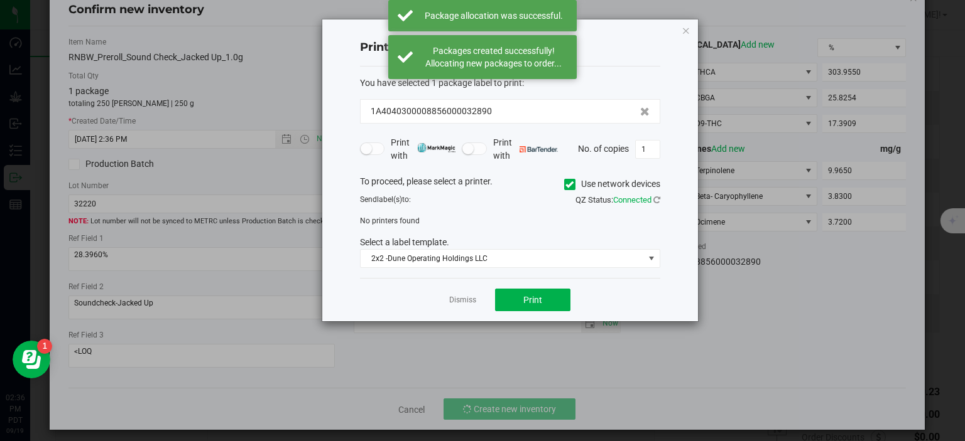
click at [453, 313] on div "Dismiss Print" at bounding box center [510, 299] width 300 height 43
click at [457, 300] on link "Dismiss" at bounding box center [462, 300] width 27 height 11
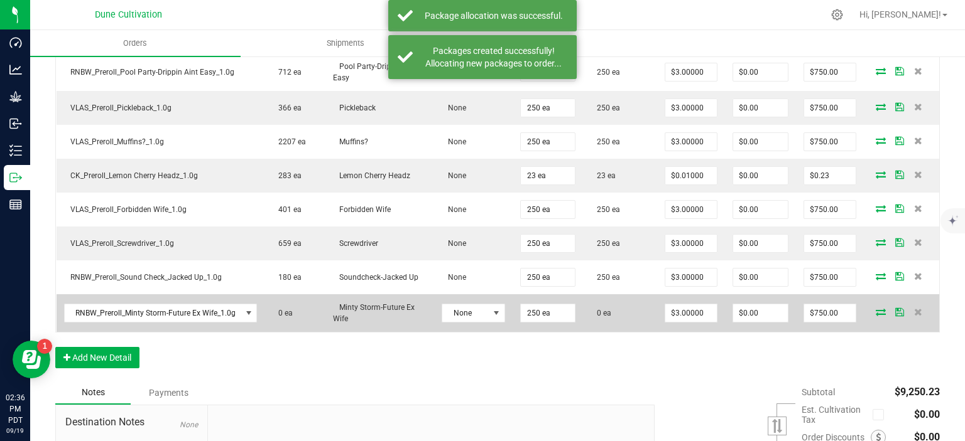
click at [883, 310] on icon at bounding box center [880, 312] width 10 height 8
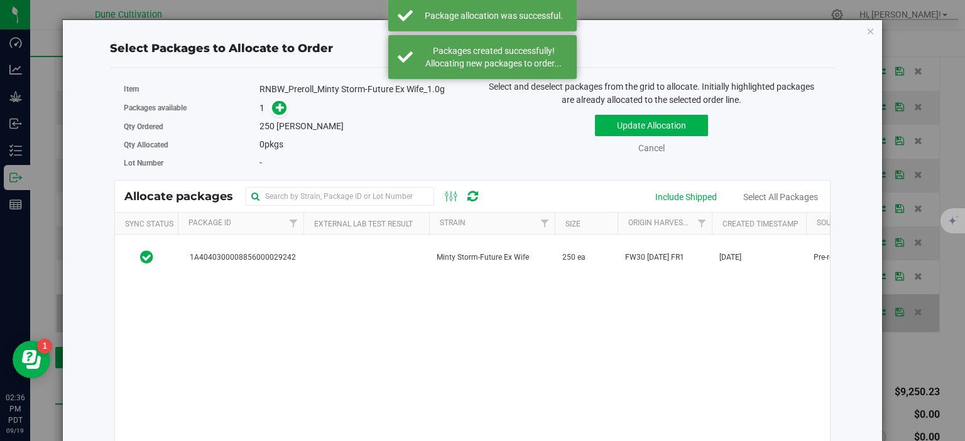
scroll to position [761, 0]
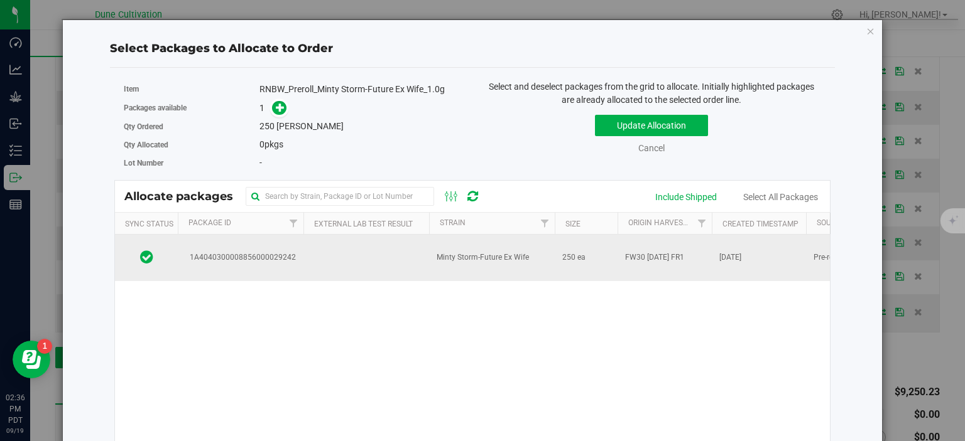
click at [240, 255] on span "1A4040300008856000029242" at bounding box center [240, 258] width 111 height 12
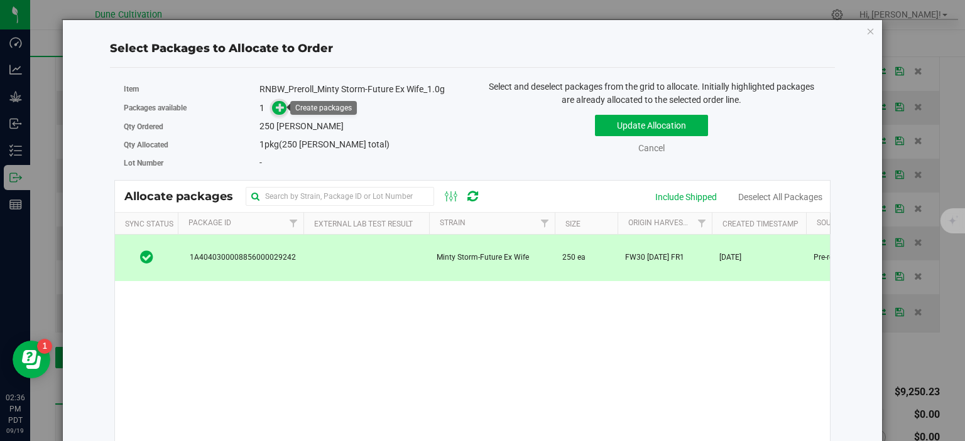
click at [279, 111] on icon at bounding box center [280, 107] width 9 height 9
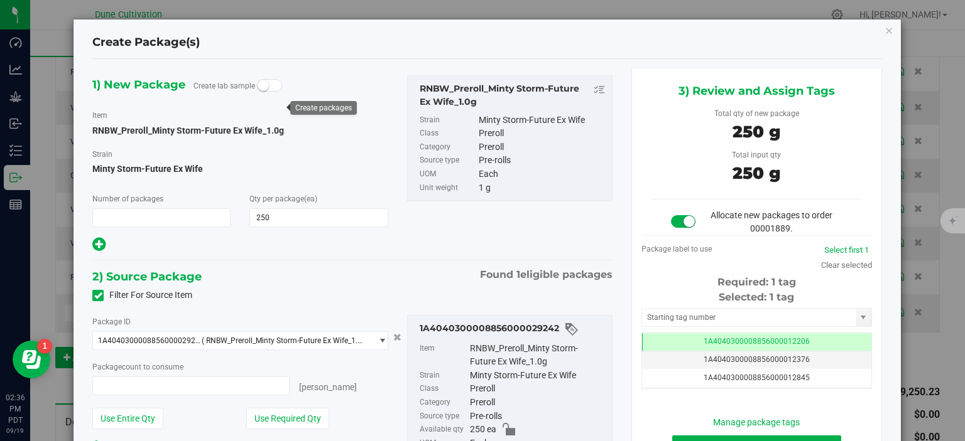
type input "1"
type input "250 ea"
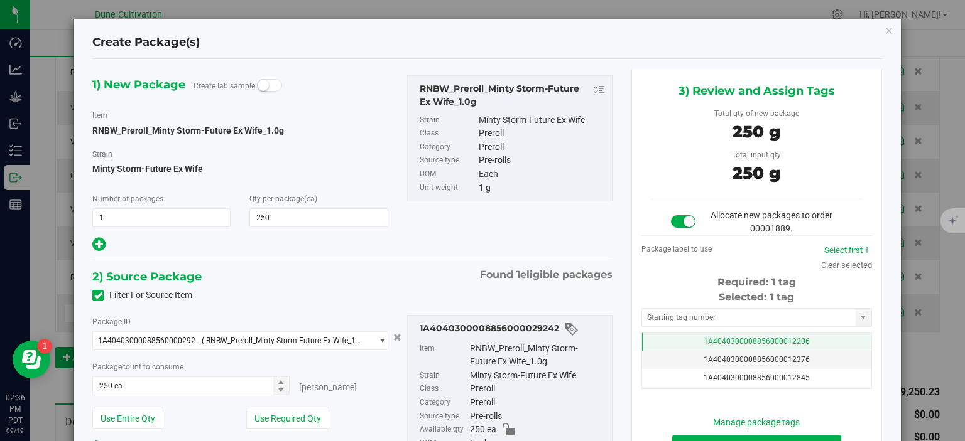
click at [664, 342] on td "1A4040300008856000012206" at bounding box center [756, 342] width 229 height 18
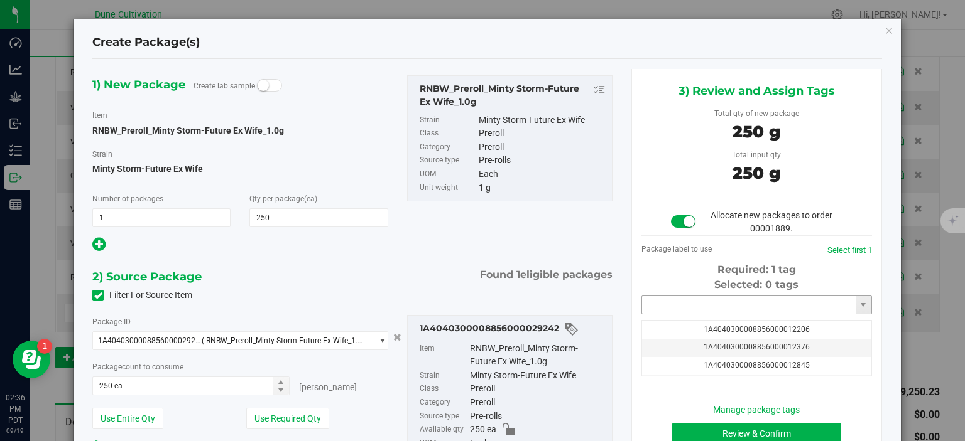
click at [662, 308] on input "text" at bounding box center [749, 305] width 214 height 18
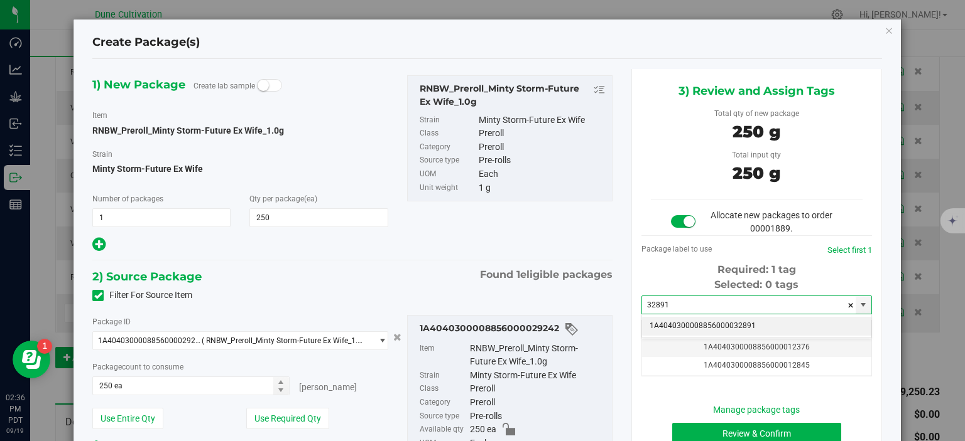
click at [735, 325] on li "1A4040300008856000032891" at bounding box center [756, 326] width 229 height 19
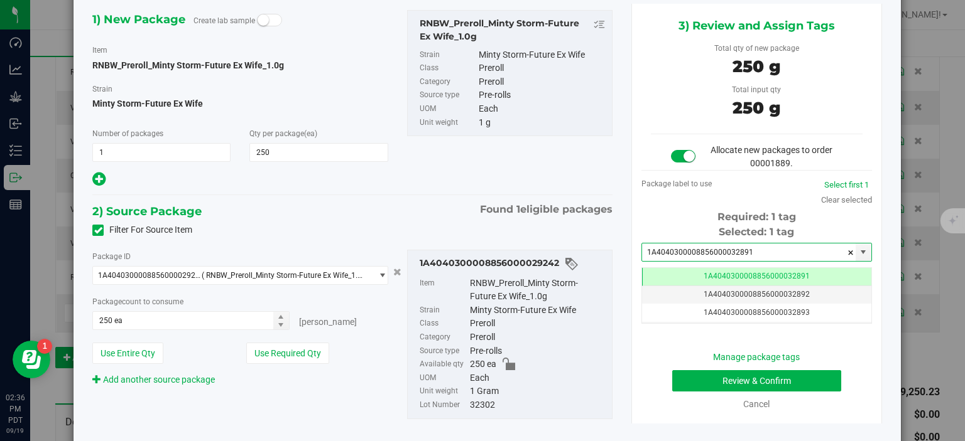
scroll to position [99, 0]
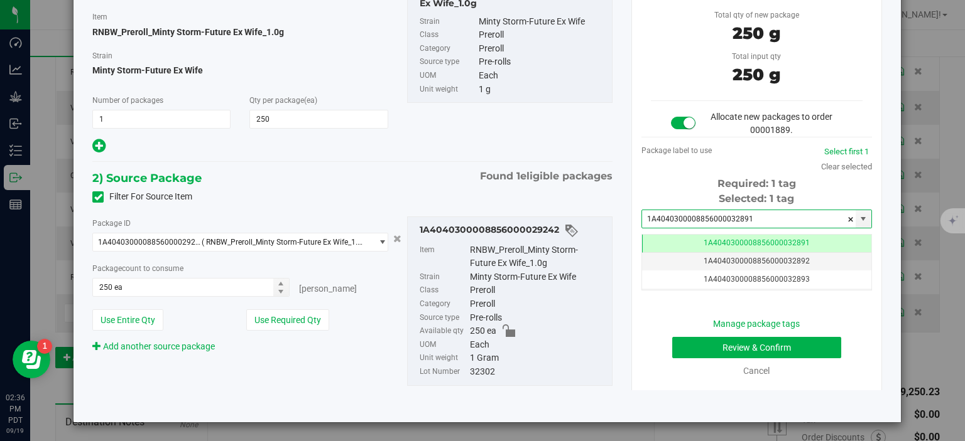
type input "1A4040300008856000032891"
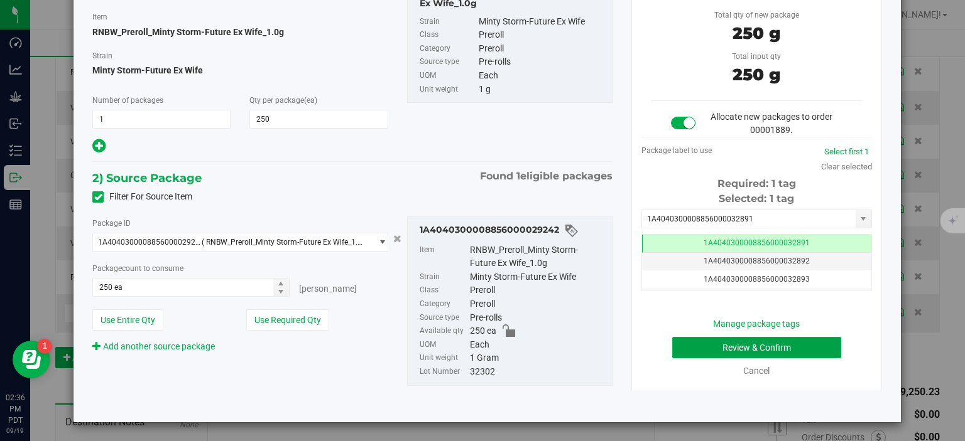
click at [692, 351] on button "Review & Confirm" at bounding box center [756, 347] width 169 height 21
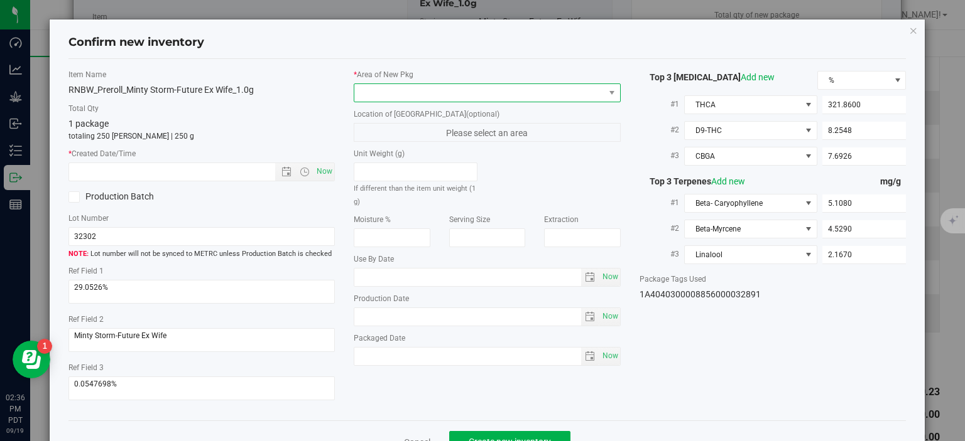
click at [550, 92] on span at bounding box center [479, 93] width 250 height 18
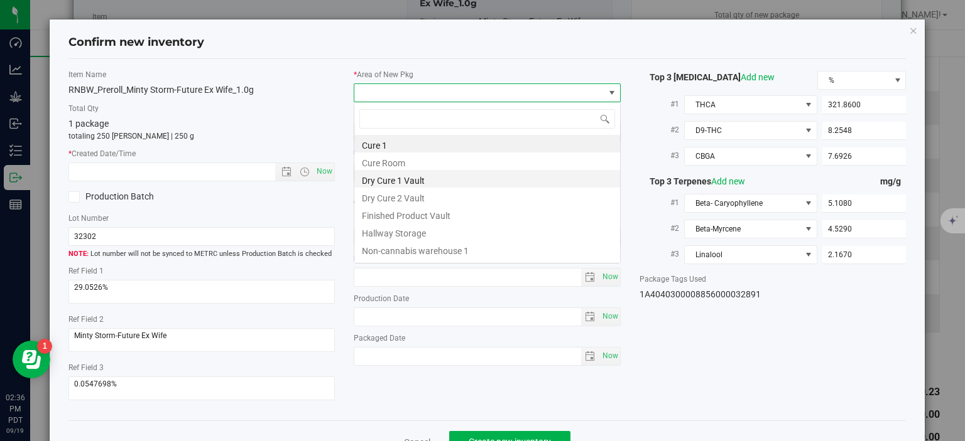
scroll to position [18, 266]
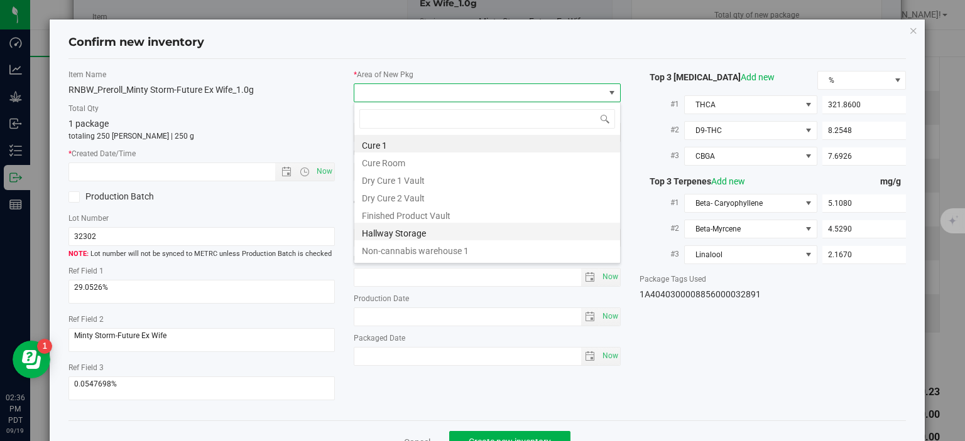
click at [435, 223] on li "Hallway Storage" at bounding box center [487, 232] width 266 height 18
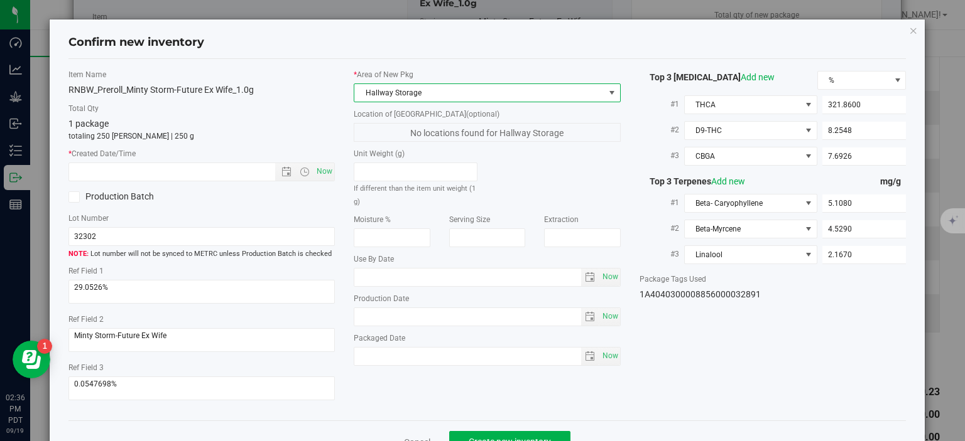
click at [406, 88] on span "Hallway Storage" at bounding box center [479, 93] width 250 height 18
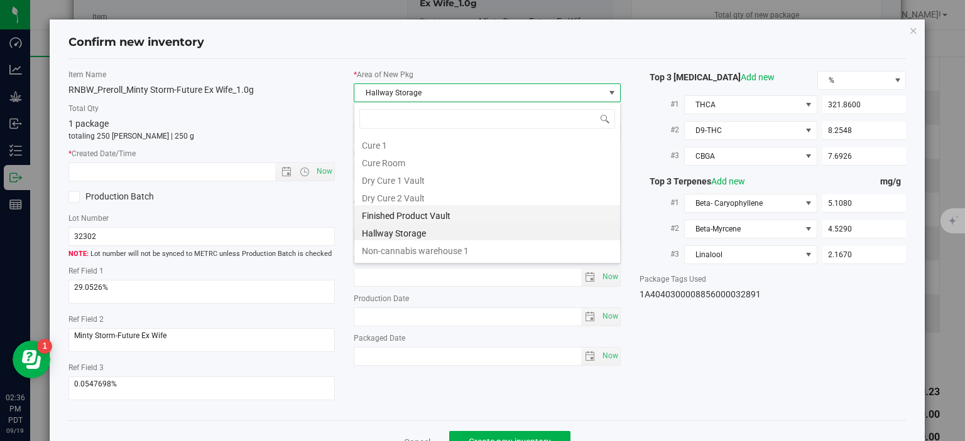
click at [385, 217] on li "Finished Product Vault" at bounding box center [487, 214] width 266 height 18
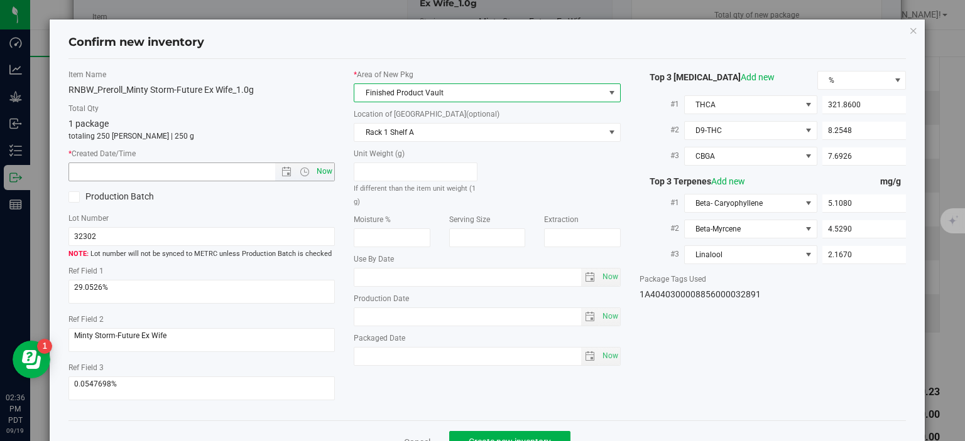
click at [328, 172] on span "Now" at bounding box center [324, 172] width 21 height 18
type input "9/19/2025 2:36 PM"
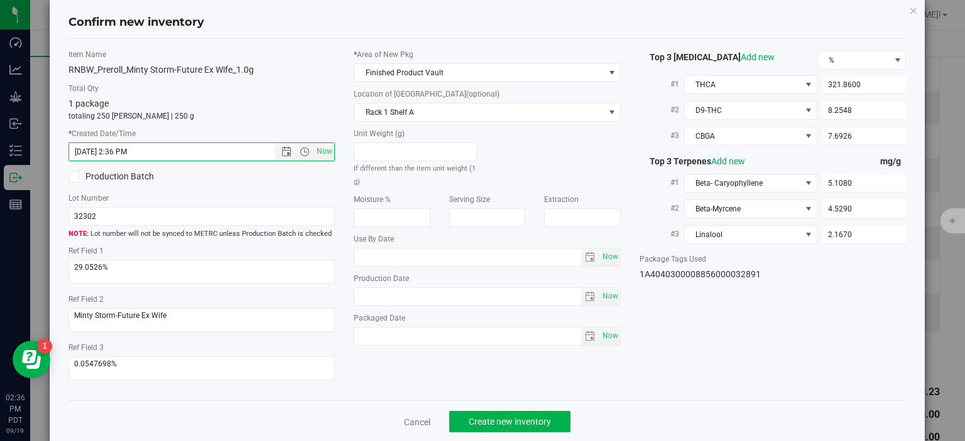
scroll to position [33, 0]
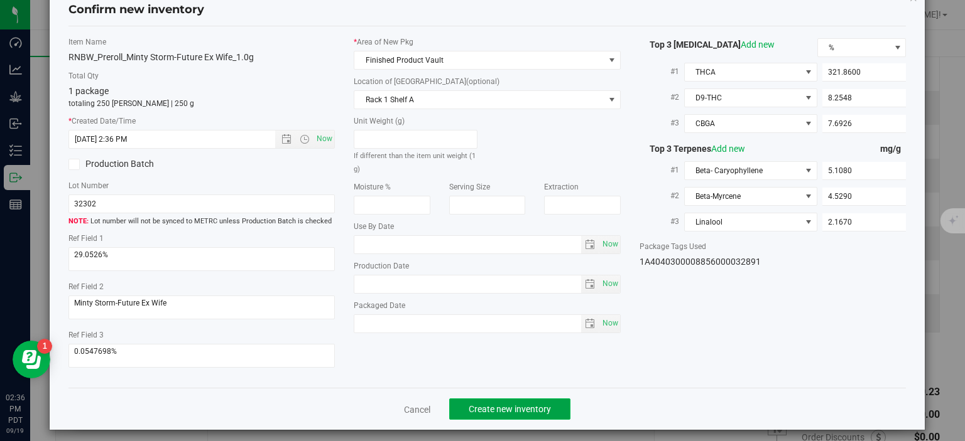
click at [481, 404] on span "Create new inventory" at bounding box center [509, 409] width 82 height 10
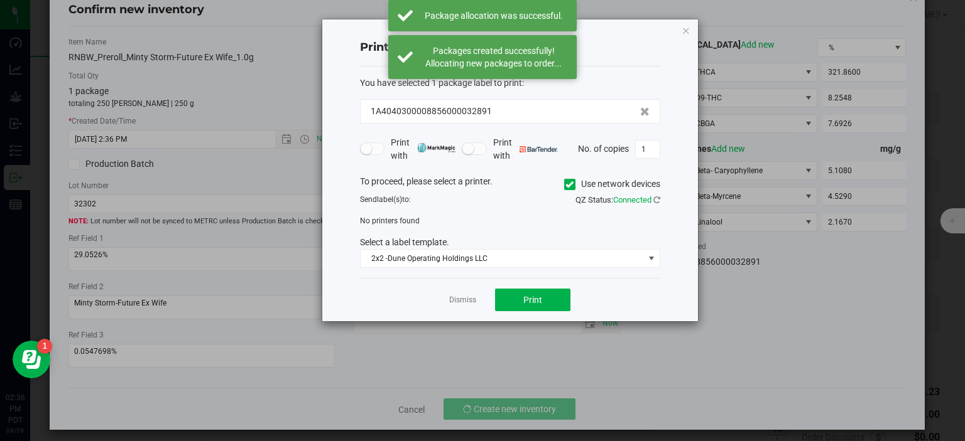
click at [470, 306] on div "Dismiss Print" at bounding box center [510, 299] width 300 height 43
click at [470, 294] on app-cancel-button "Dismiss" at bounding box center [462, 300] width 27 height 13
click at [469, 304] on link "Dismiss" at bounding box center [462, 300] width 27 height 11
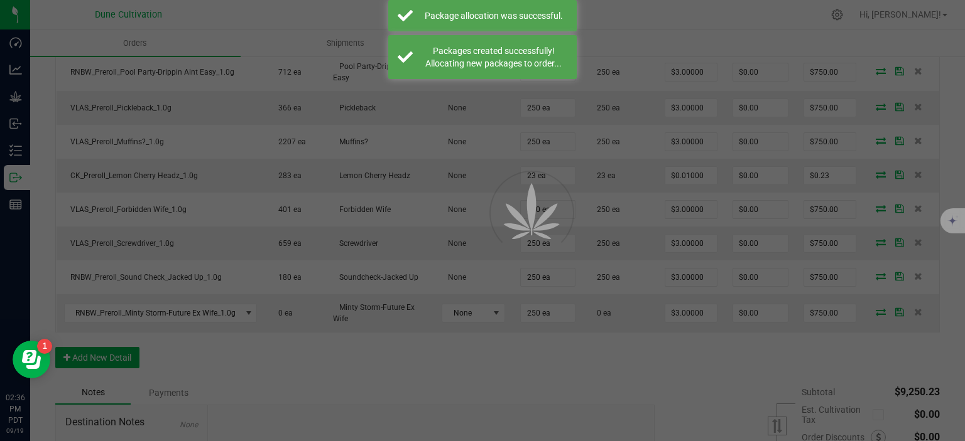
scroll to position [761, 0]
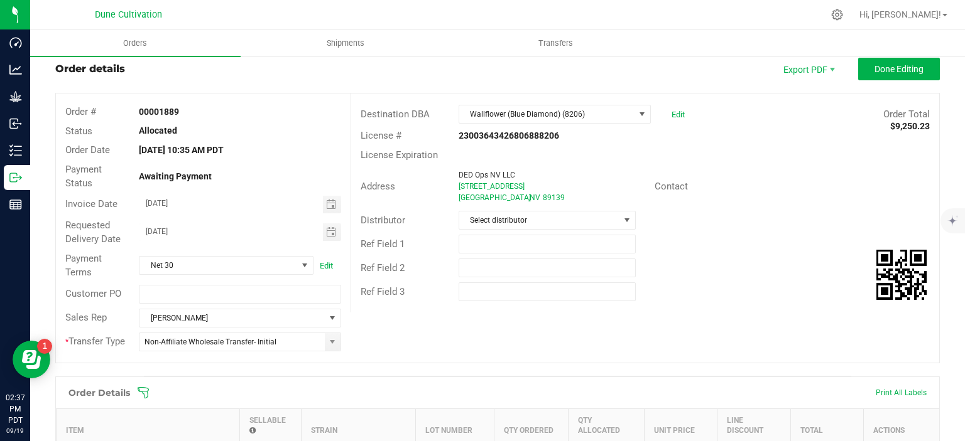
scroll to position [2, 0]
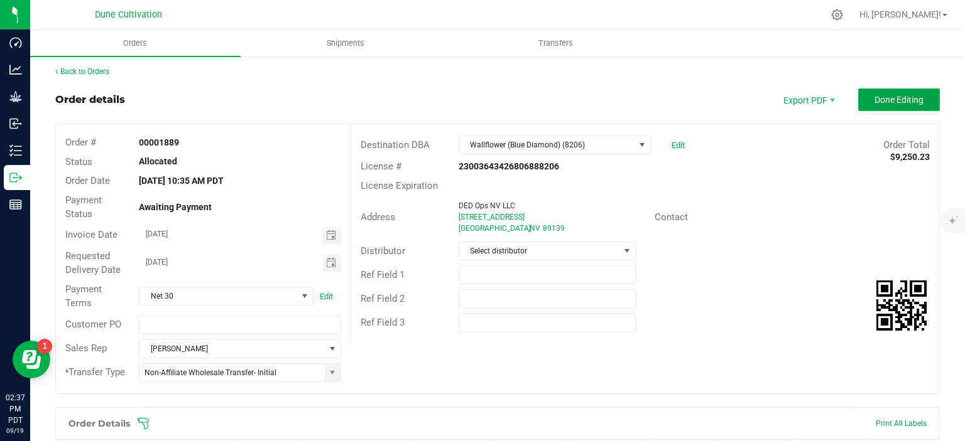
click at [890, 105] on button "Done Editing" at bounding box center [899, 100] width 82 height 23
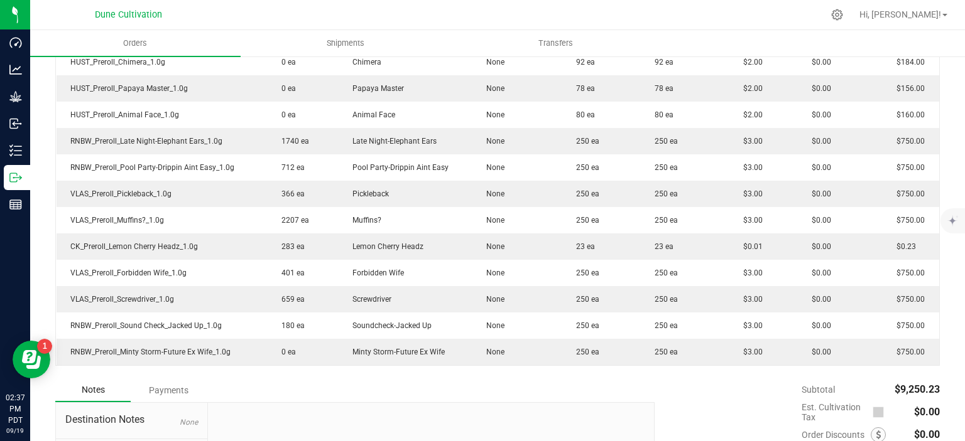
scroll to position [686, 0]
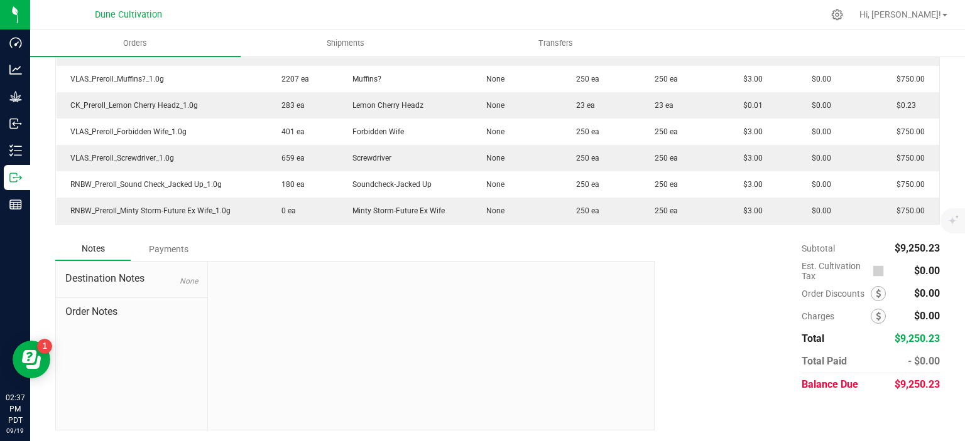
click at [921, 382] on span "$9,250.23" at bounding box center [916, 385] width 45 height 12
copy div "$9,250.23"
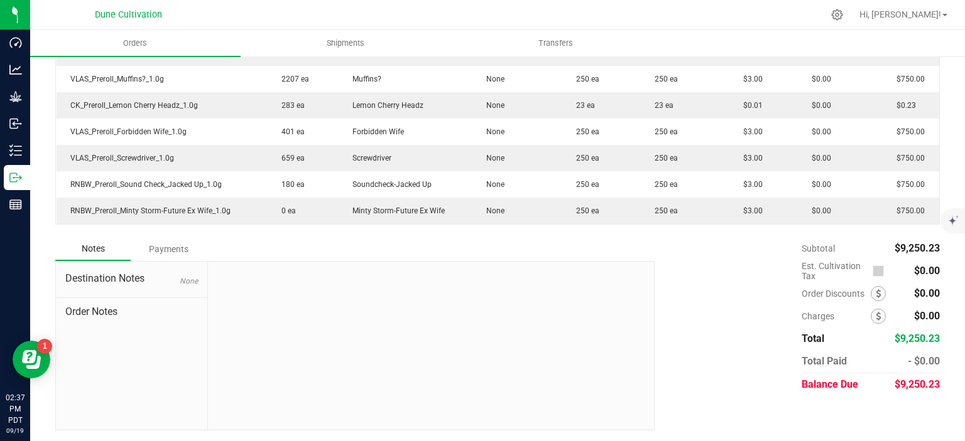
click at [916, 385] on span "$9,250.23" at bounding box center [916, 385] width 45 height 12
drag, startPoint x: 941, startPoint y: 384, endPoint x: 901, endPoint y: 386, distance: 39.6
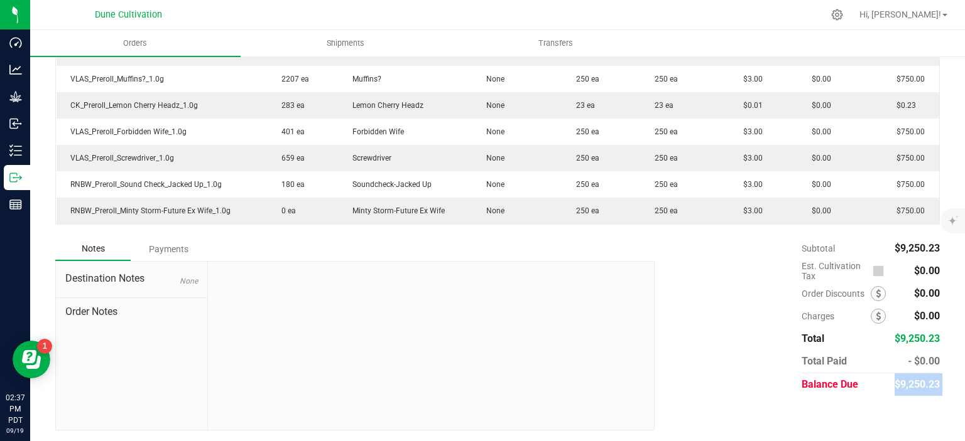
copy div "9,250.23"
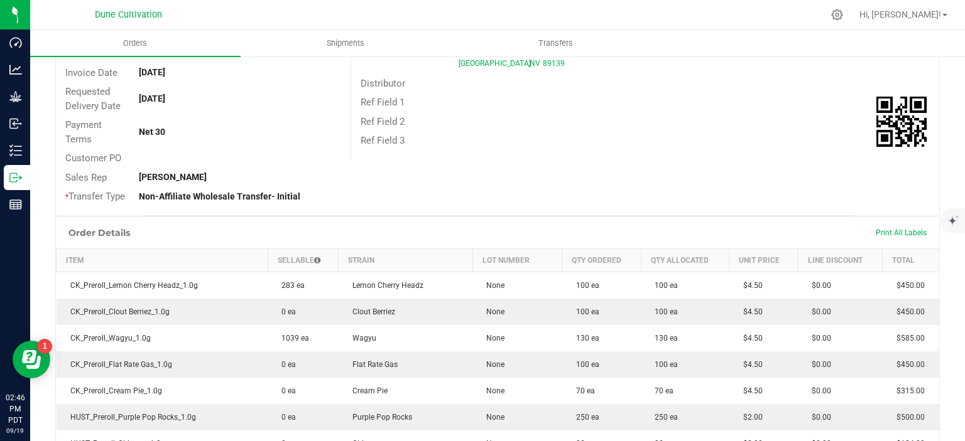
scroll to position [0, 0]
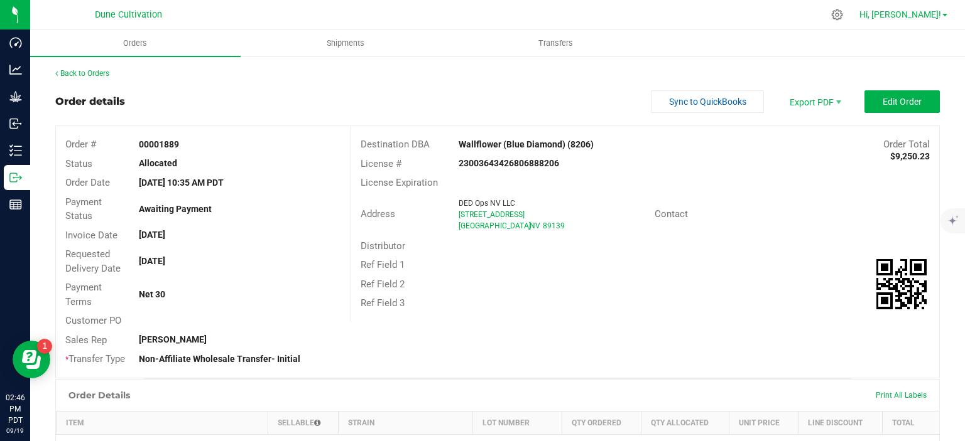
click at [948, 17] on link "Hi, [PERSON_NAME]!" at bounding box center [903, 14] width 98 height 13
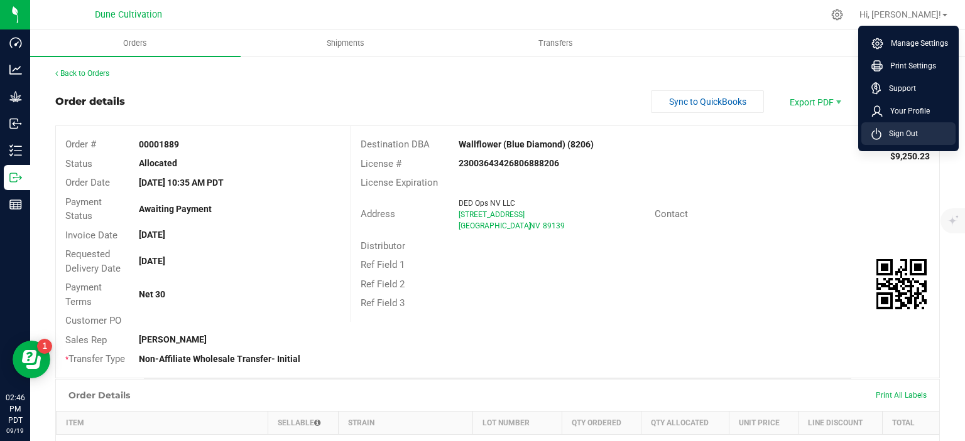
click at [910, 134] on span "Sign Out" at bounding box center [899, 133] width 36 height 13
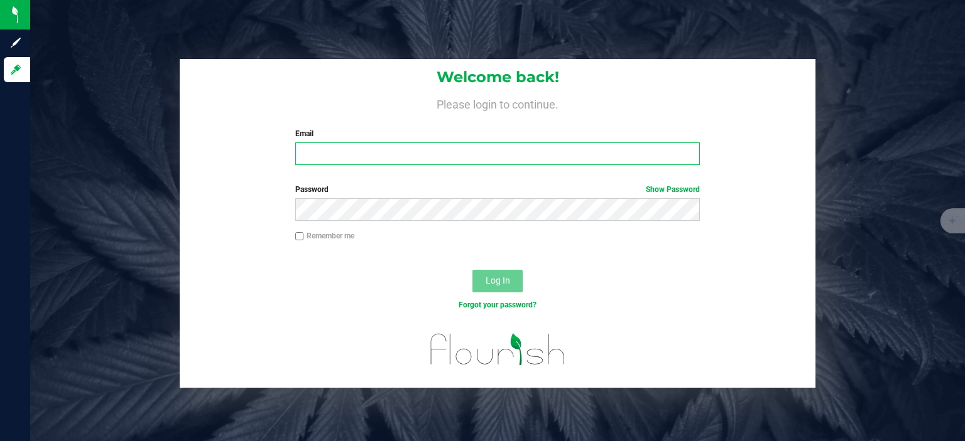
click at [538, 147] on input "Email" at bounding box center [497, 154] width 405 height 23
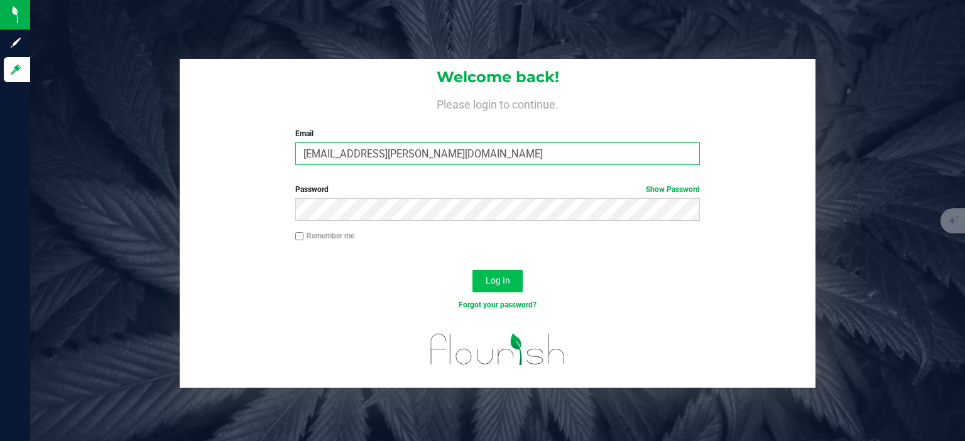
type input "max.o'donnell@cnduit.com"
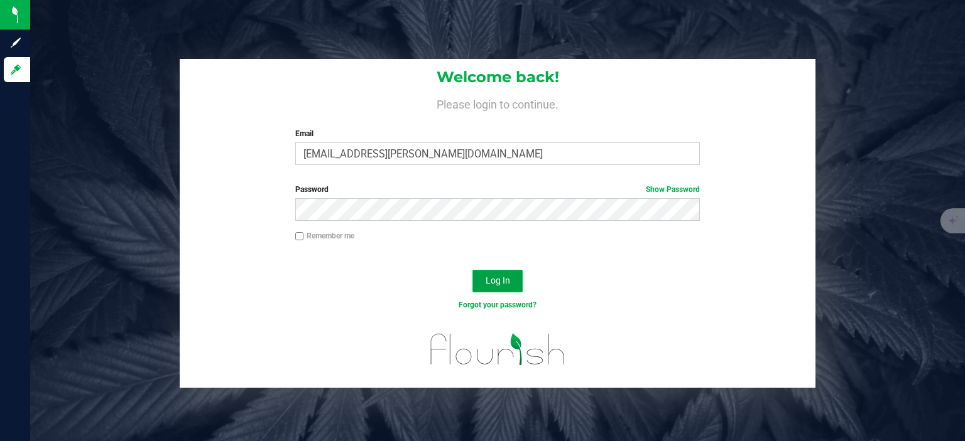
click at [509, 278] on button "Log In" at bounding box center [497, 281] width 50 height 23
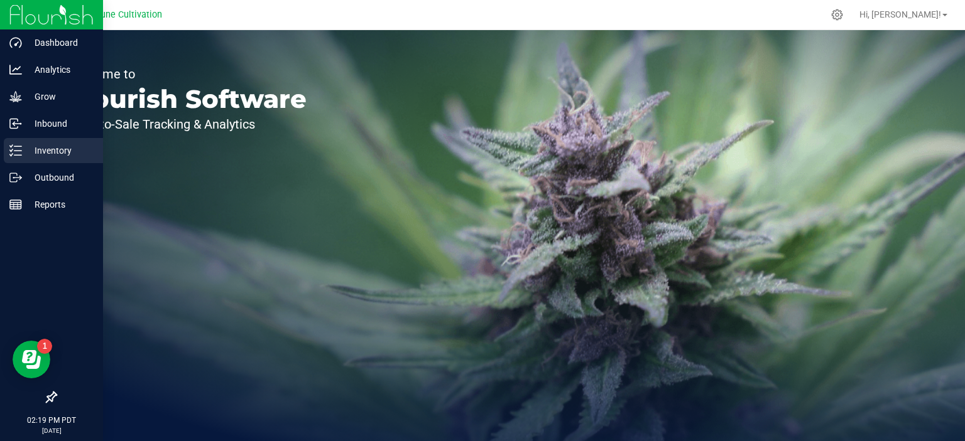
click at [43, 161] on div "Inventory" at bounding box center [53, 150] width 99 height 25
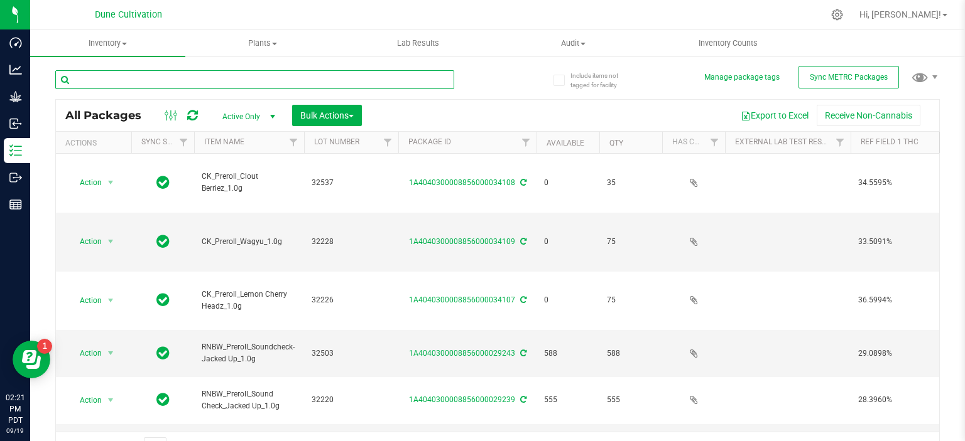
click at [139, 79] on input "text" at bounding box center [254, 79] width 399 height 19
paste input "29237"
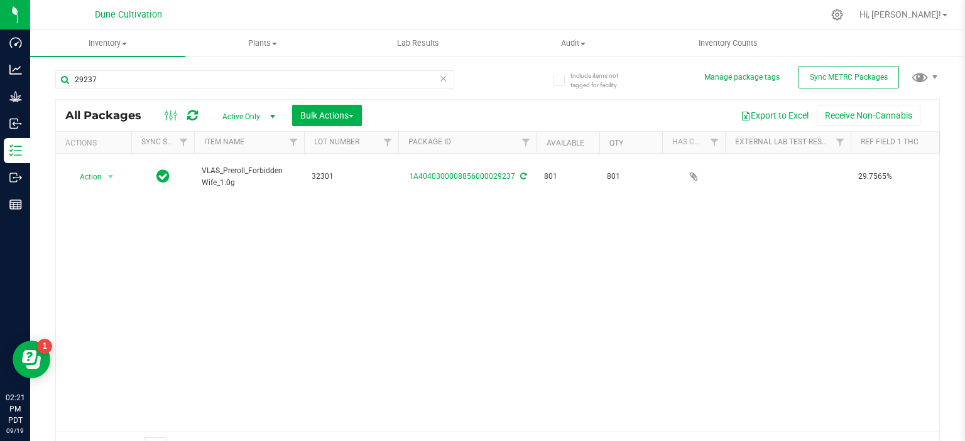
click at [230, 169] on span "VLAS_Preroll_Forbidden Wife_1.0g" at bounding box center [249, 177] width 95 height 24
click at [158, 77] on input "29237" at bounding box center [254, 79] width 399 height 19
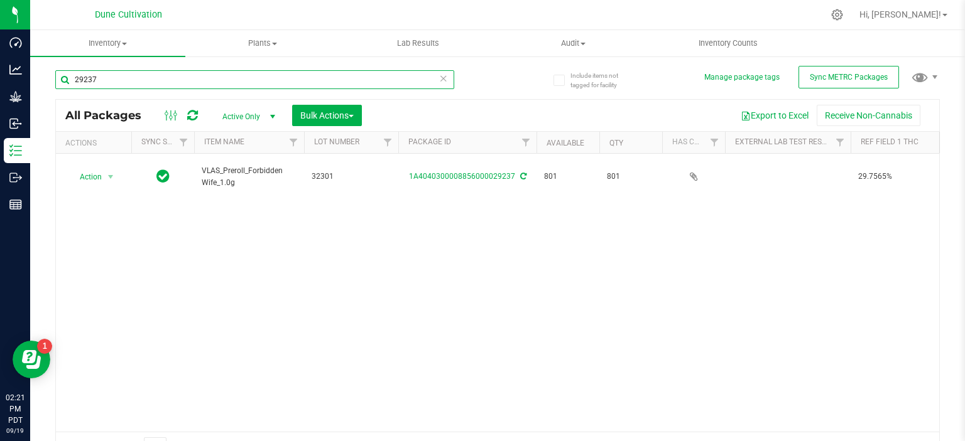
paste input "40"
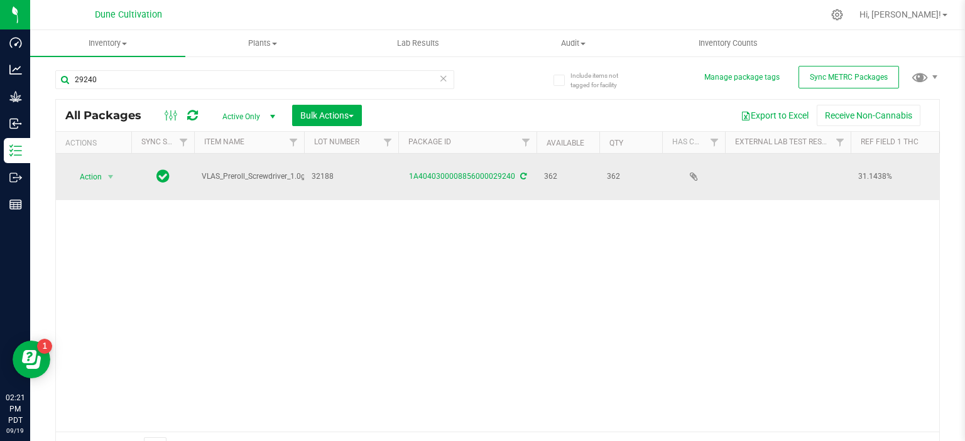
click at [225, 171] on span "VLAS_Preroll_Screwdriver_1.0g" at bounding box center [254, 177] width 104 height 12
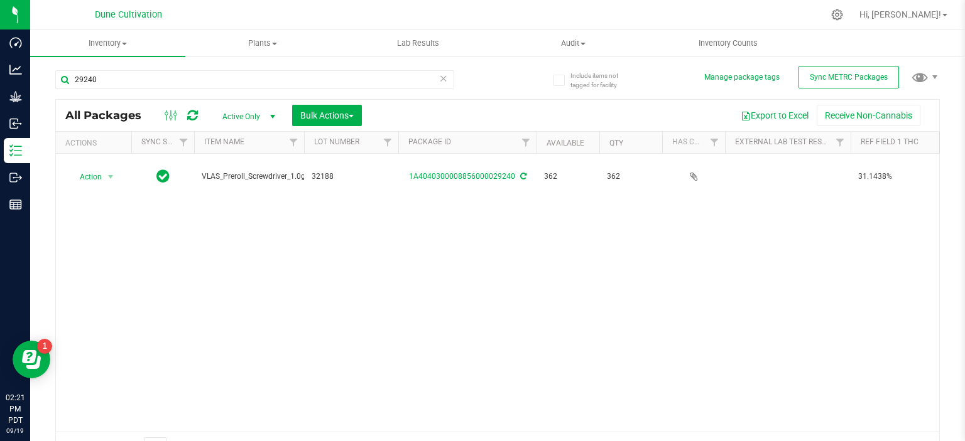
click at [202, 64] on div "29240" at bounding box center [276, 79] width 442 height 40
click at [192, 75] on input "29240" at bounding box center [254, 79] width 399 height 19
paste input "39"
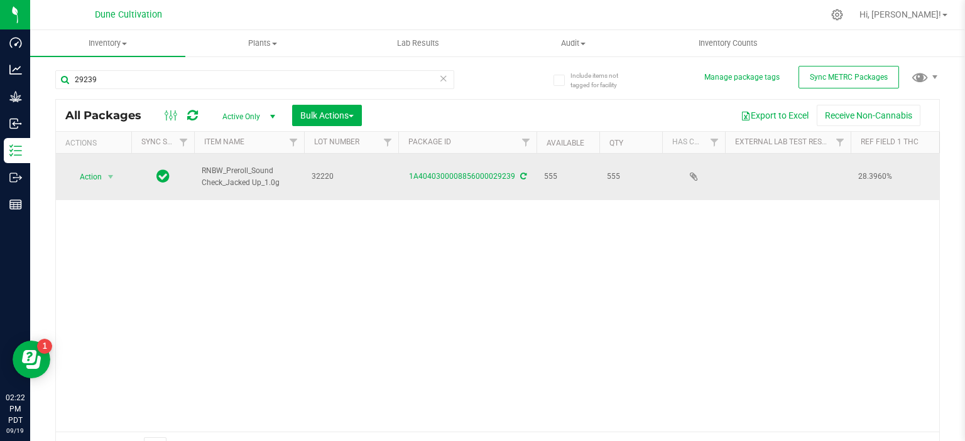
click at [257, 168] on span "RNBW_Preroll_Sound Check_Jacked Up_1.0g" at bounding box center [249, 177] width 95 height 24
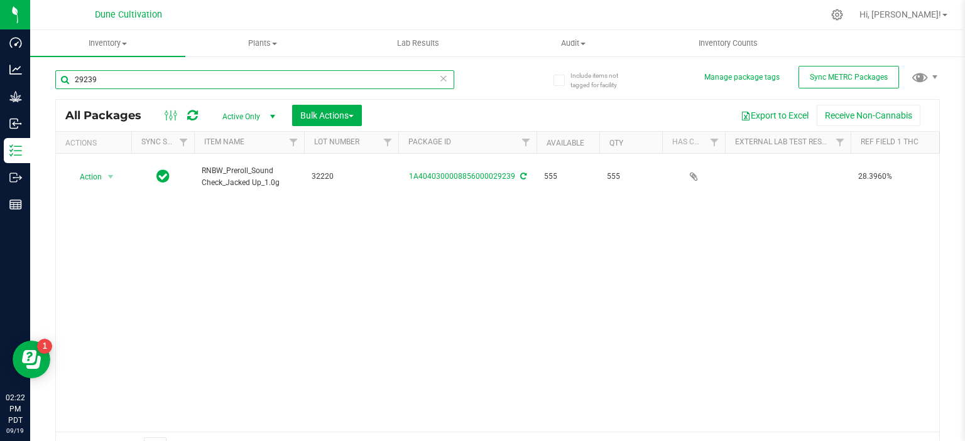
click at [109, 82] on input "29239" at bounding box center [254, 79] width 399 height 19
paste input "42"
click at [231, 166] on span "RNBW_Preroll_Minty Storm-Future Ex Wife_1.0g" at bounding box center [249, 177] width 95 height 24
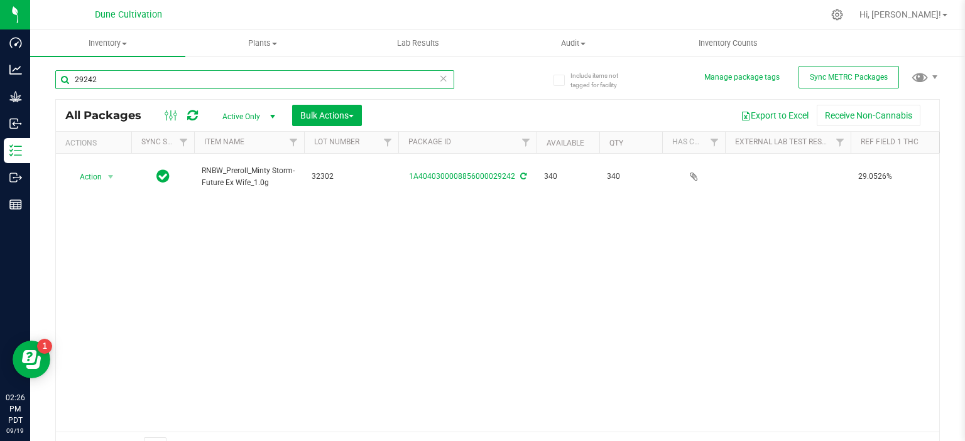
click at [165, 79] on input "29242" at bounding box center [254, 79] width 399 height 19
paste input "39"
click at [225, 76] on input "29239" at bounding box center [254, 79] width 399 height 19
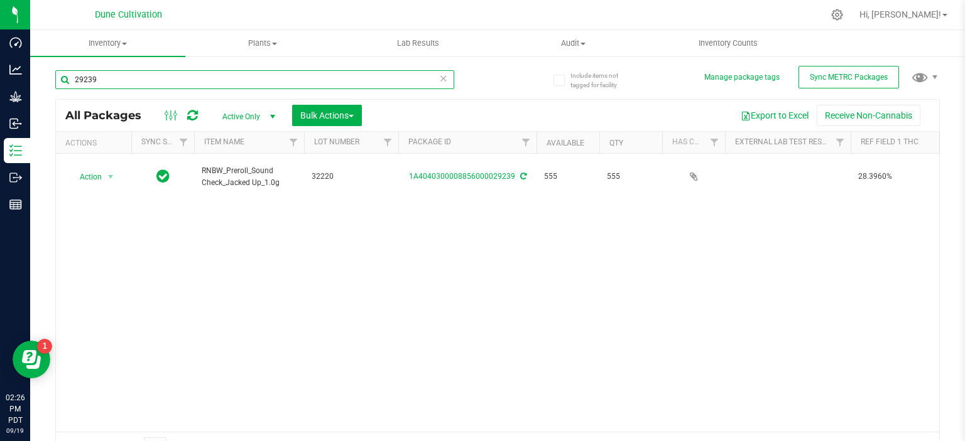
click at [225, 76] on input "29239" at bounding box center [254, 79] width 399 height 19
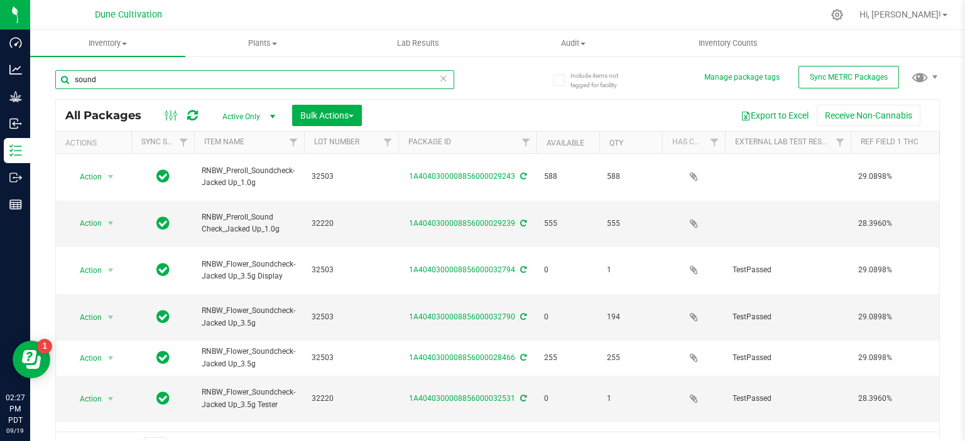
type input "sound"
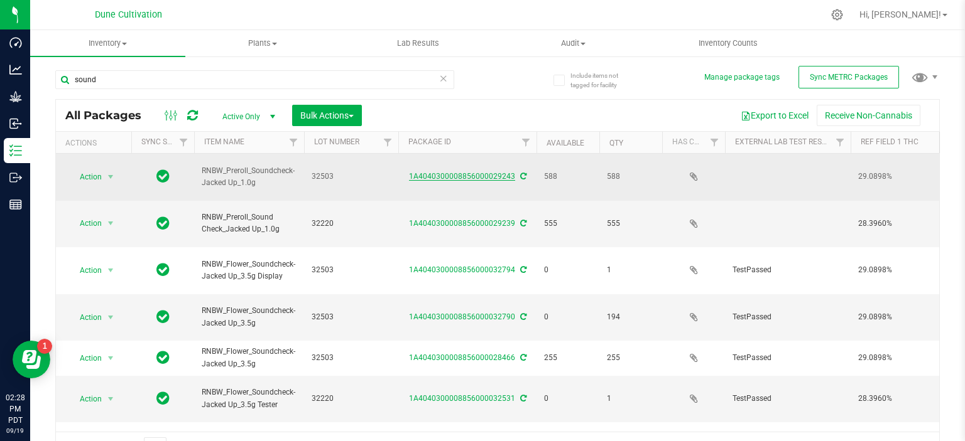
click at [471, 173] on link "1A4040300008856000029243" at bounding box center [462, 176] width 106 height 9
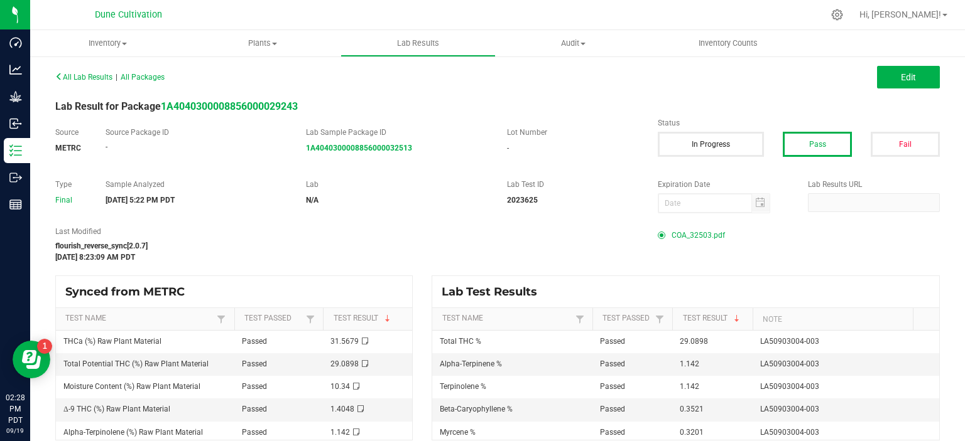
click at [701, 231] on span "COA_32503.pdf" at bounding box center [697, 235] width 53 height 19
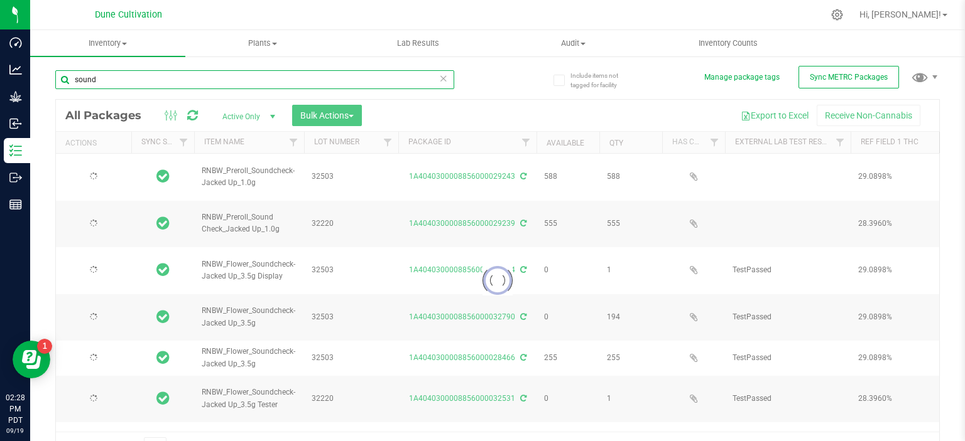
click at [114, 77] on input "sound" at bounding box center [254, 79] width 399 height 19
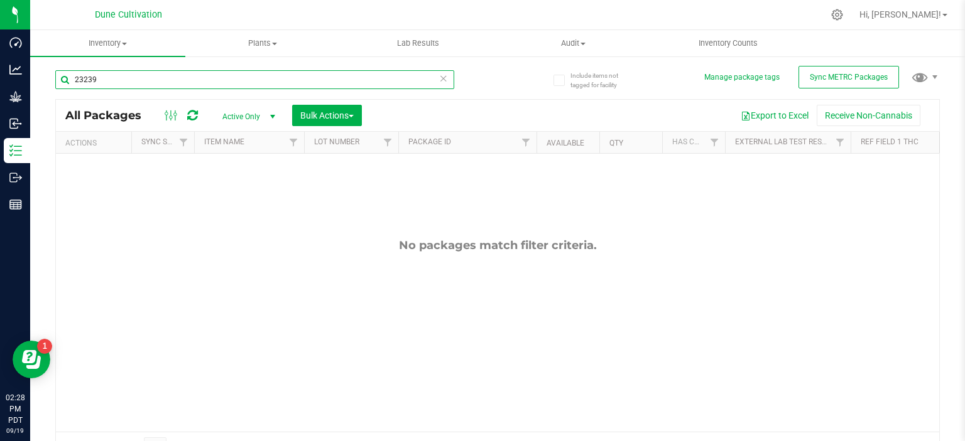
type input "23239"
click at [235, 110] on span "Active Only" at bounding box center [246, 117] width 69 height 18
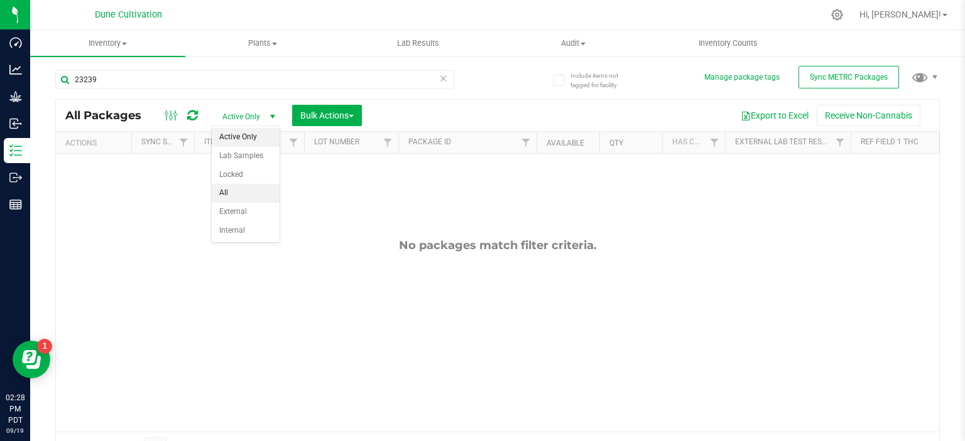
click at [246, 195] on li "All" at bounding box center [246, 193] width 68 height 19
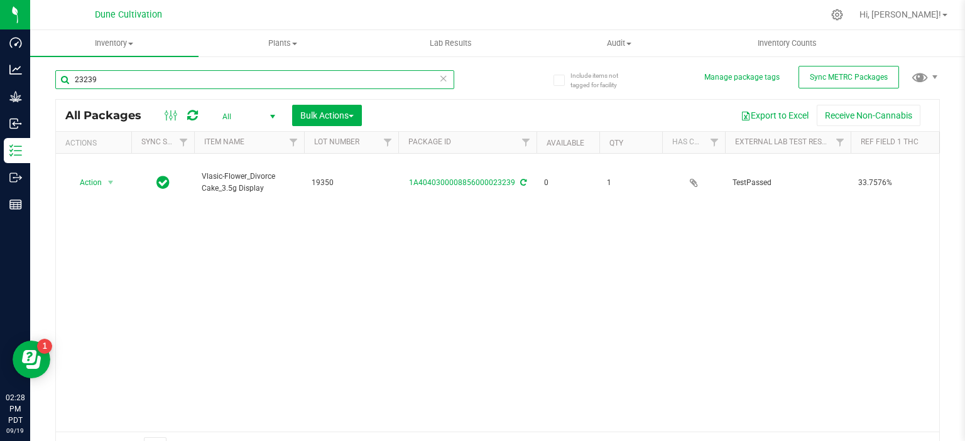
click at [119, 72] on input "23239" at bounding box center [254, 79] width 399 height 19
paste input "9"
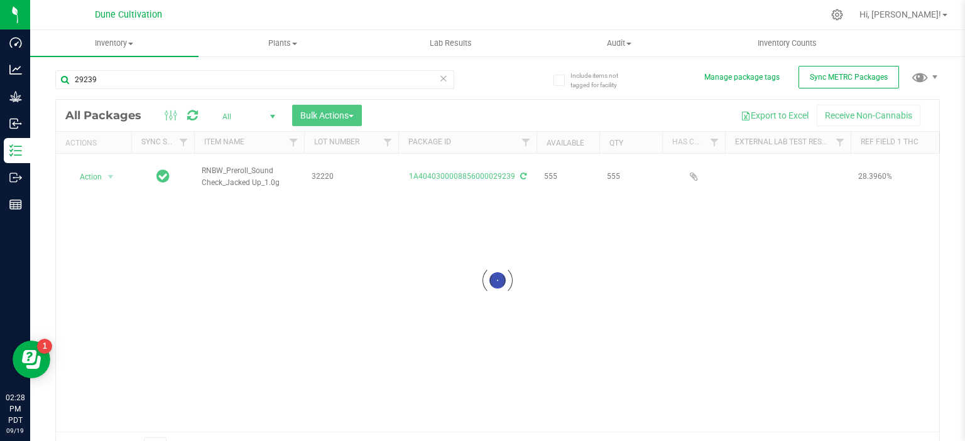
click at [232, 165] on div at bounding box center [497, 281] width 883 height 362
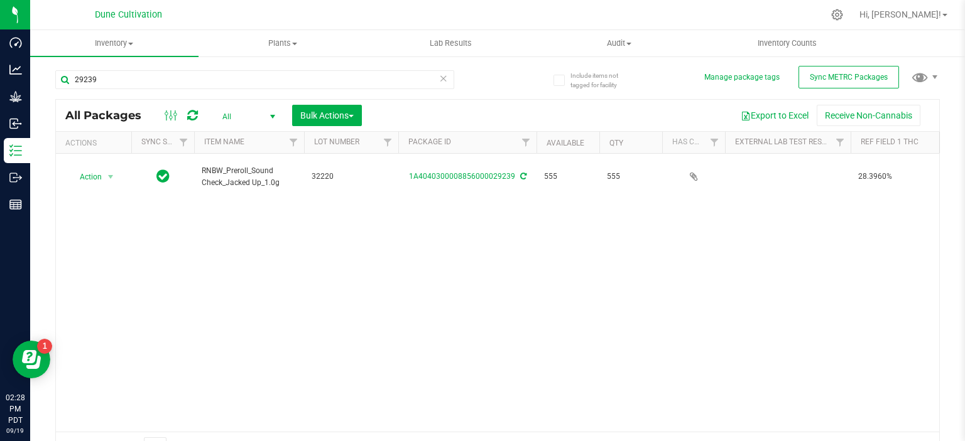
click at [232, 165] on span "RNBW_Preroll_Sound Check_Jacked Up_1.0g" at bounding box center [249, 177] width 95 height 24
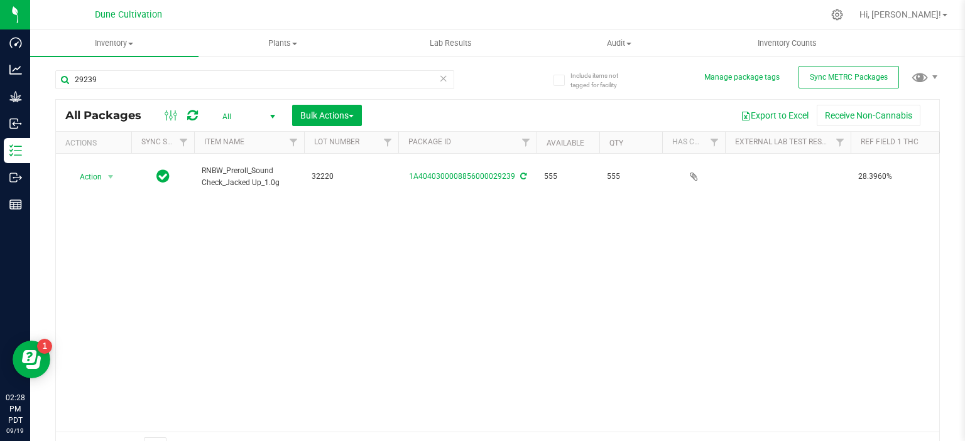
click at [232, 165] on span "RNBW_Preroll_Sound Check_Jacked Up_1.0g" at bounding box center [249, 177] width 95 height 24
click at [139, 87] on input "29239" at bounding box center [254, 79] width 399 height 19
type input "32900"
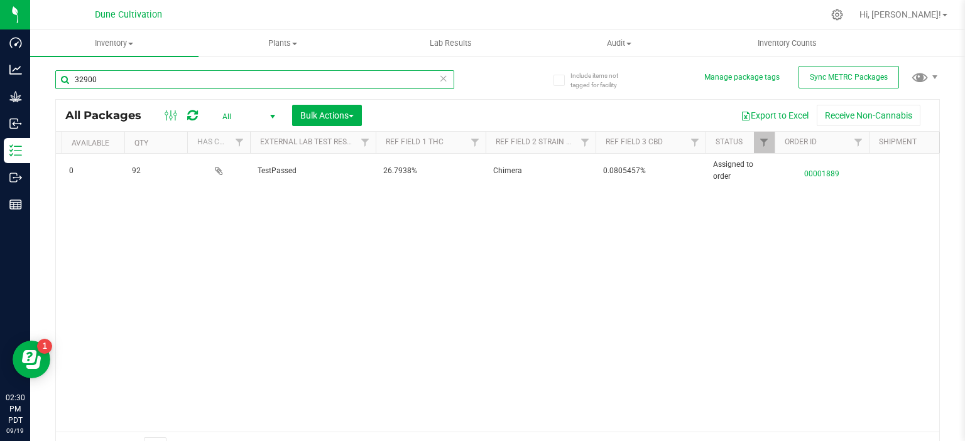
scroll to position [0, 475]
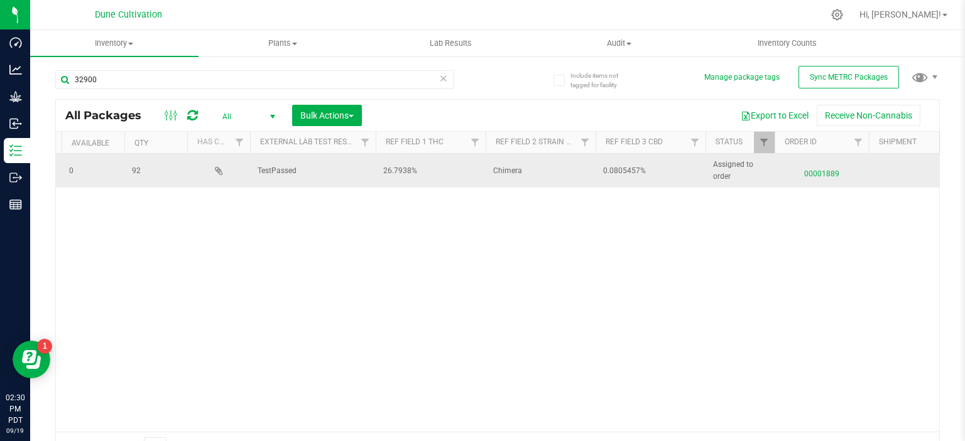
click at [815, 169] on span "00001889" at bounding box center [821, 171] width 79 height 18
